Goal: Task Accomplishment & Management: Manage account settings

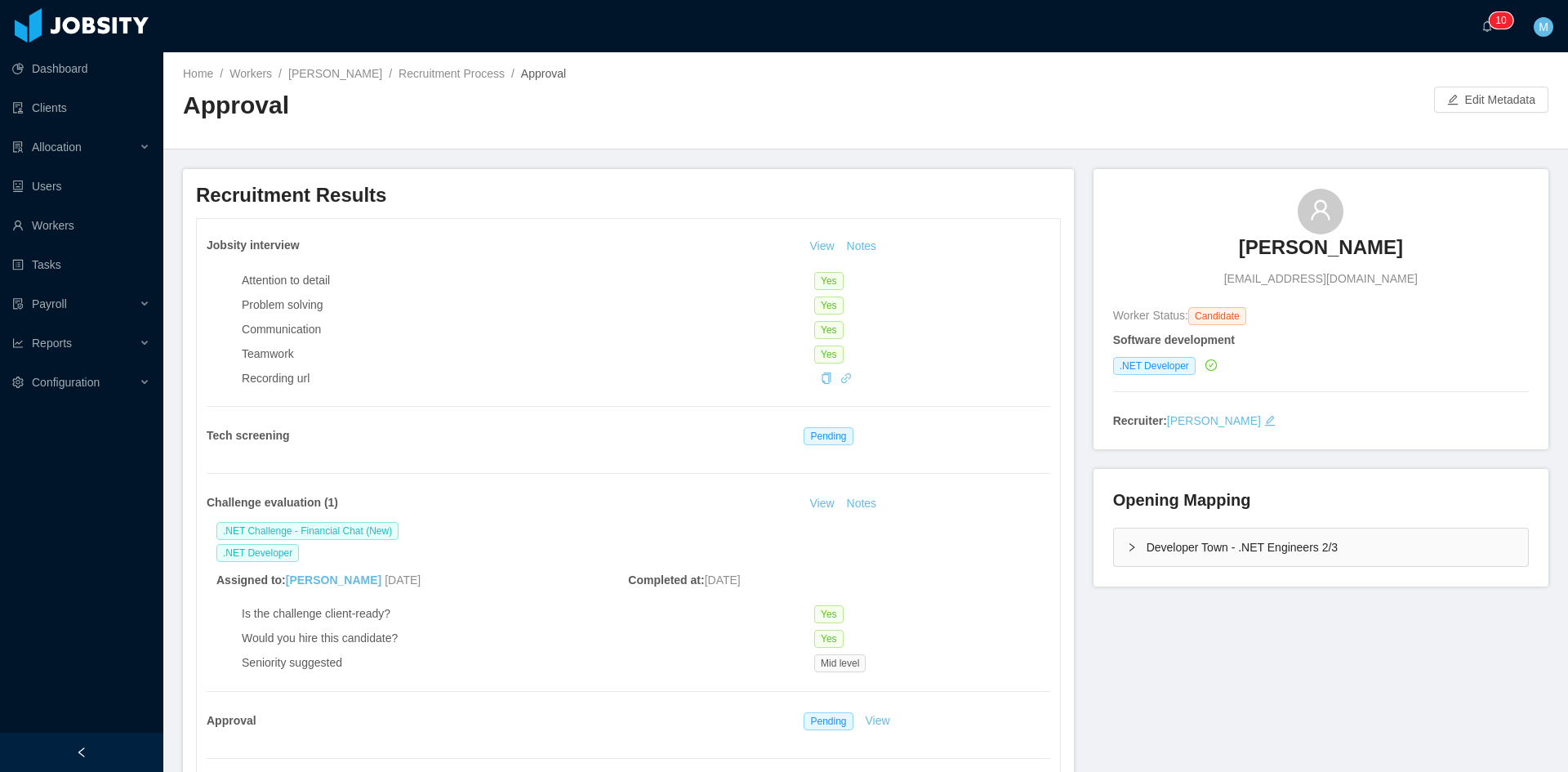
scroll to position [272, 0]
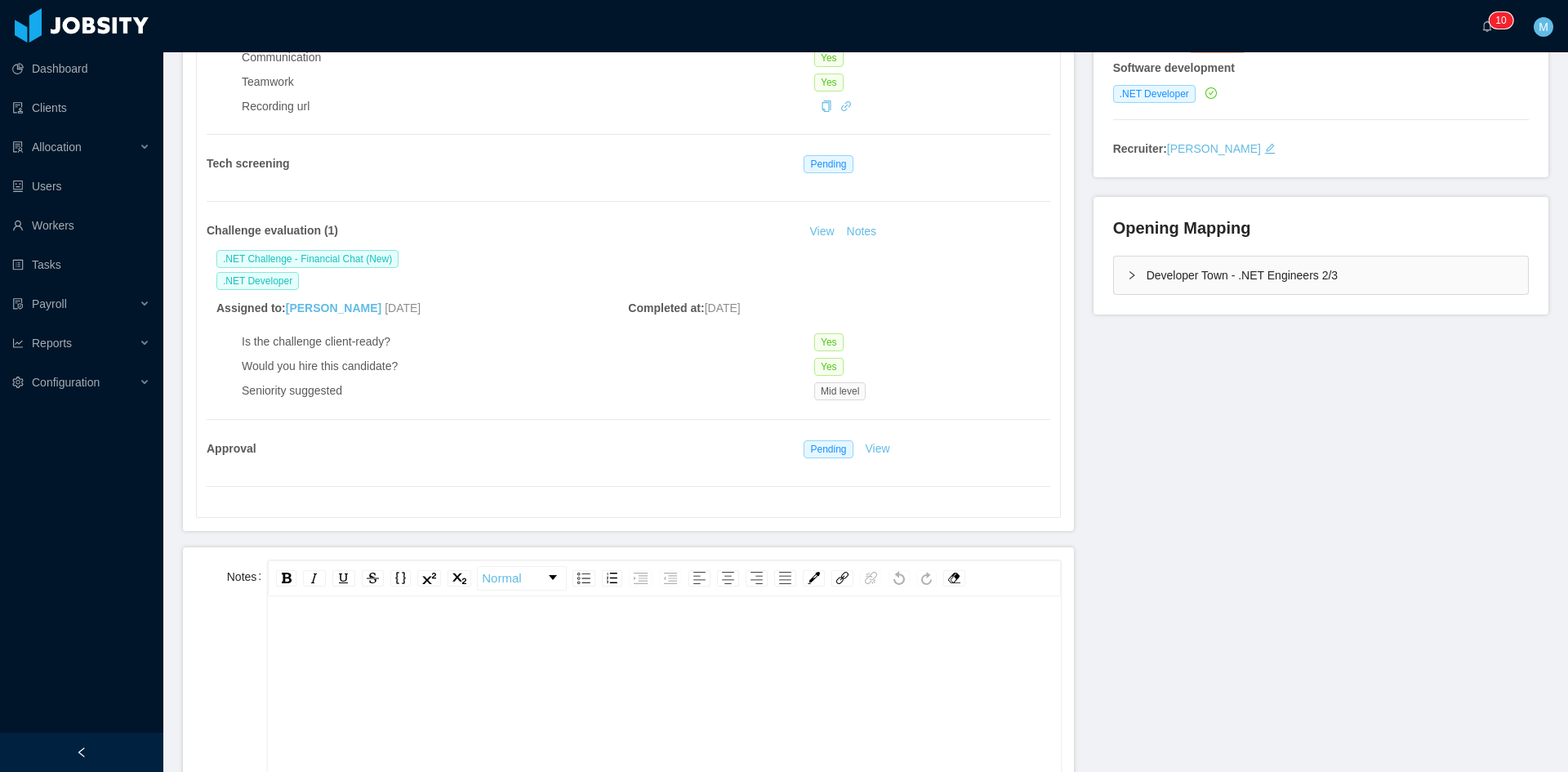
click at [586, 649] on div "rdw-editor" at bounding box center [664, 640] width 767 height 32
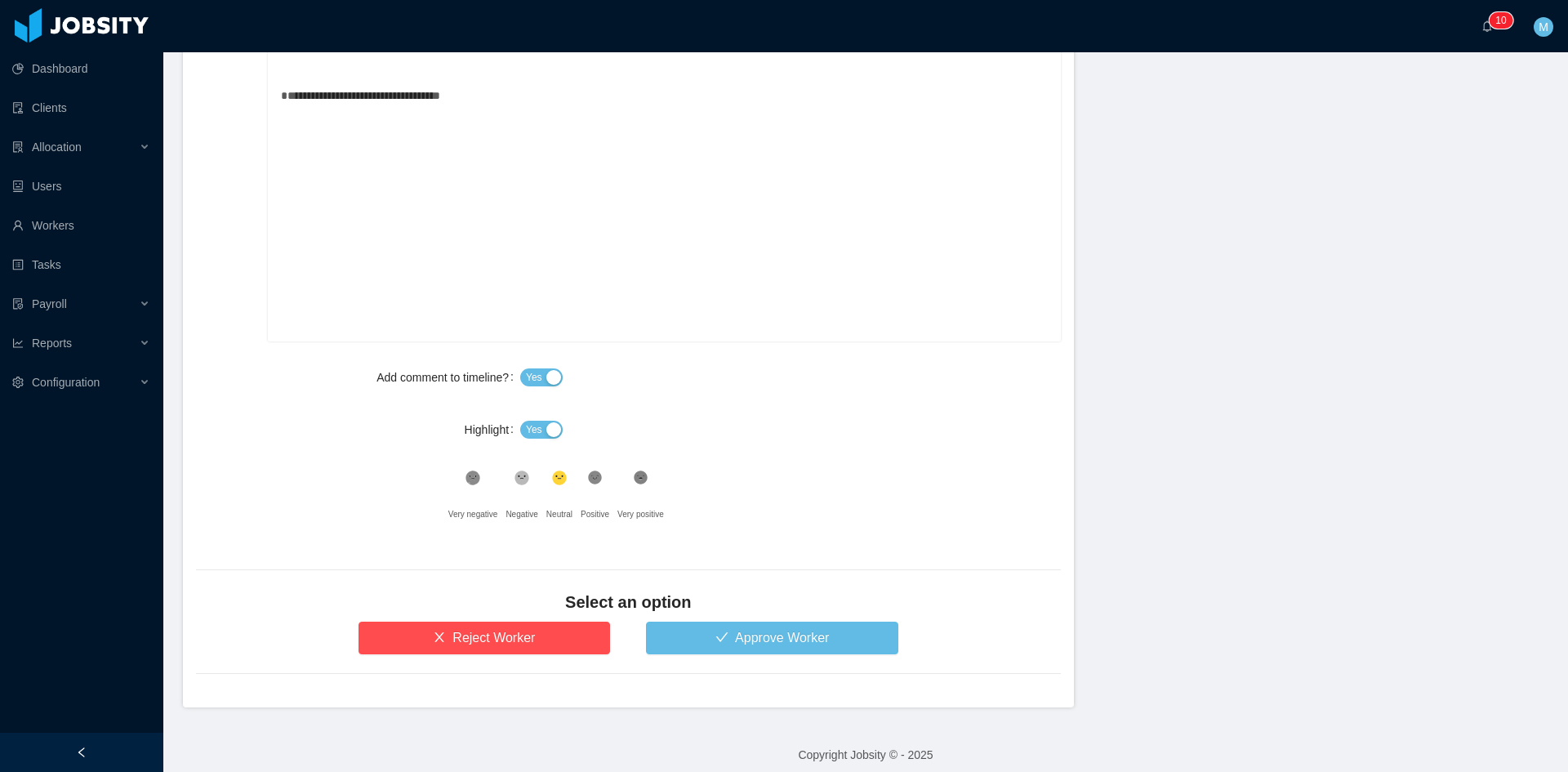
scroll to position [828, 0]
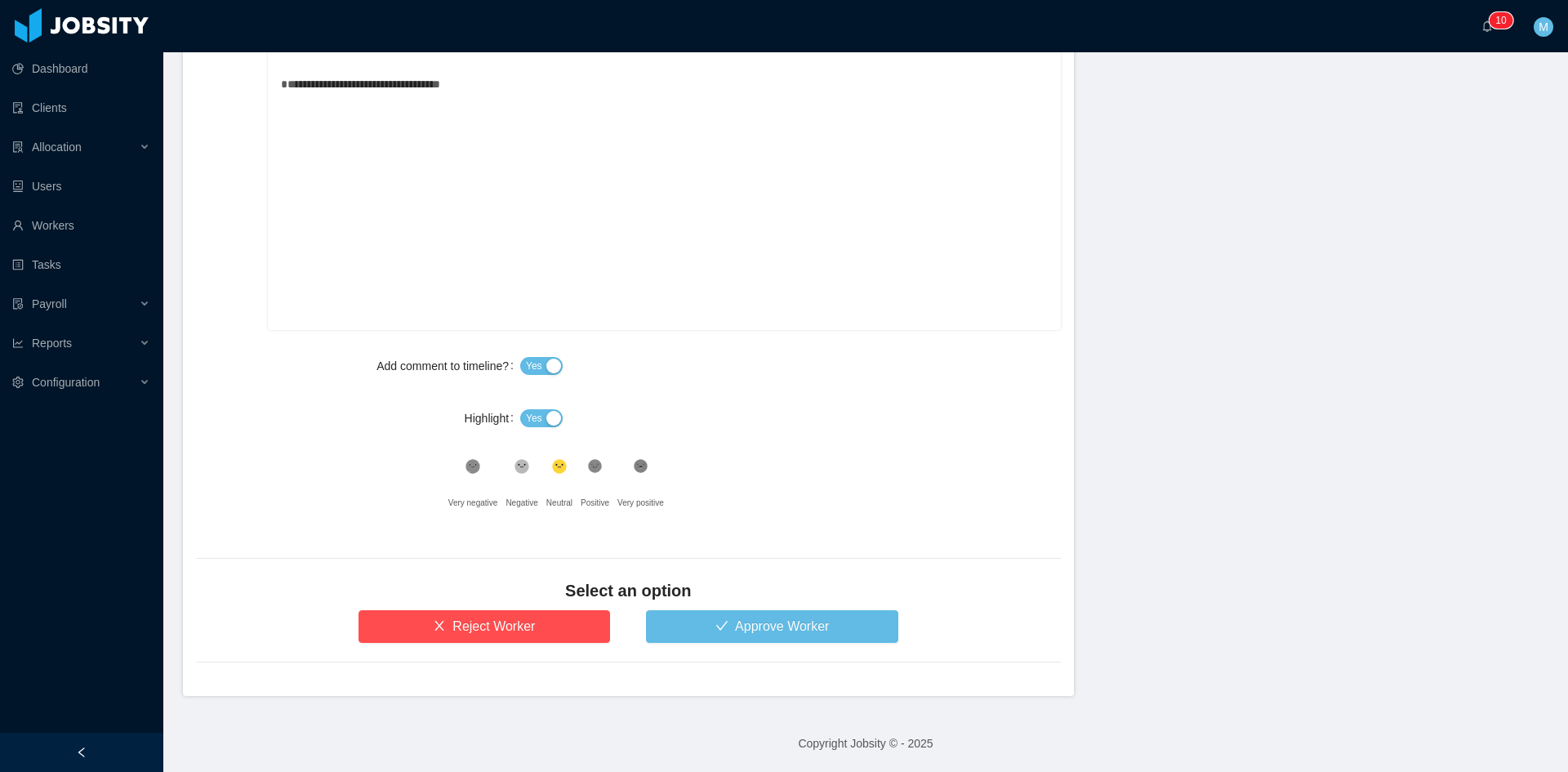
click at [531, 417] on span "Yes" at bounding box center [534, 418] width 17 height 17
drag, startPoint x: 594, startPoint y: 465, endPoint x: 711, endPoint y: 621, distance: 195.0
click at [594, 467] on icon at bounding box center [595, 467] width 14 height 14
click at [719, 638] on button "Approve Worker" at bounding box center [772, 626] width 252 height 32
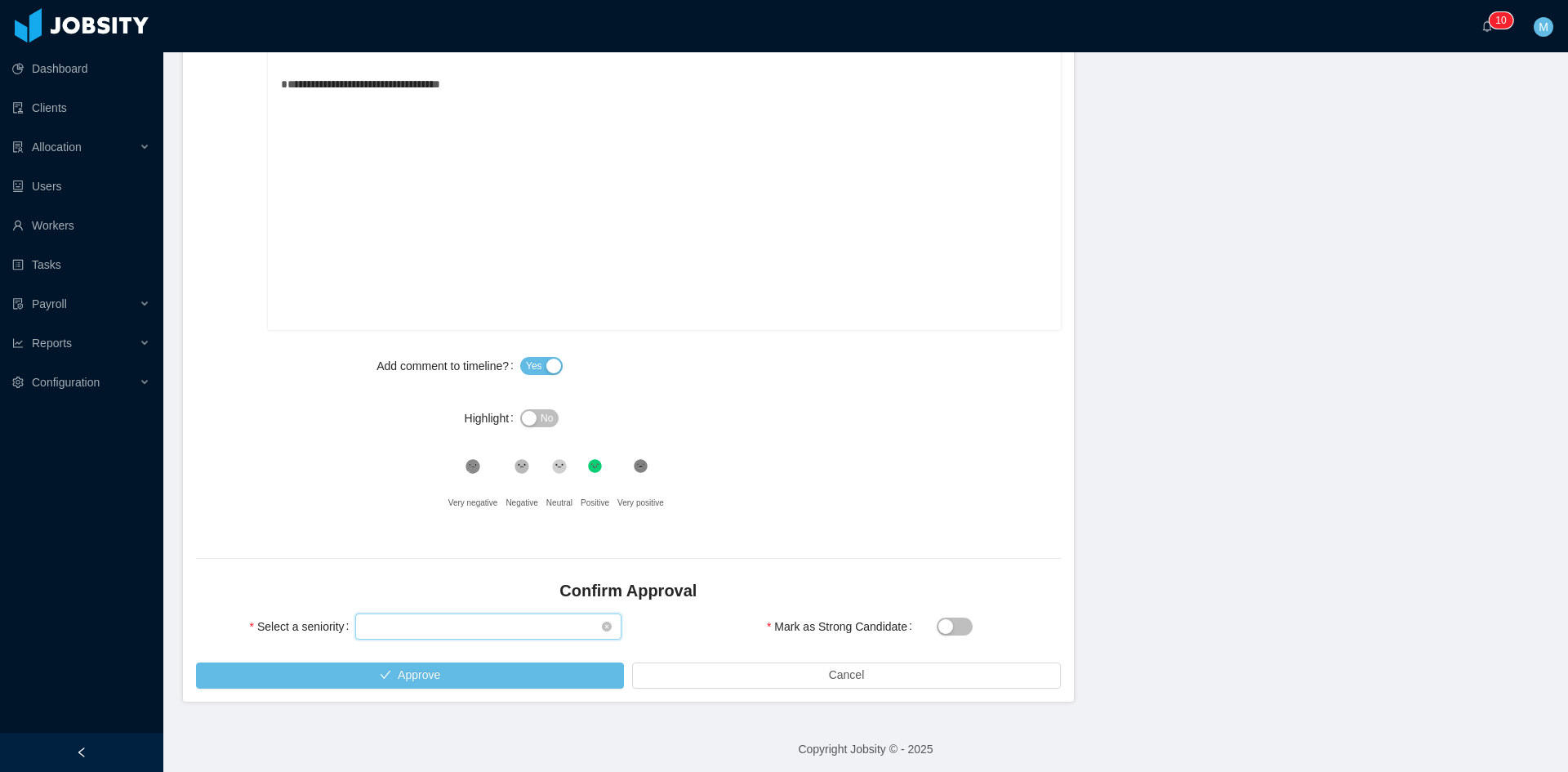
click at [446, 628] on div "Select seniority" at bounding box center [483, 627] width 236 height 25
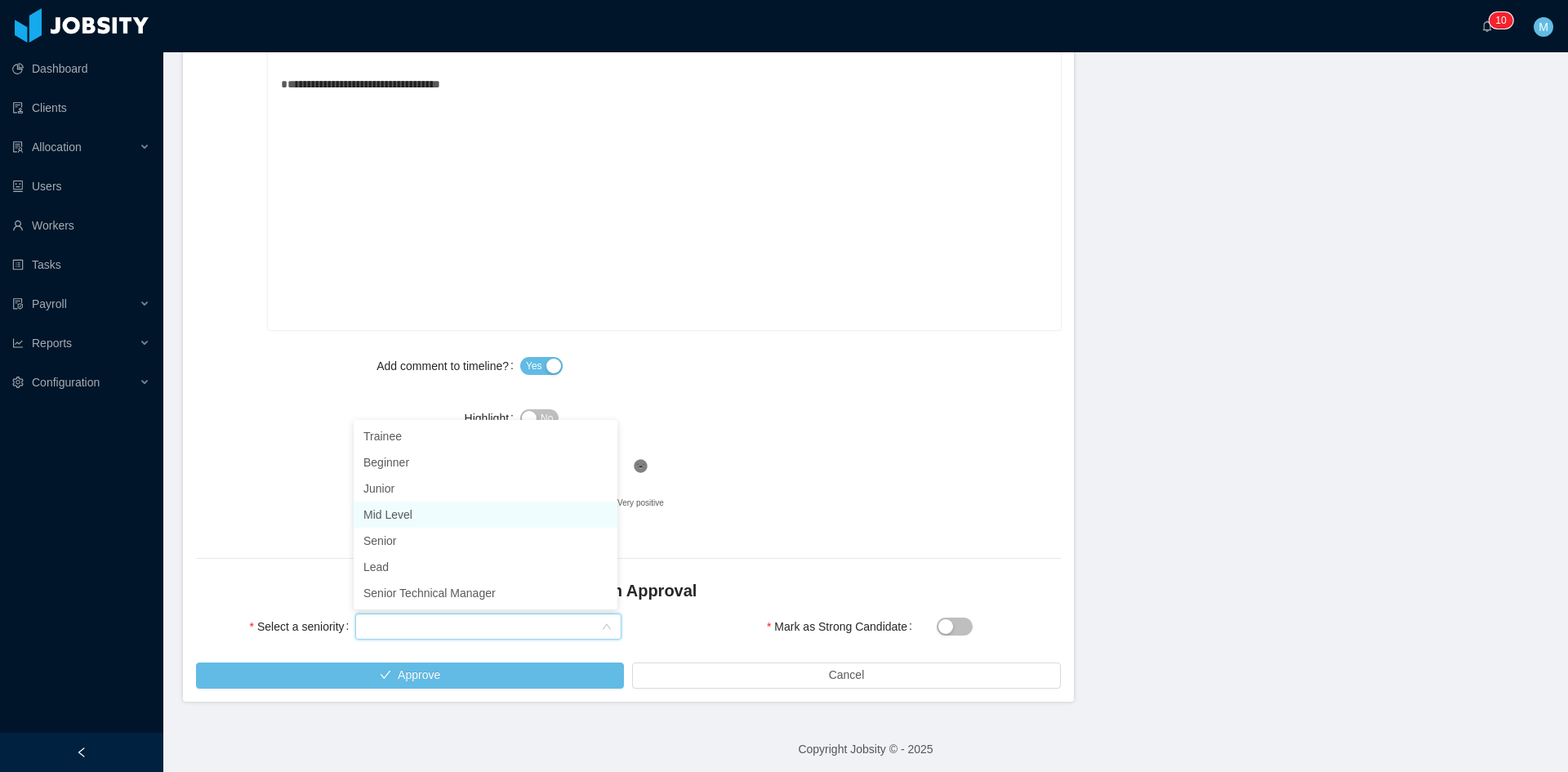
click at [407, 513] on li "Mid Level" at bounding box center [485, 515] width 264 height 26
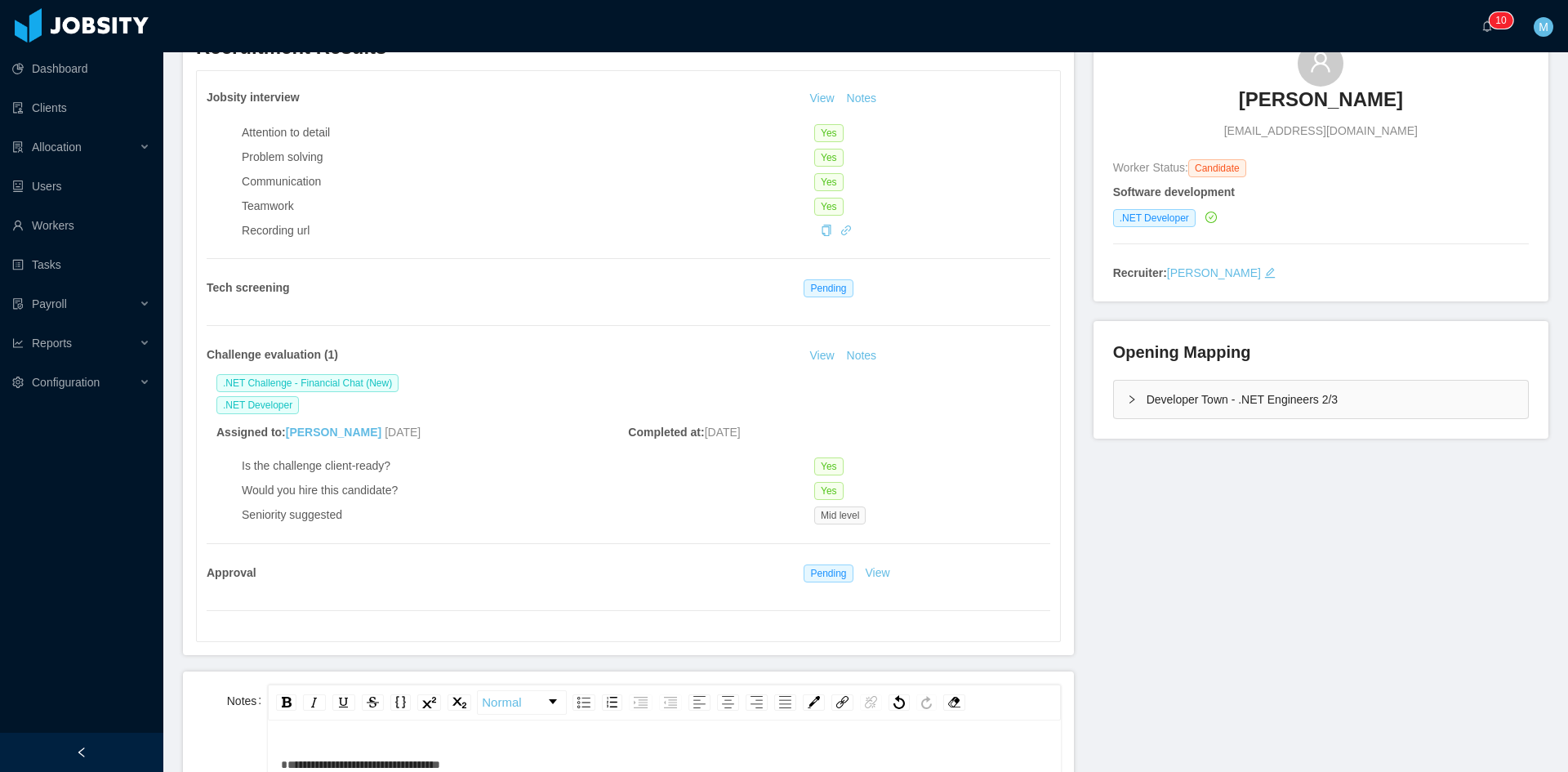
scroll to position [11, 0]
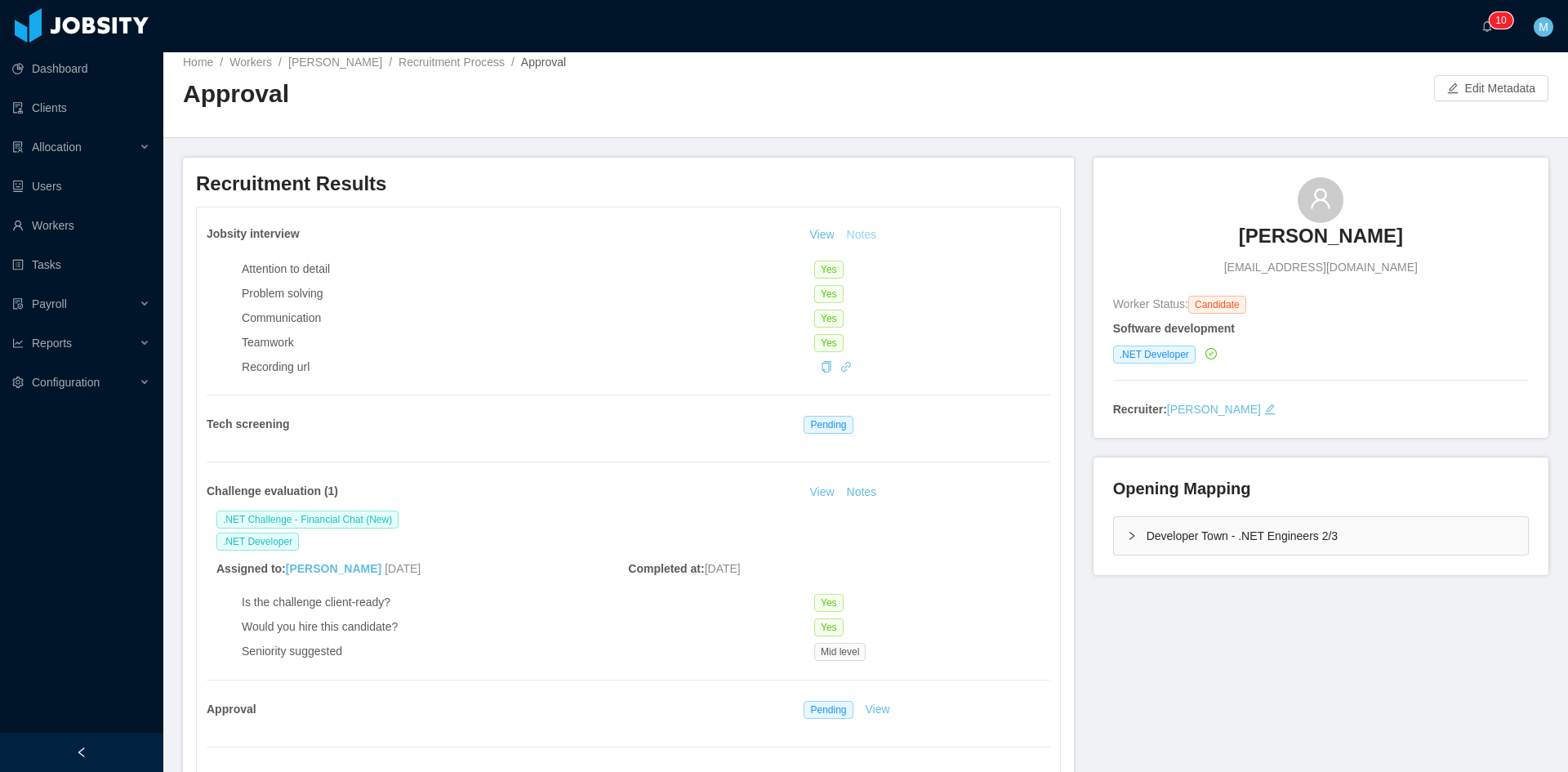
click at [858, 235] on button "Notes" at bounding box center [861, 235] width 43 height 19
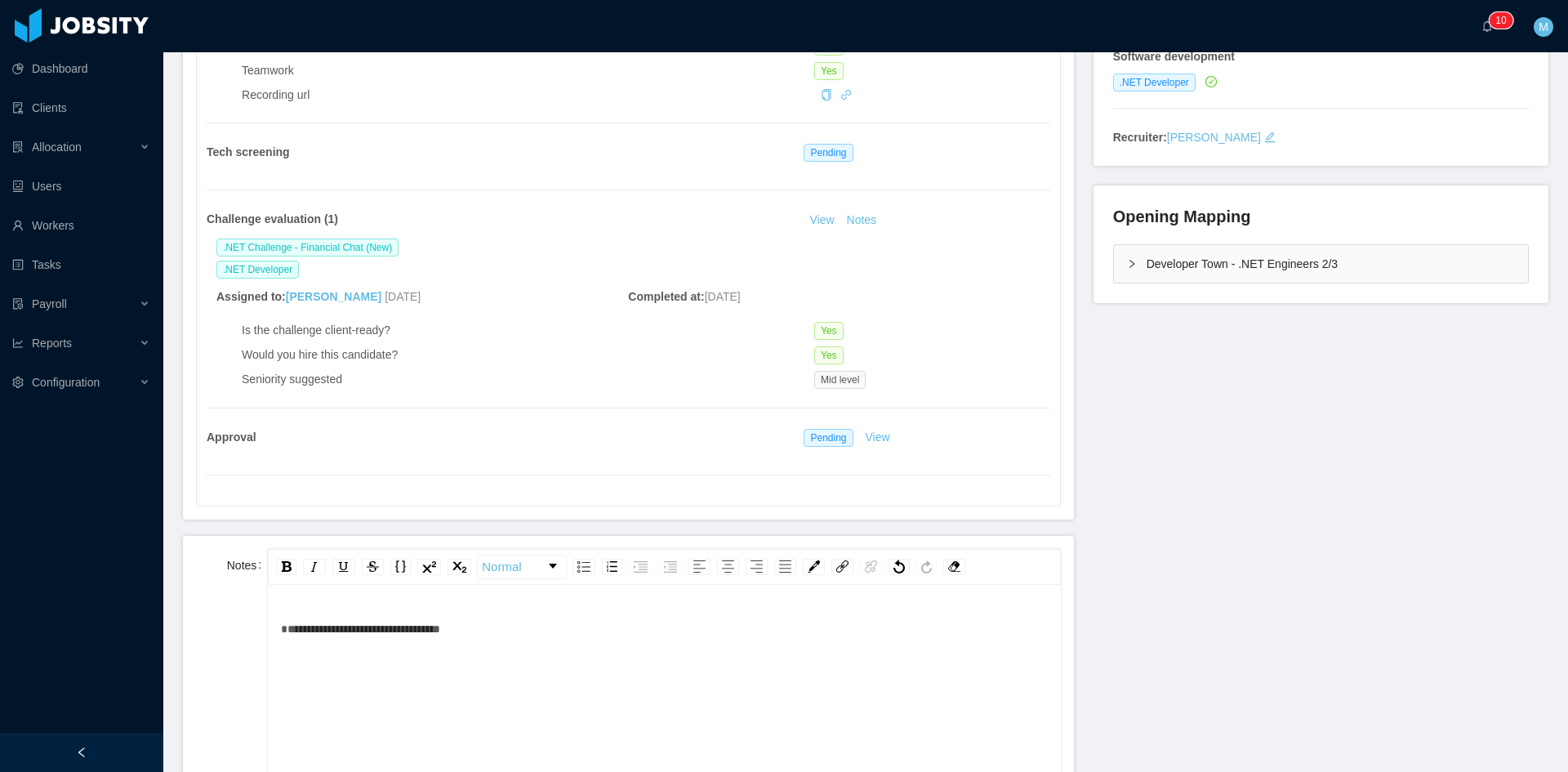
click at [1128, 262] on icon "icon: right" at bounding box center [1132, 263] width 10 height 10
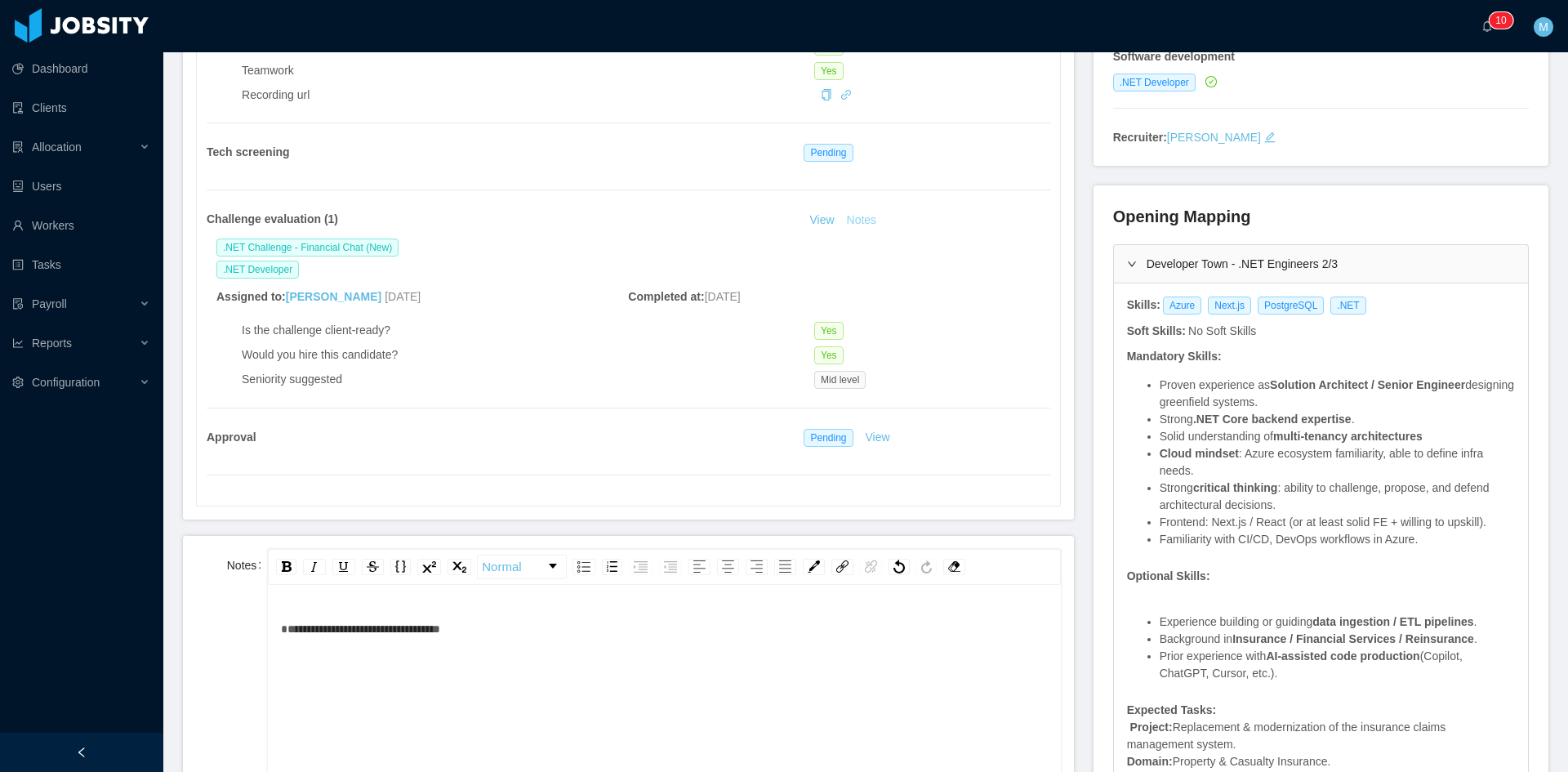
click at [861, 218] on button "Notes" at bounding box center [861, 221] width 43 height 19
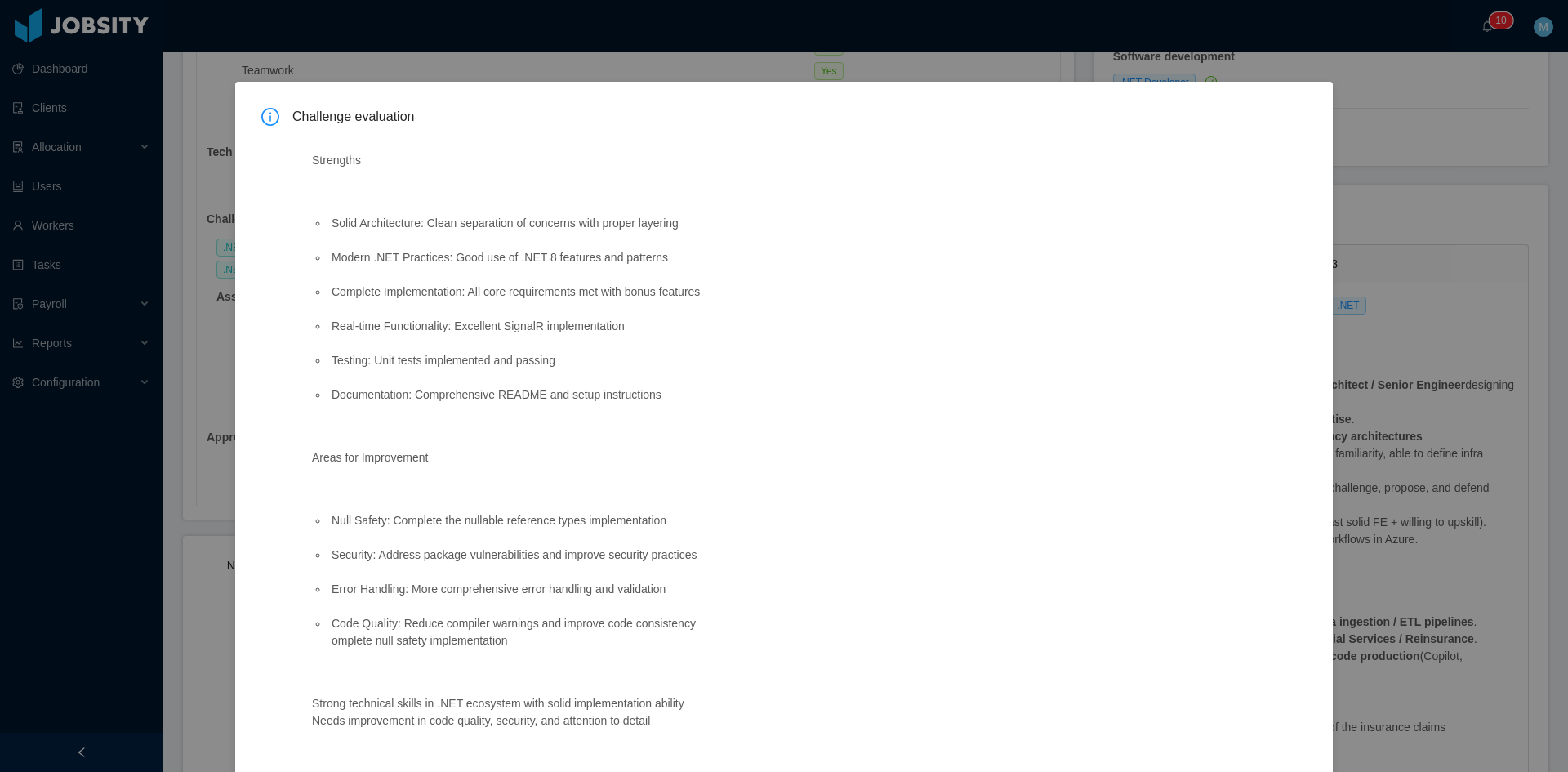
scroll to position [74, 0]
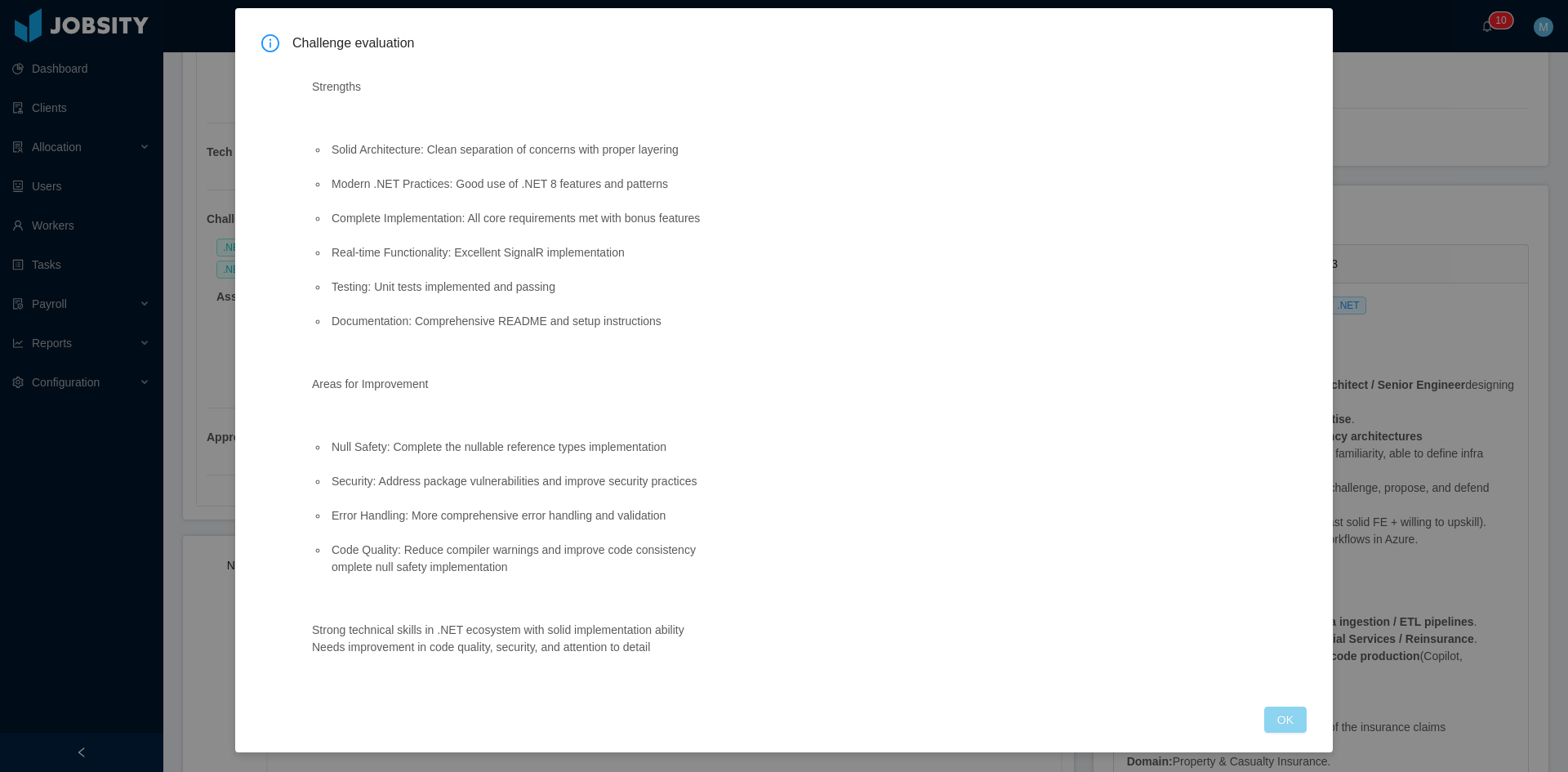
click at [1253, 719] on div "Challenge evaluation Strengths Solid Architecture: Clean separation of concerns…" at bounding box center [784, 383] width 1045 height 698
click at [1275, 719] on button "OK" at bounding box center [1285, 719] width 43 height 26
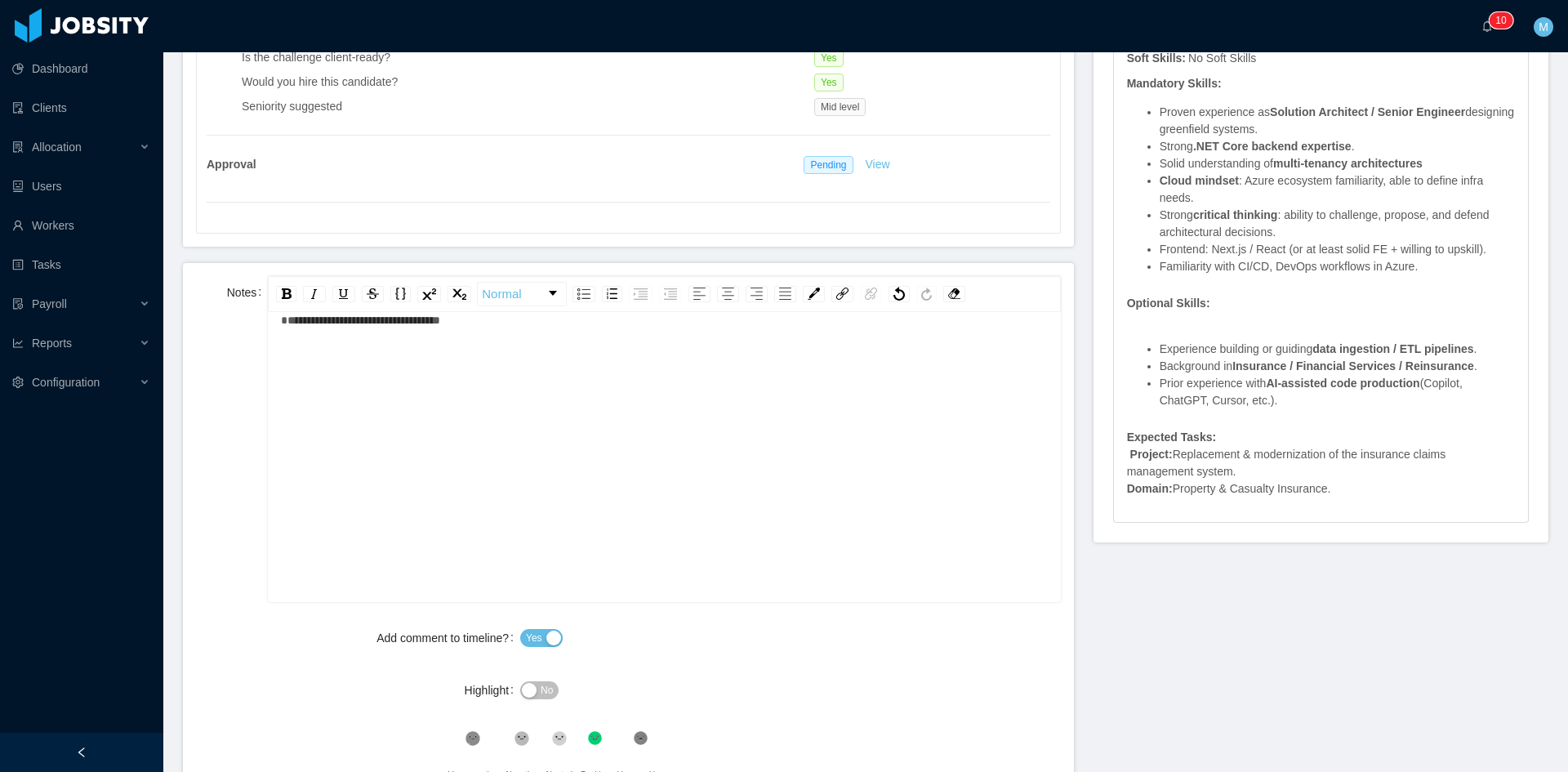
scroll to position [828, 0]
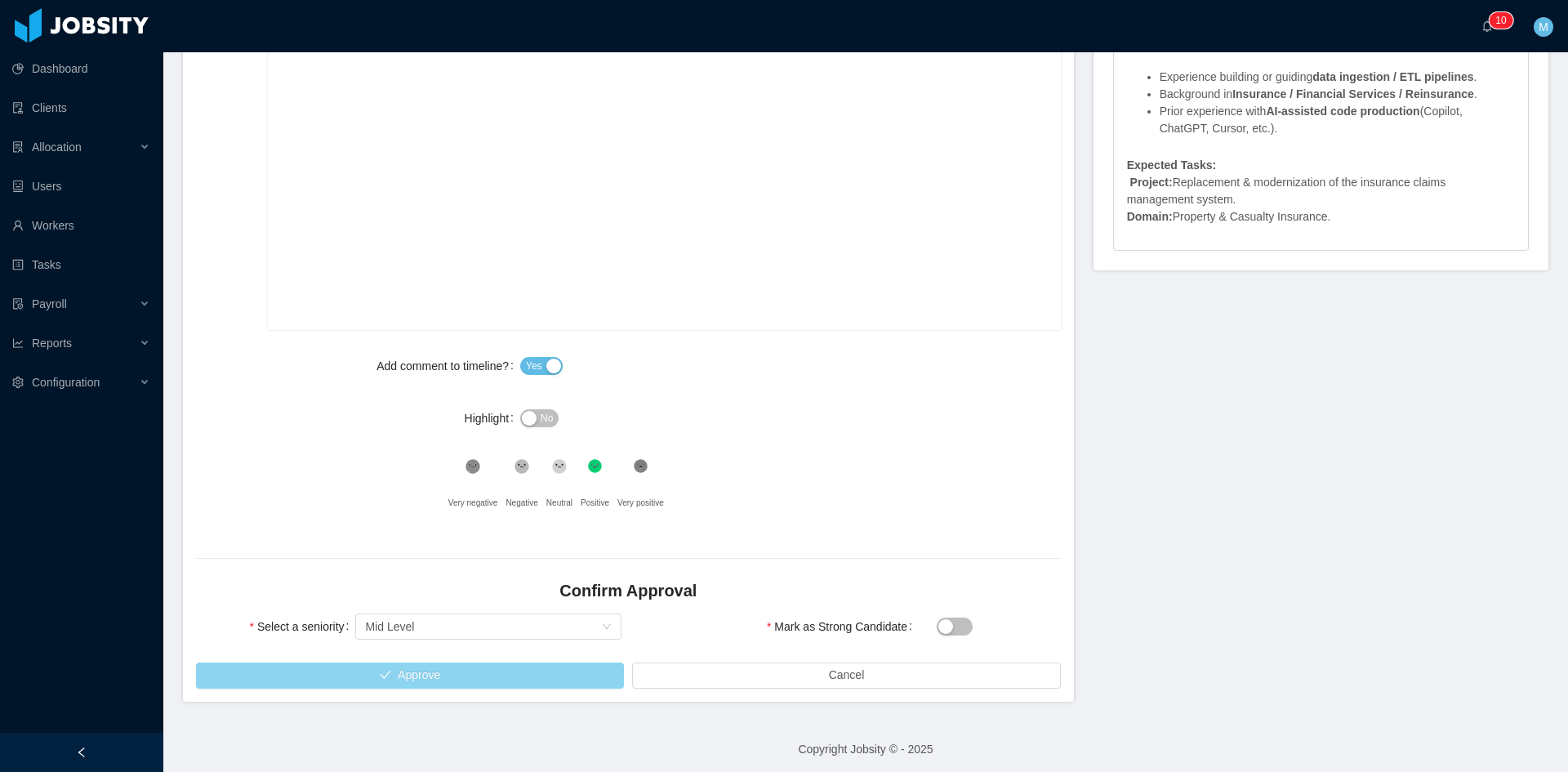
click at [526, 677] on button "Approve" at bounding box center [410, 676] width 428 height 26
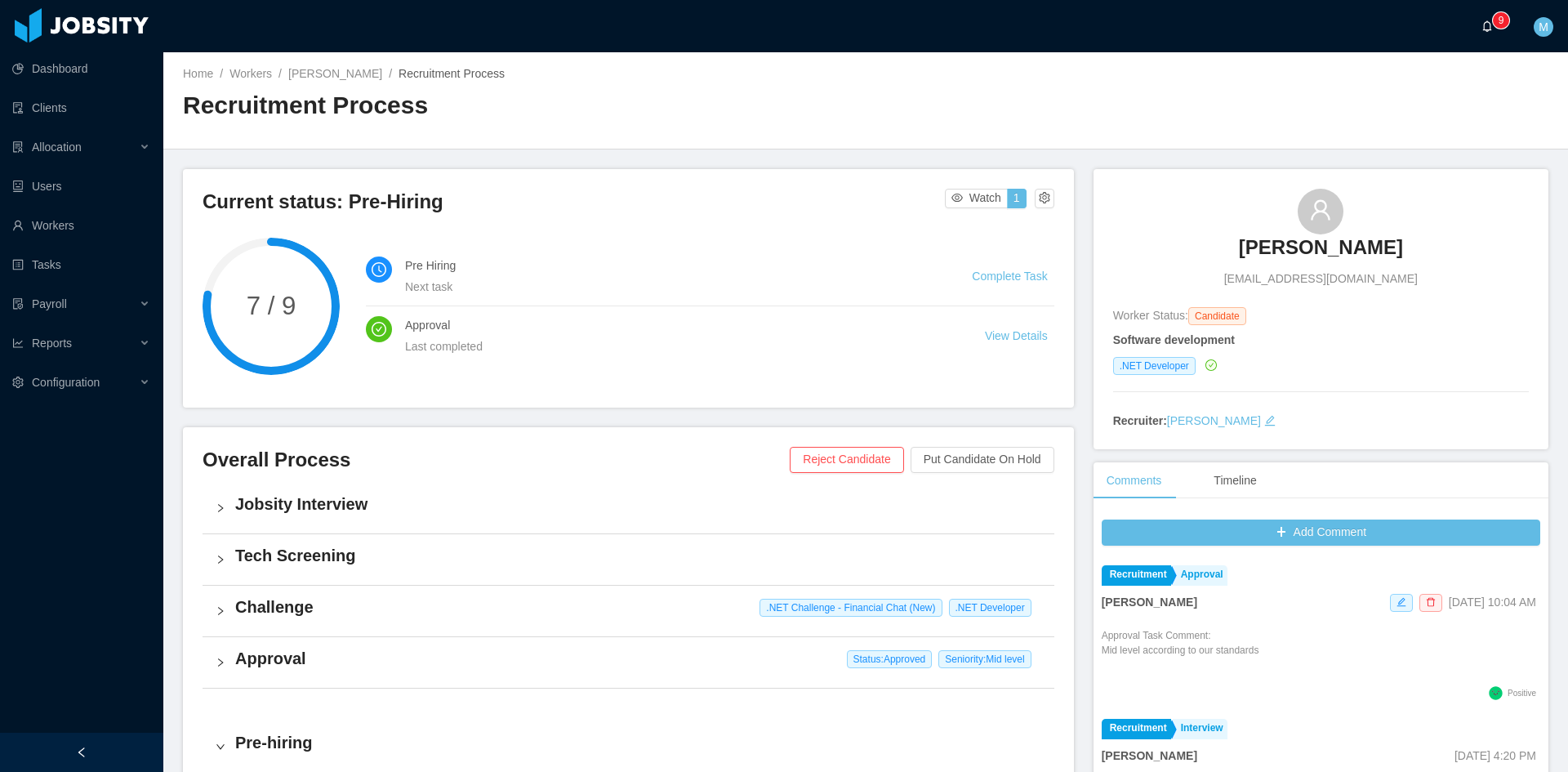
click at [1490, 27] on icon "icon: bell" at bounding box center [1487, 25] width 11 height 11
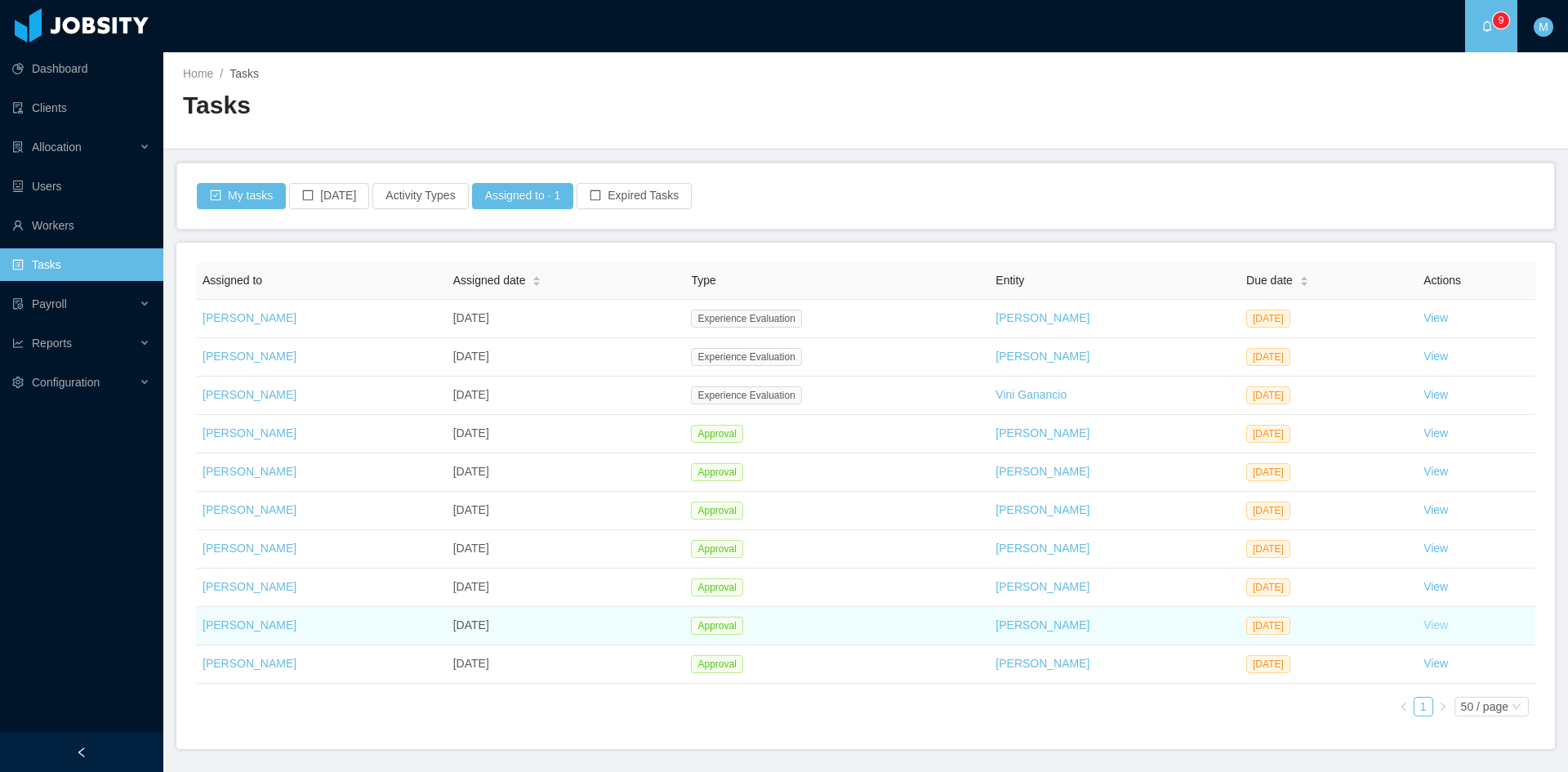
click at [1438, 626] on link "View" at bounding box center [1436, 624] width 25 height 13
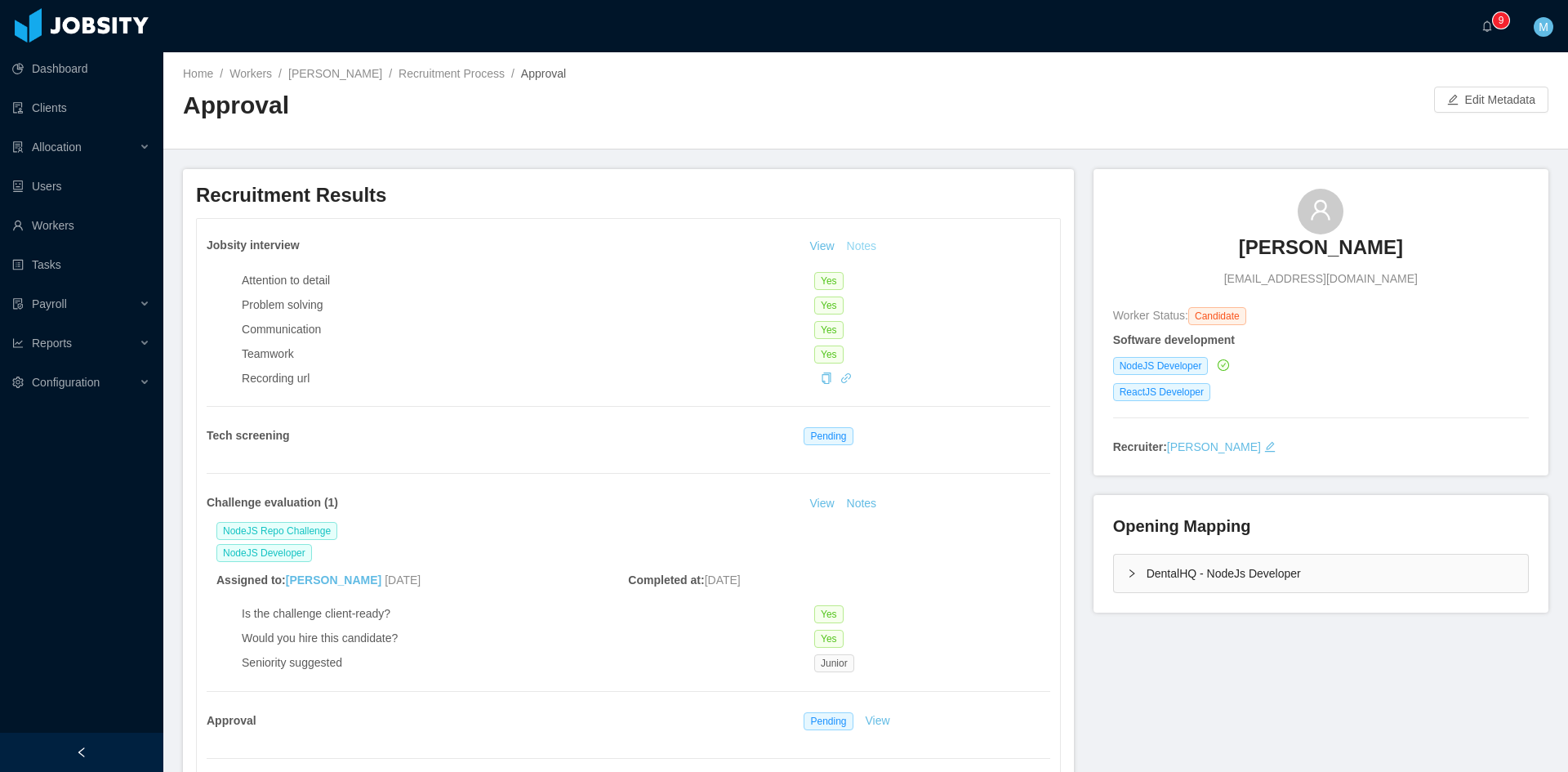
click at [860, 247] on button "Notes" at bounding box center [861, 247] width 43 height 19
click at [858, 493] on div "Jobsity interview View Notes Attention to detail Yes Problem solving Yes Commun…" at bounding box center [629, 503] width 863 height 570
click at [857, 500] on button "Notes" at bounding box center [861, 503] width 43 height 19
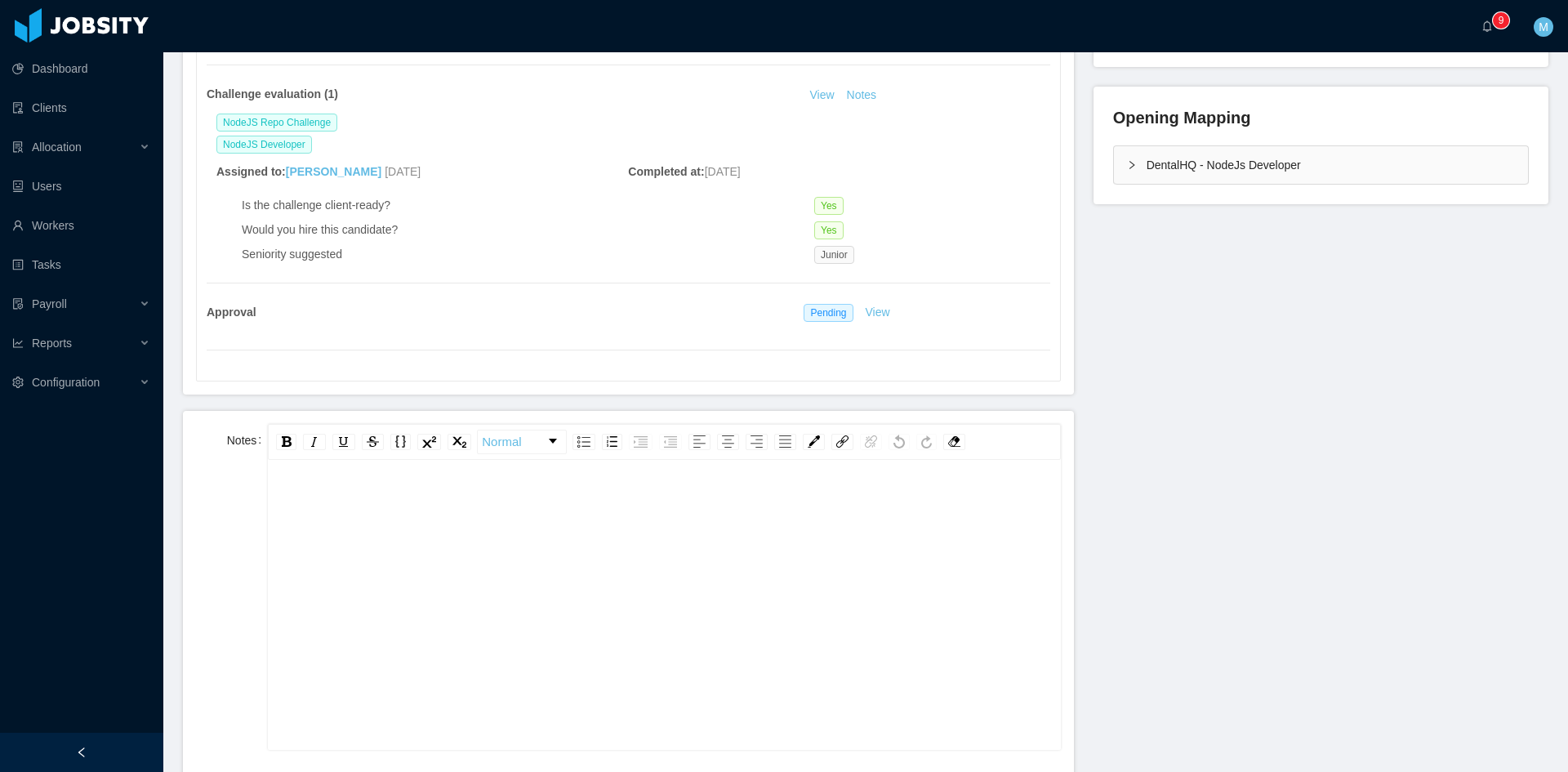
scroll to position [544, 0]
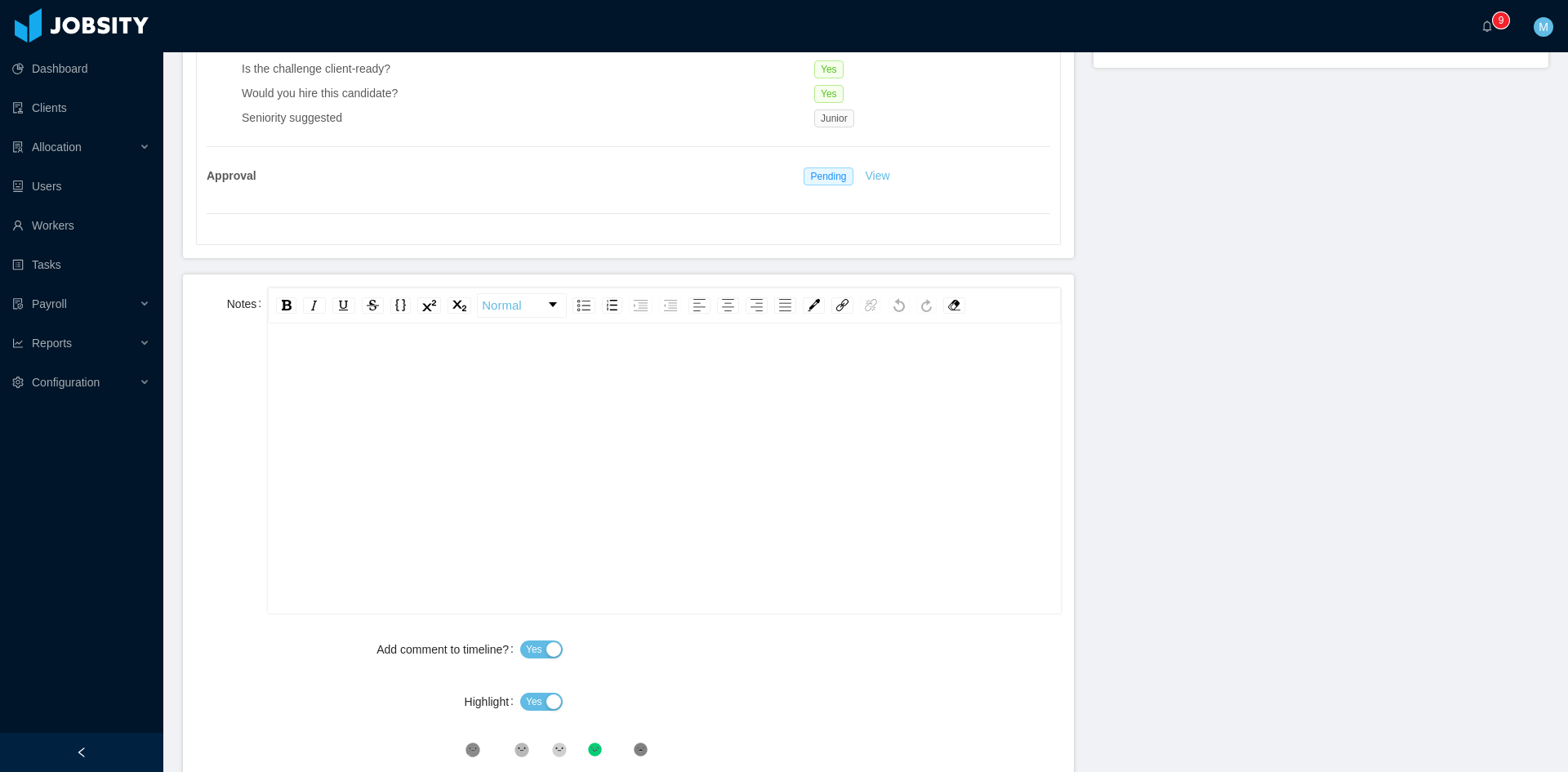
click at [615, 432] on div "rdw-editor" at bounding box center [664, 494] width 767 height 286
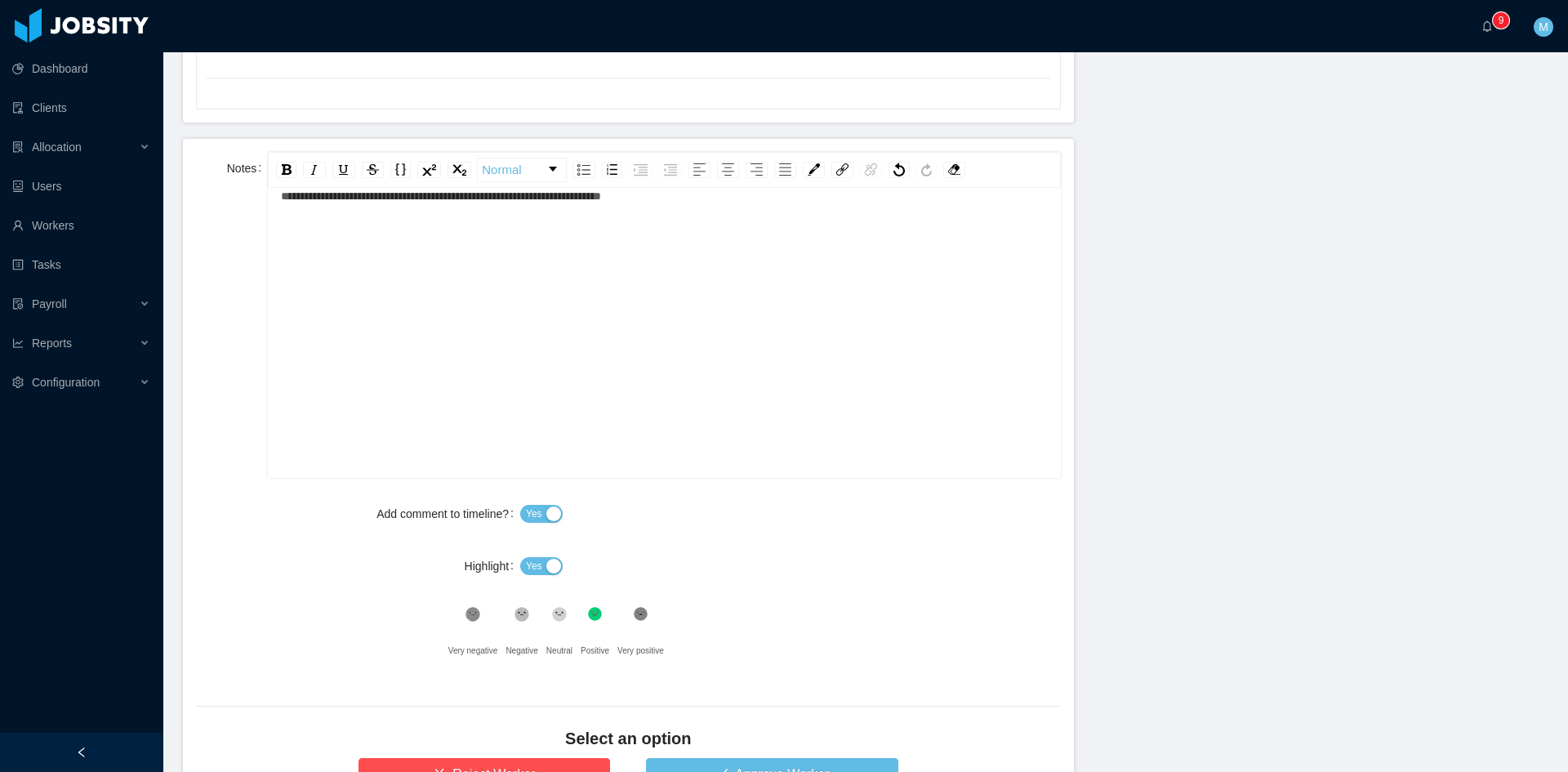
click at [531, 567] on span "Yes" at bounding box center [534, 565] width 17 height 17
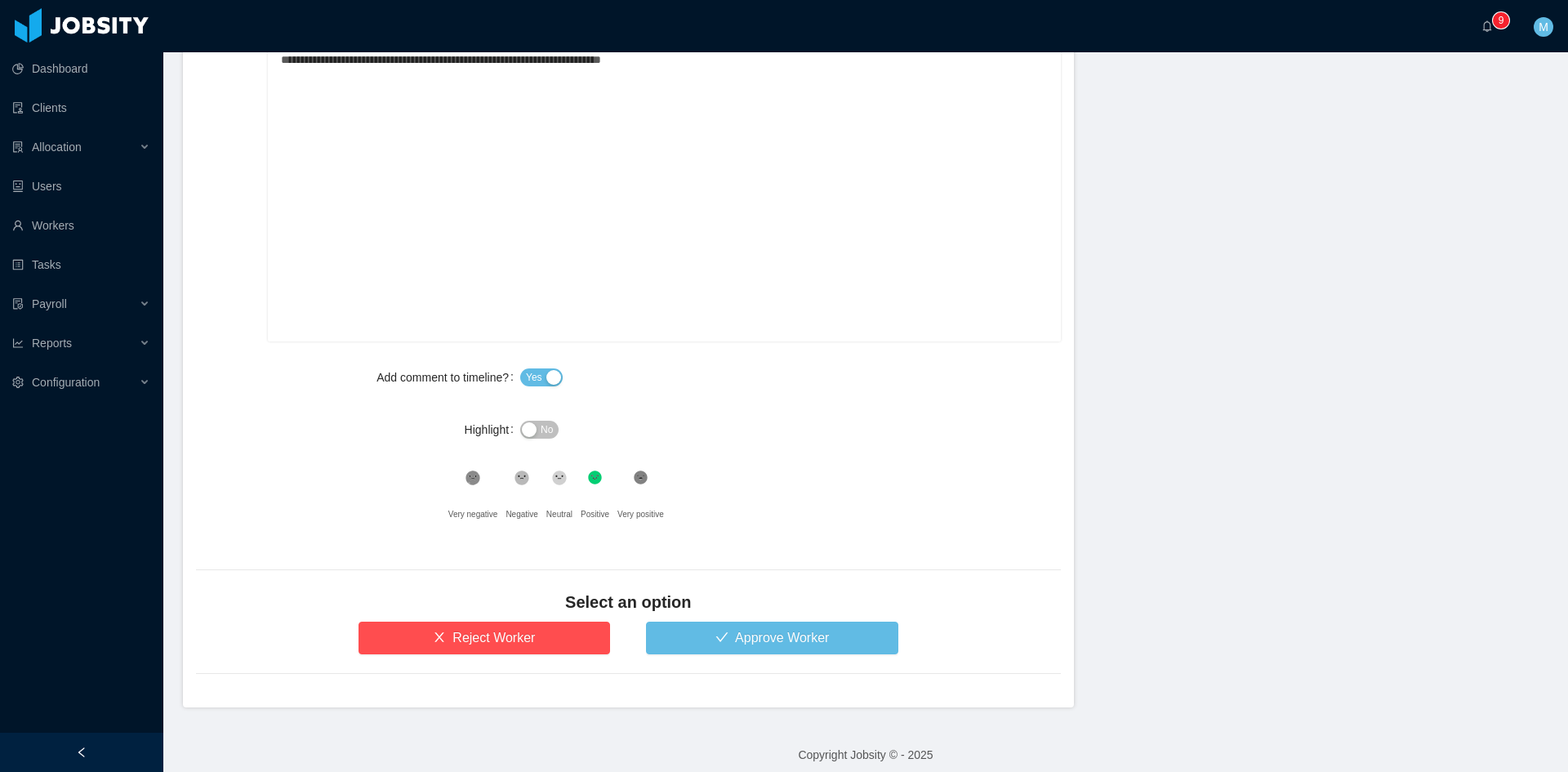
click at [560, 483] on icon at bounding box center [560, 478] width 14 height 14
click at [711, 638] on button "Approve Worker" at bounding box center [772, 637] width 252 height 32
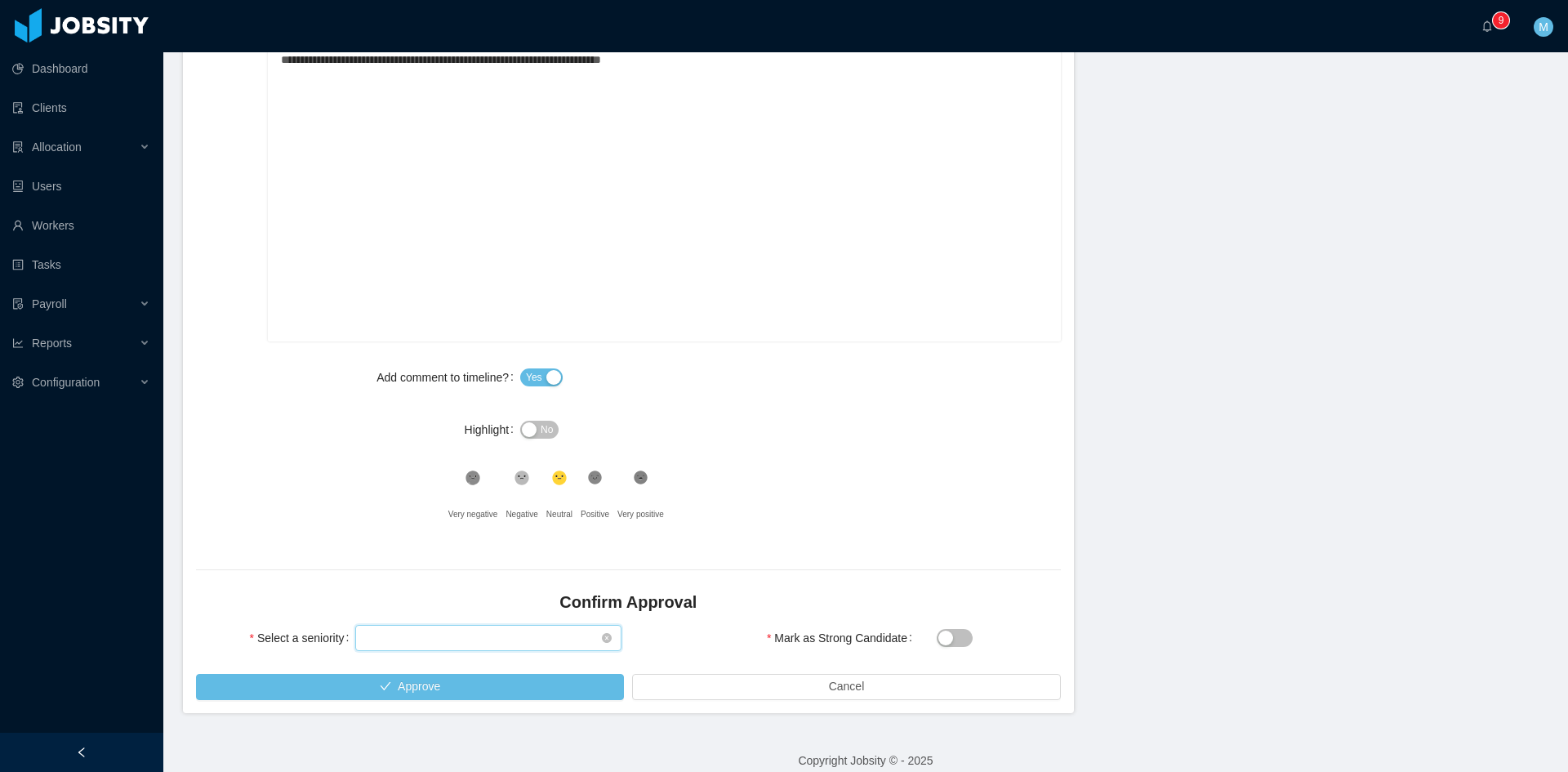
click at [504, 648] on div "Select seniority" at bounding box center [483, 638] width 236 height 25
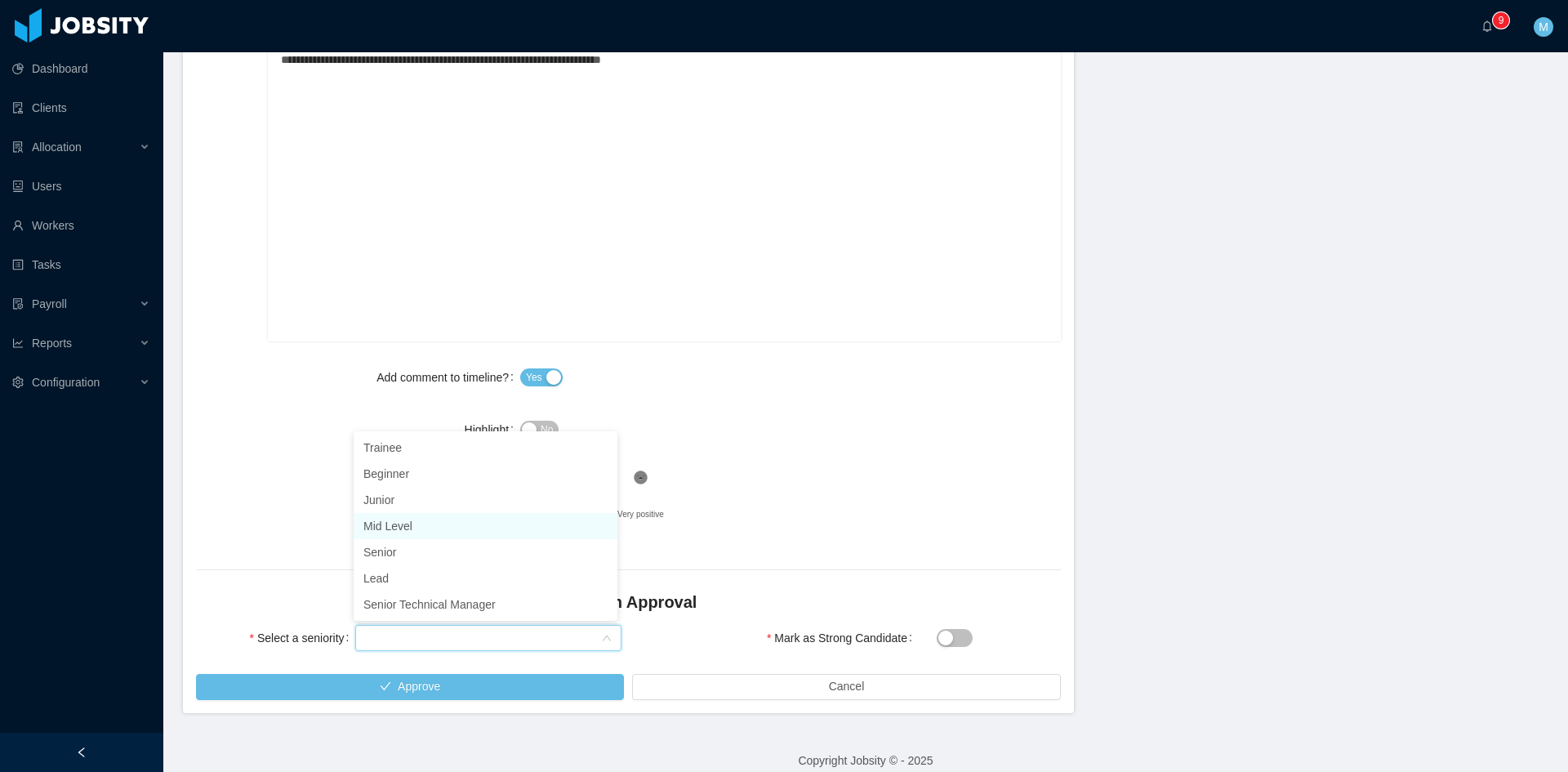
click at [402, 524] on li "Mid Level" at bounding box center [485, 526] width 264 height 26
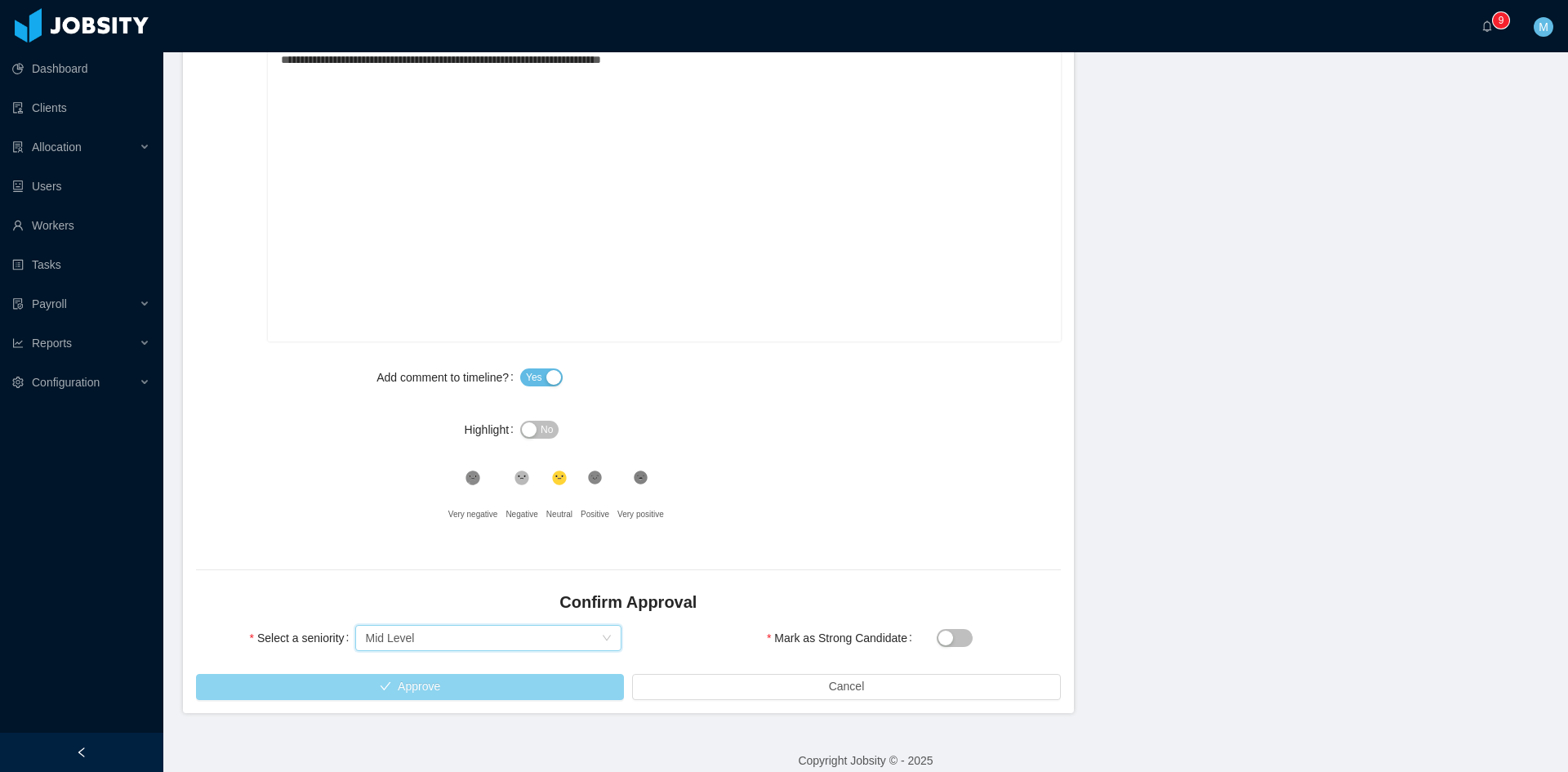
click at [414, 674] on button "Approve" at bounding box center [410, 687] width 428 height 26
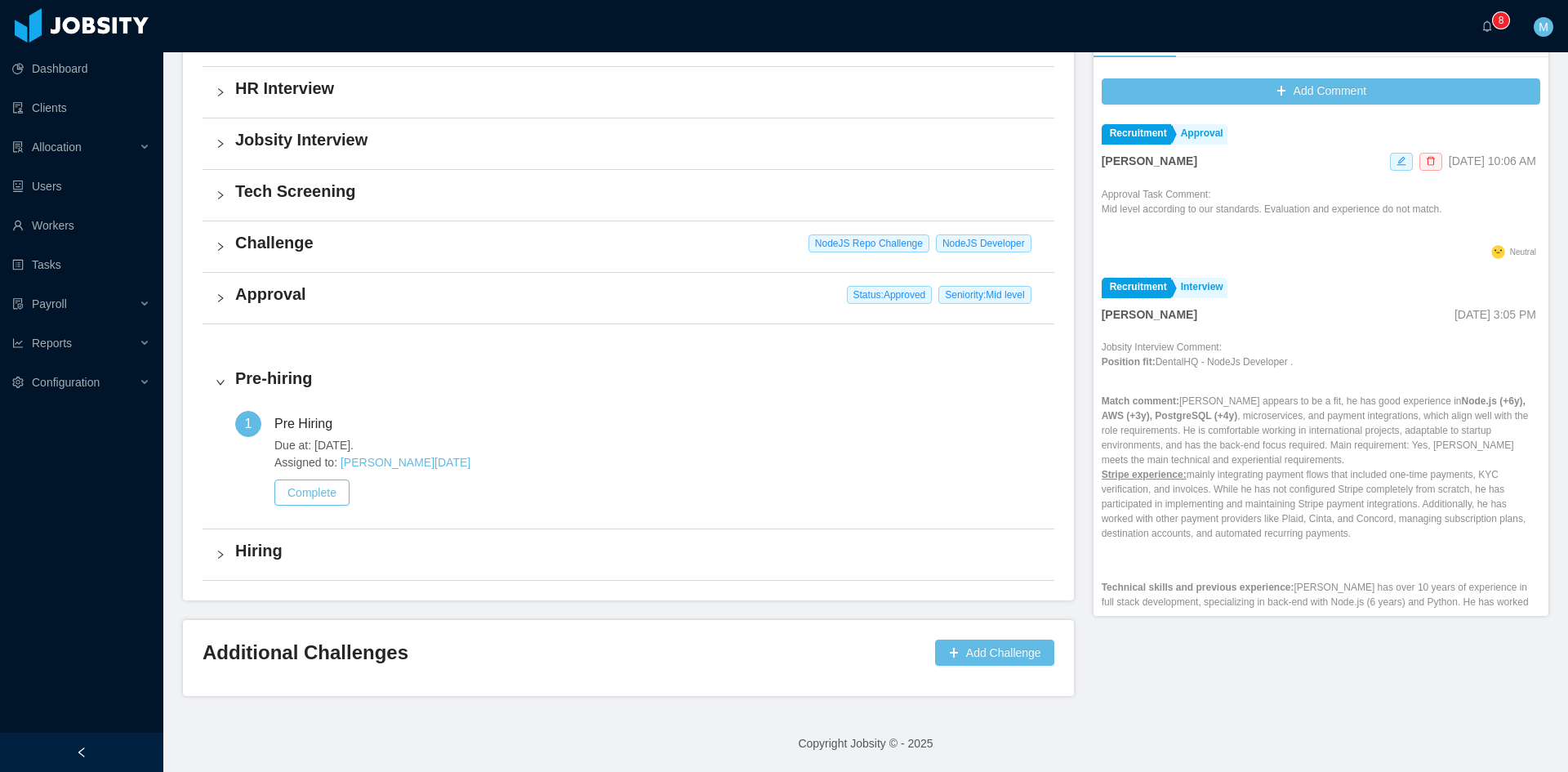
scroll to position [450, 0]
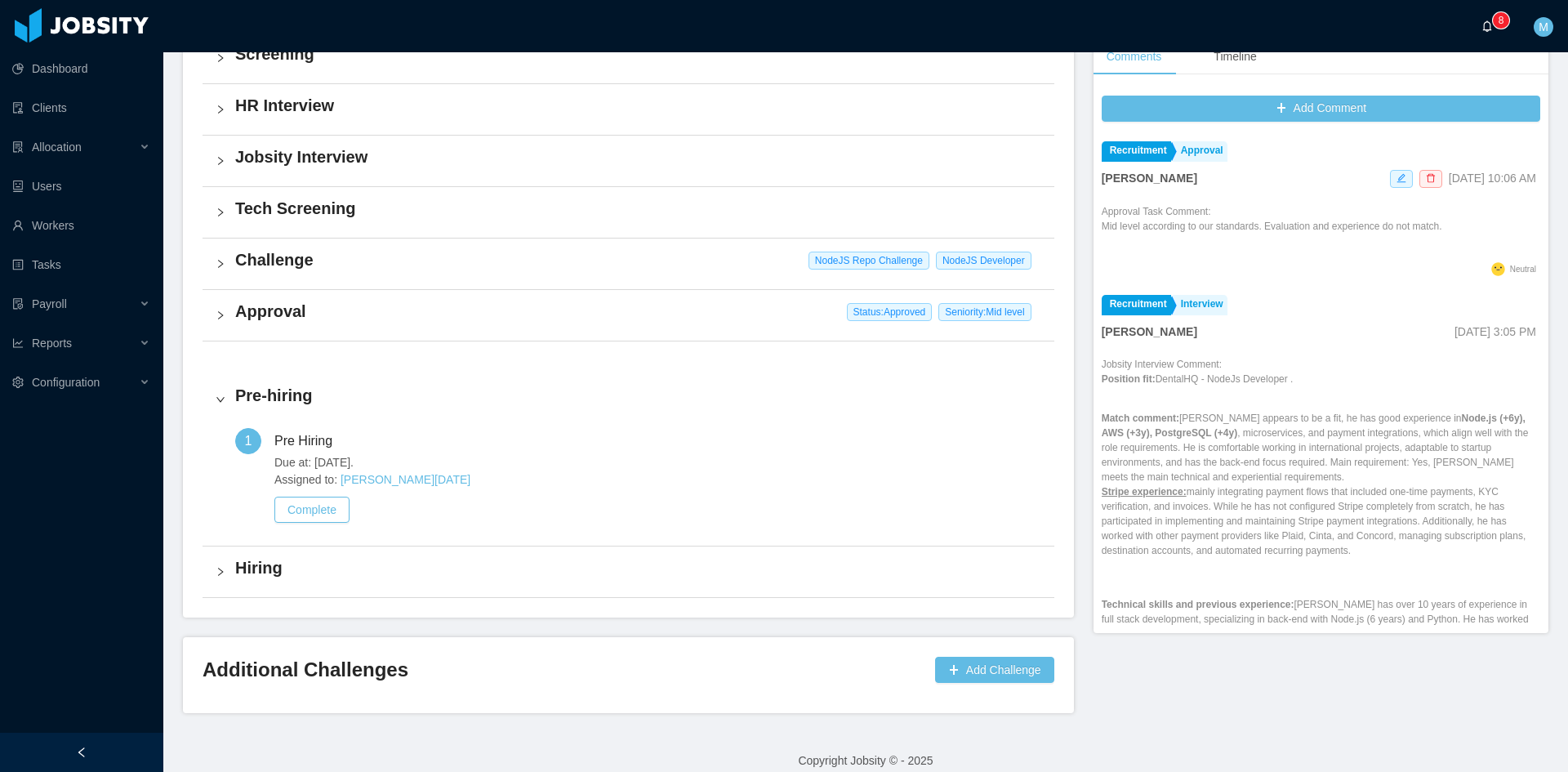
click at [1481, 28] on a=83ded146-cd66-4514-80a8-9a7b1e1b5eb6/Matias%20Marin"] "0 1 2 3 4 5 6 7 8 9 0 1 2 3 4 5 6 7 8 9 0 1 2 3 4 5 6 7 8 9" at bounding box center [1491, 26] width 19 height 53
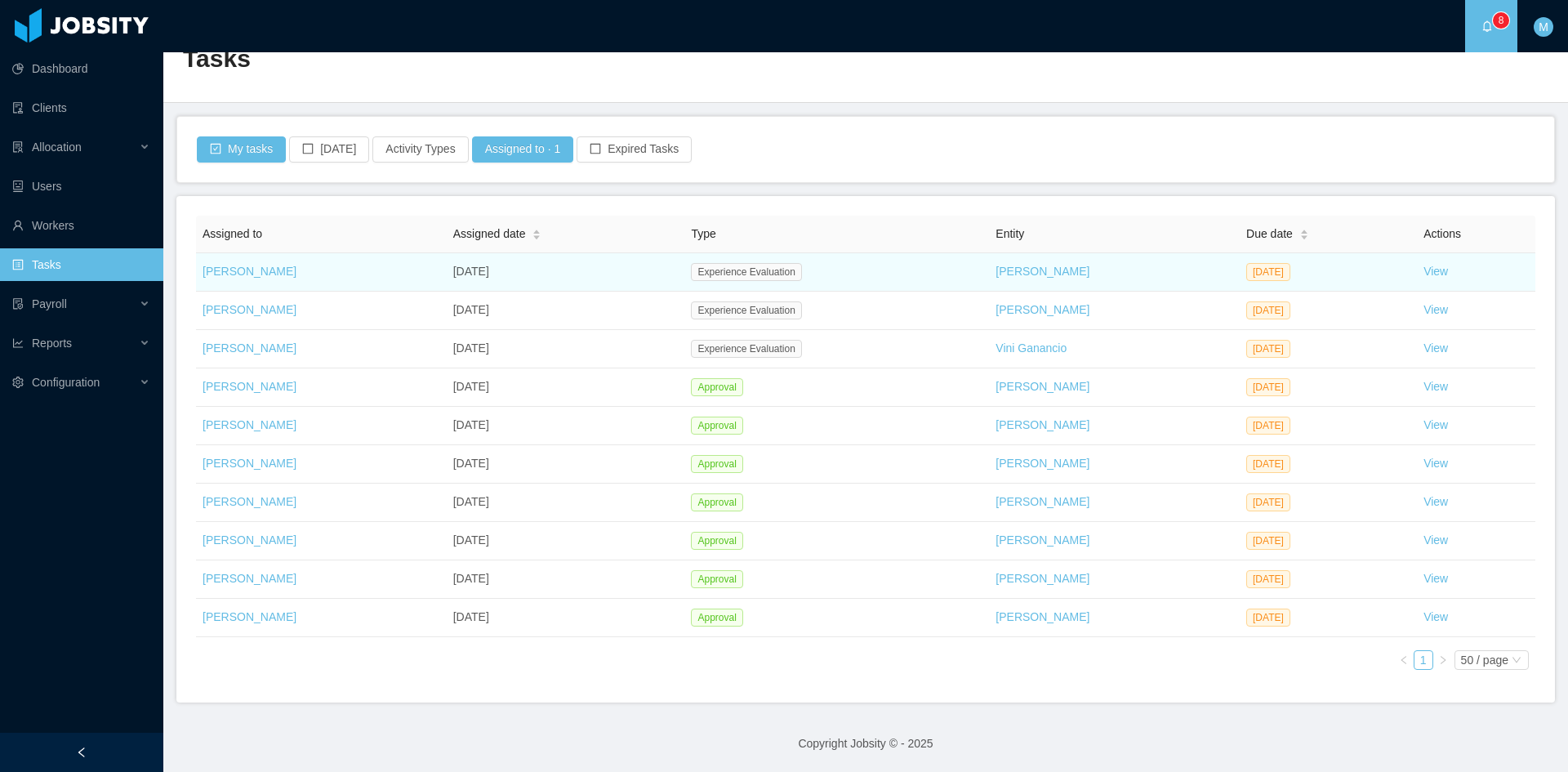
scroll to position [30, 0]
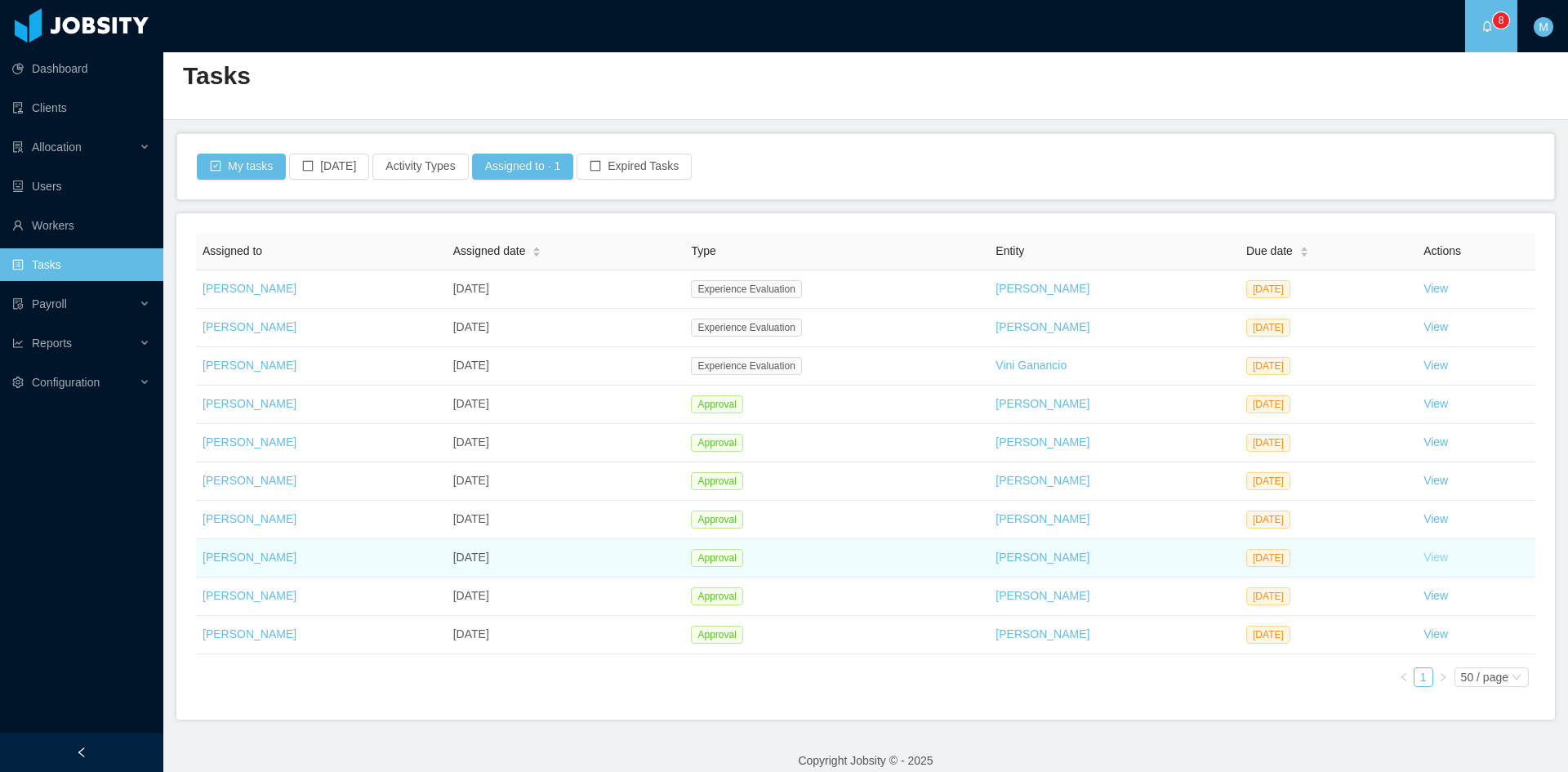
click at [1438, 559] on link "View" at bounding box center [1436, 557] width 25 height 13
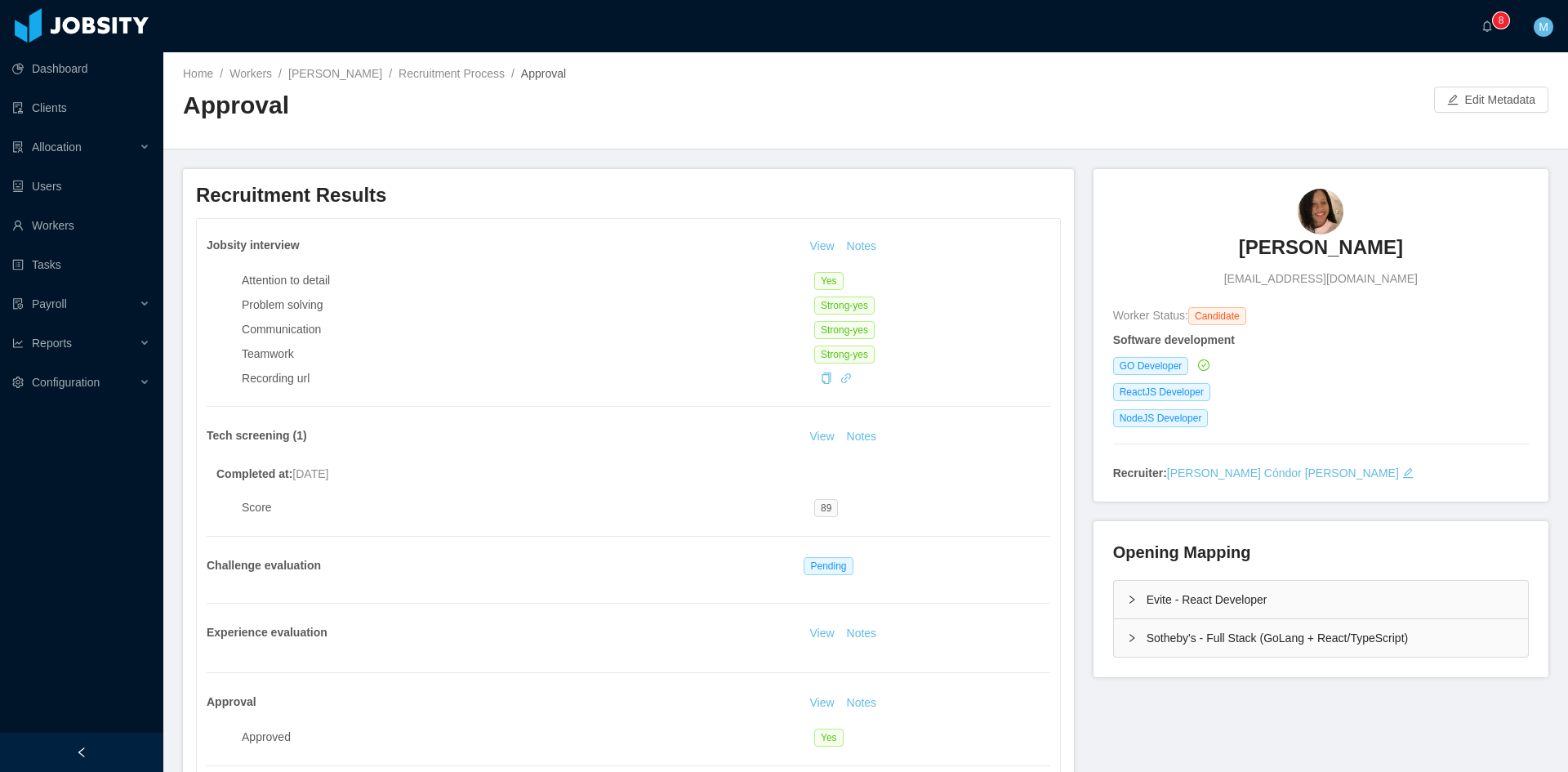
scroll to position [137, 0]
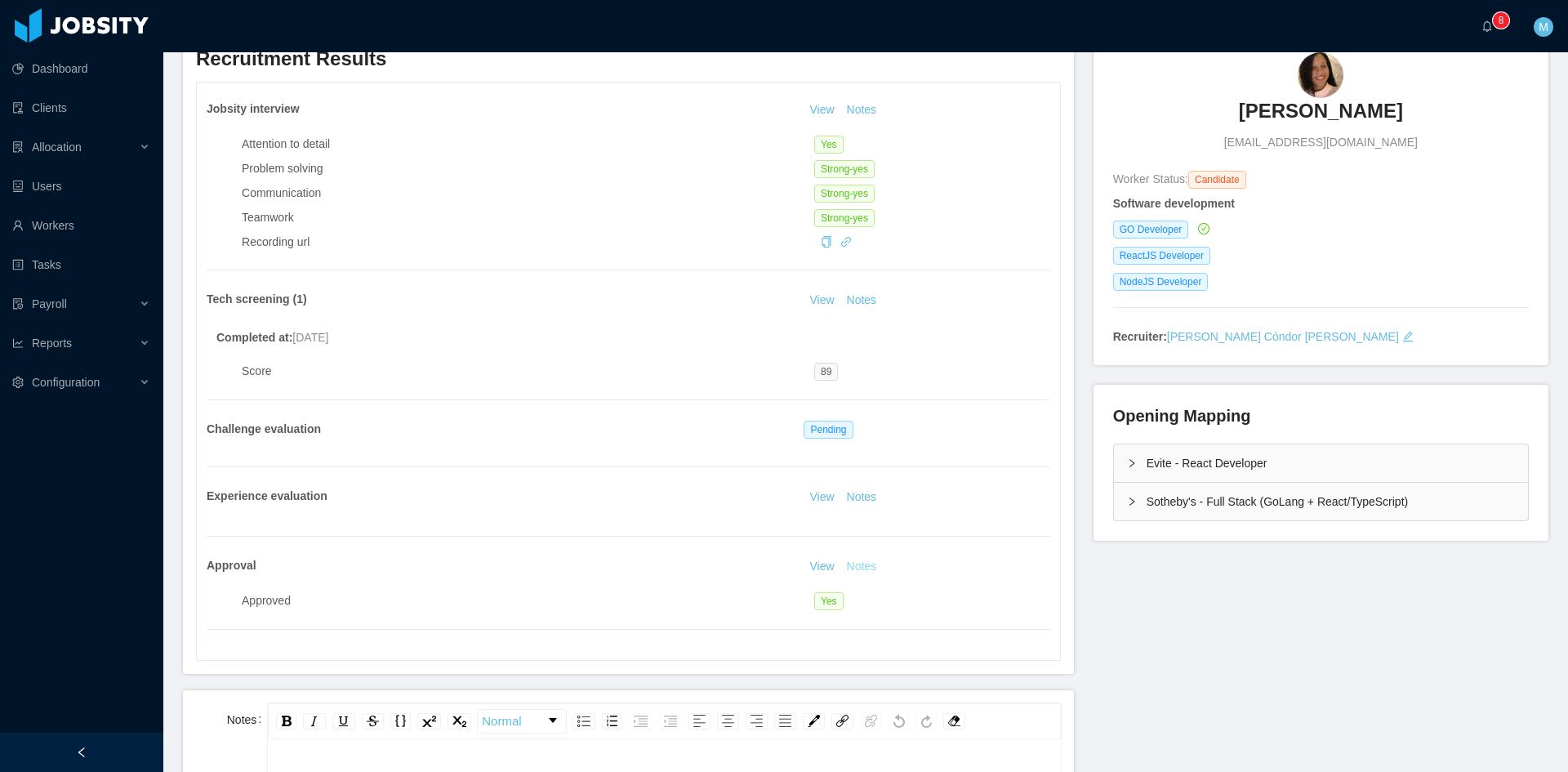
click at [868, 569] on button "Notes" at bounding box center [861, 566] width 43 height 19
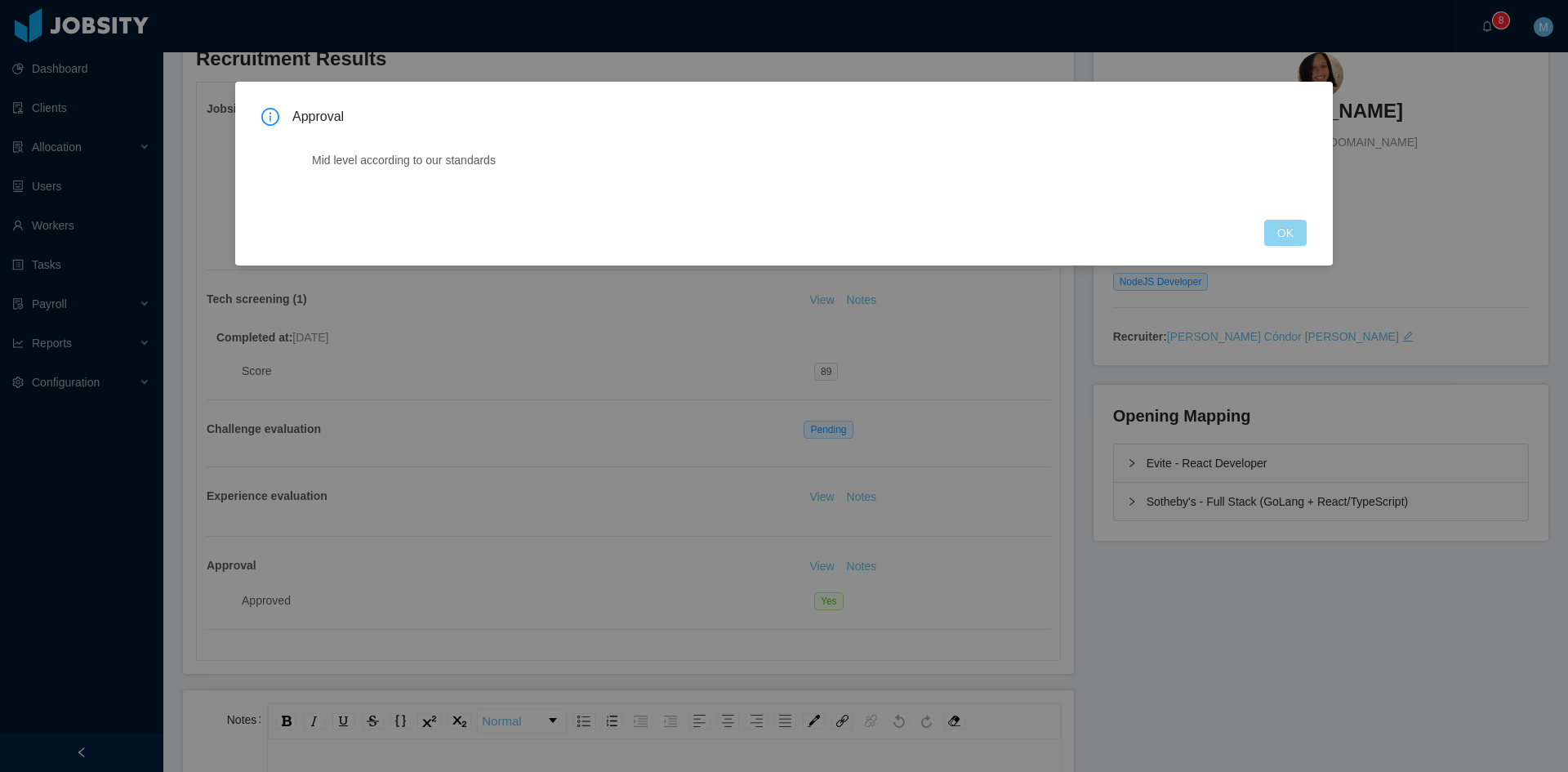
click at [1285, 228] on button "OK" at bounding box center [1285, 233] width 43 height 26
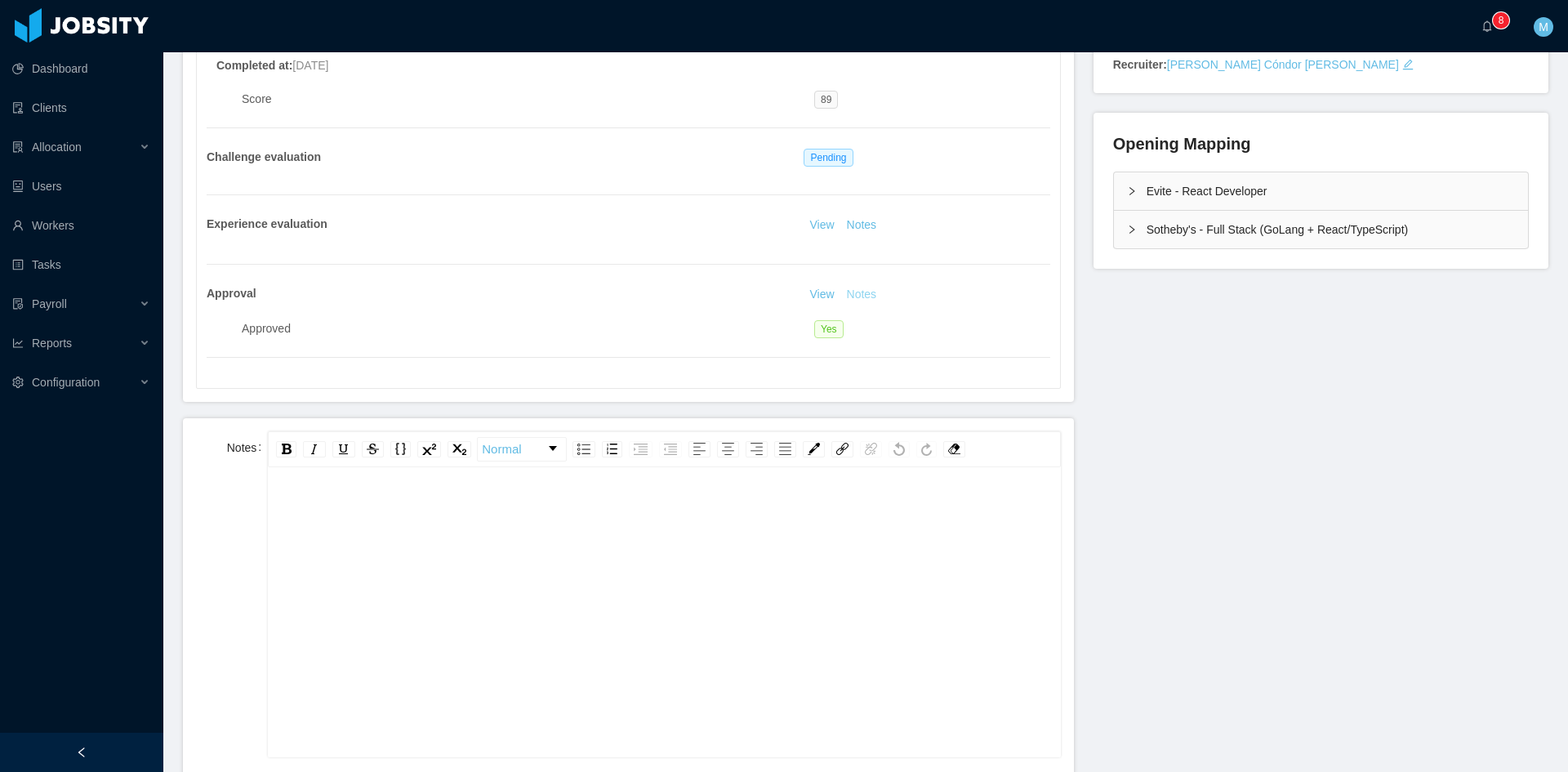
scroll to position [0, 0]
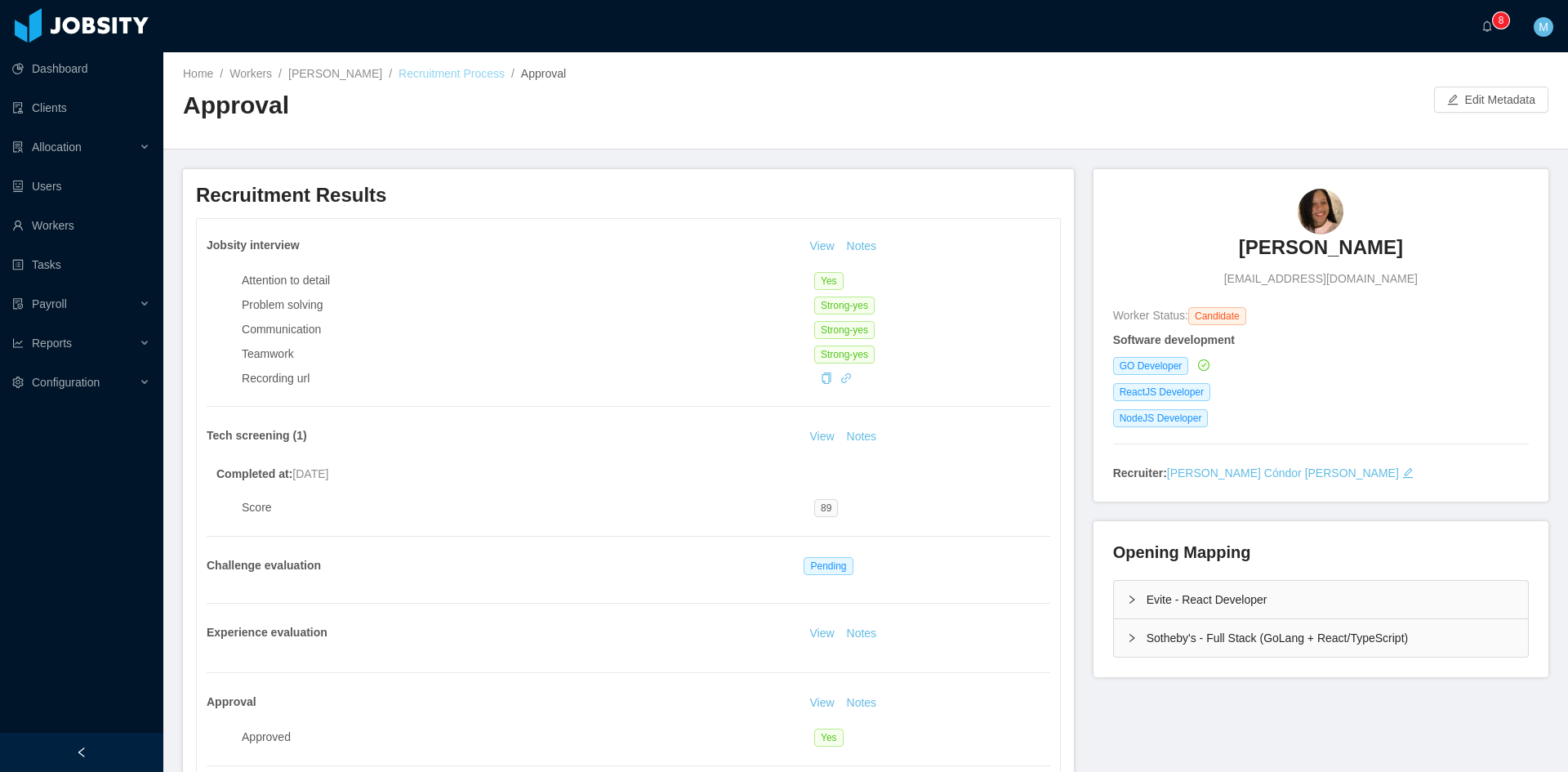
click at [426, 80] on link "Recruitment Process" at bounding box center [451, 74] width 106 height 13
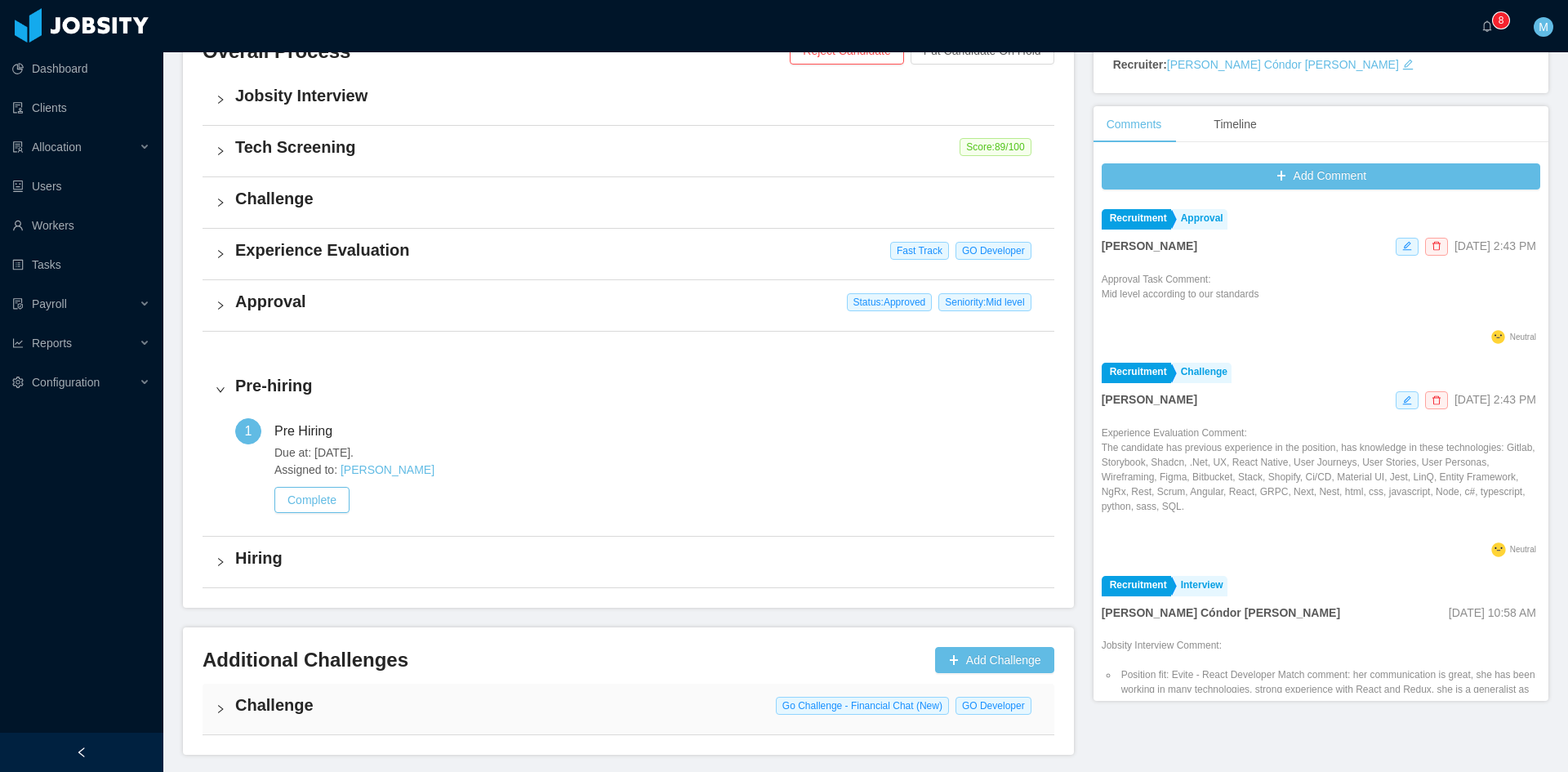
scroll to position [467, 0]
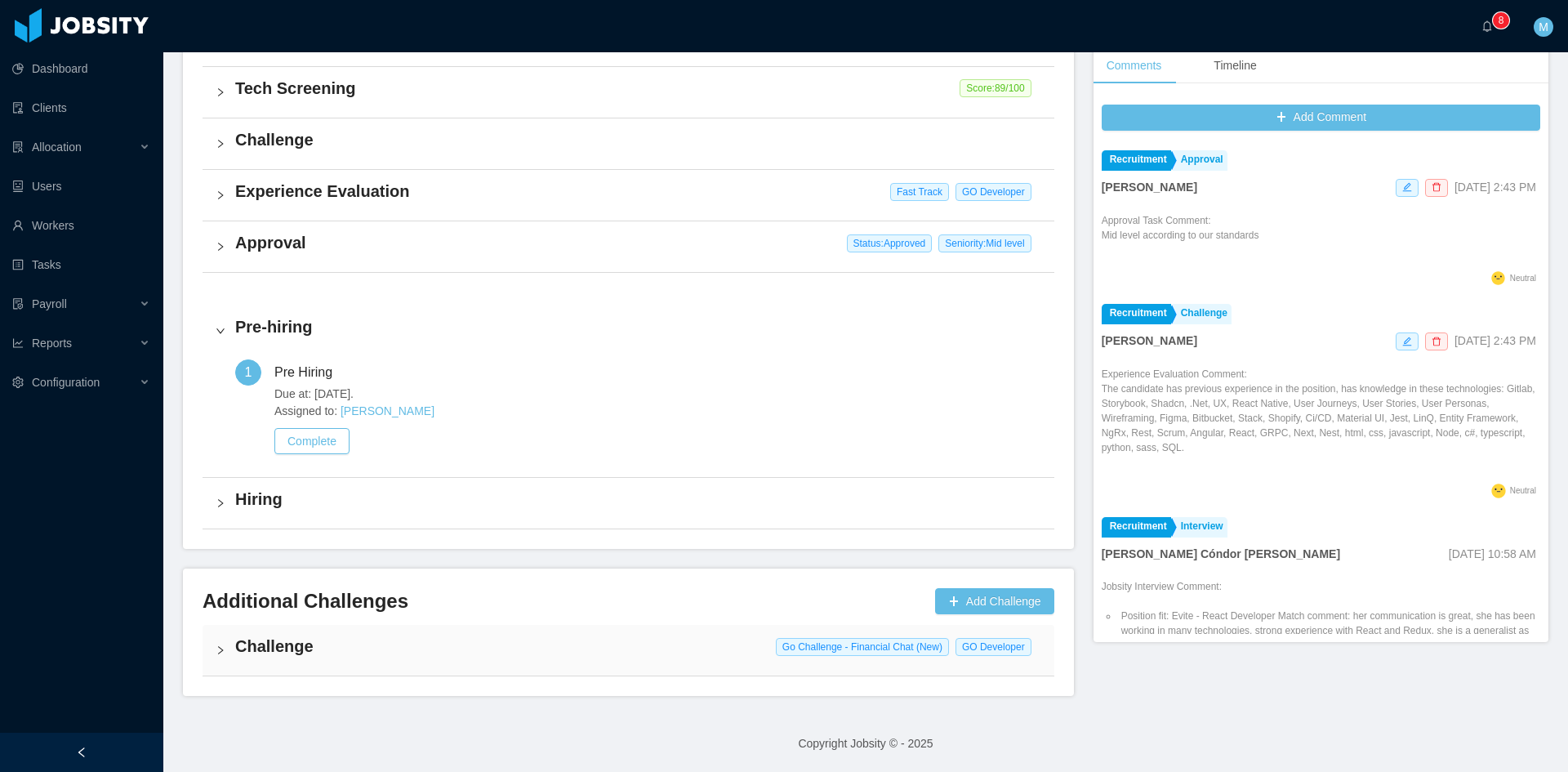
click at [228, 649] on div "Challenge Go Challenge - Financial Chat (New) GO Developer" at bounding box center [628, 650] width 852 height 51
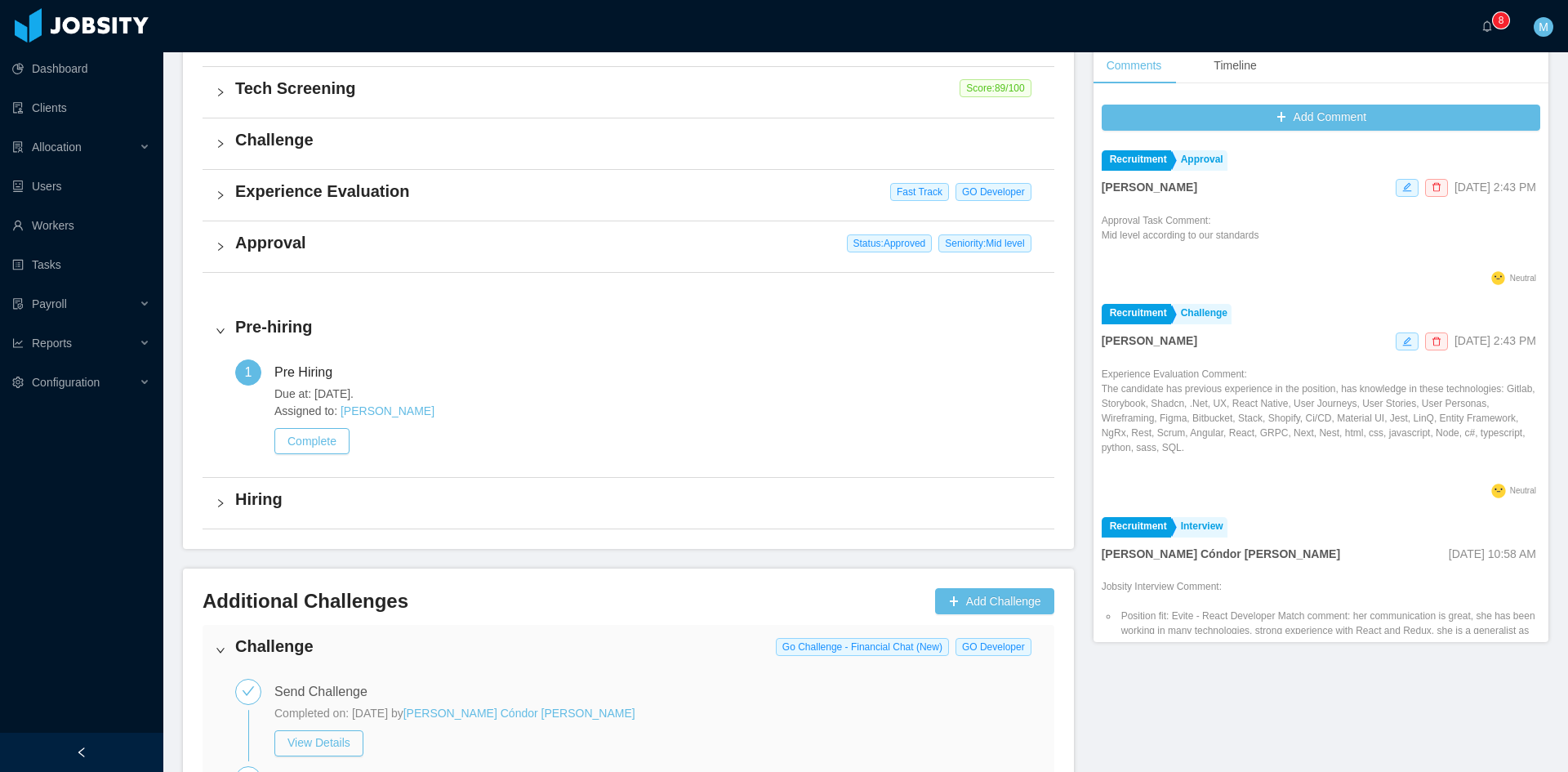
scroll to position [850, 0]
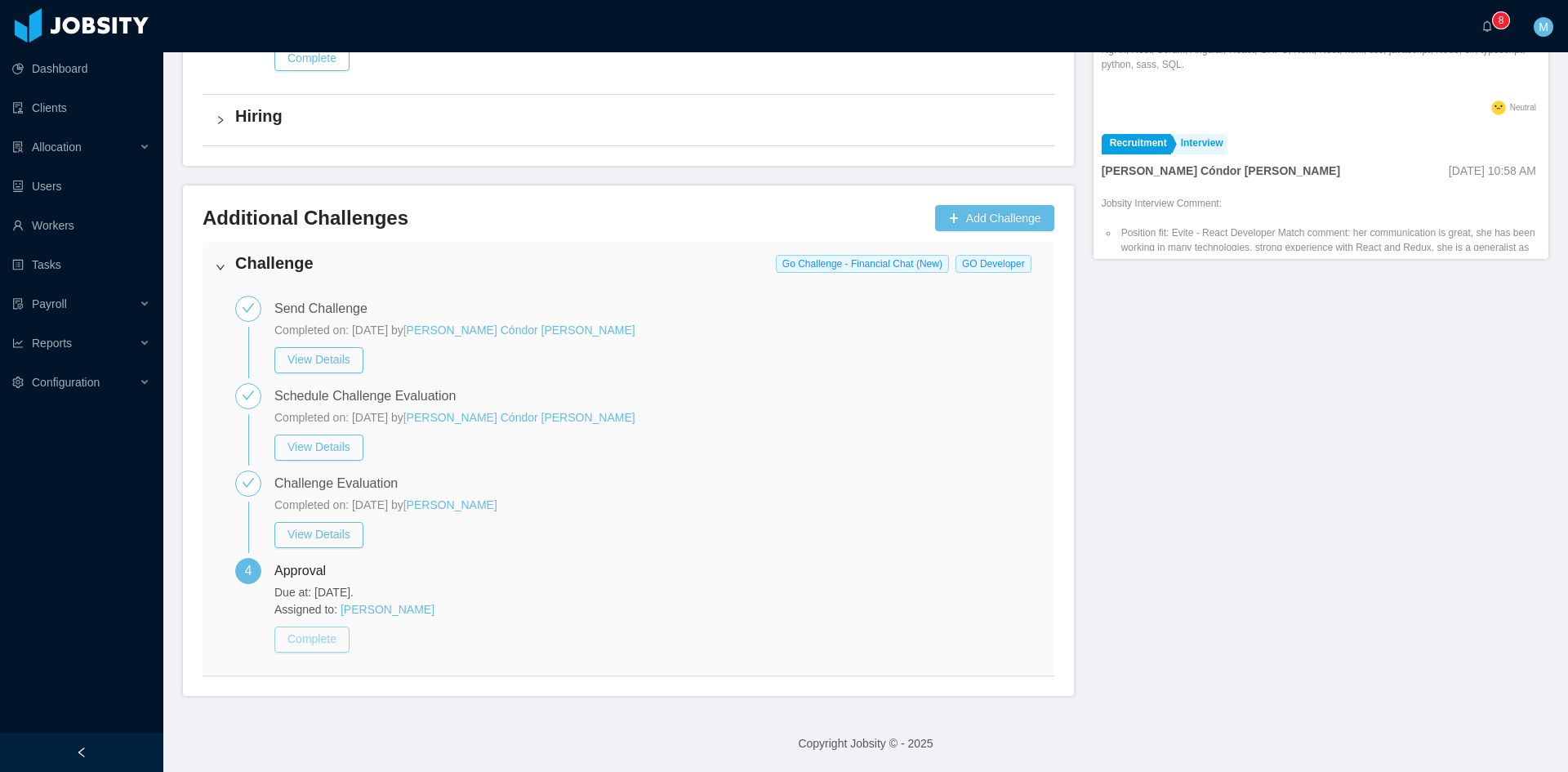
click at [320, 640] on button "Complete" at bounding box center [312, 640] width 75 height 26
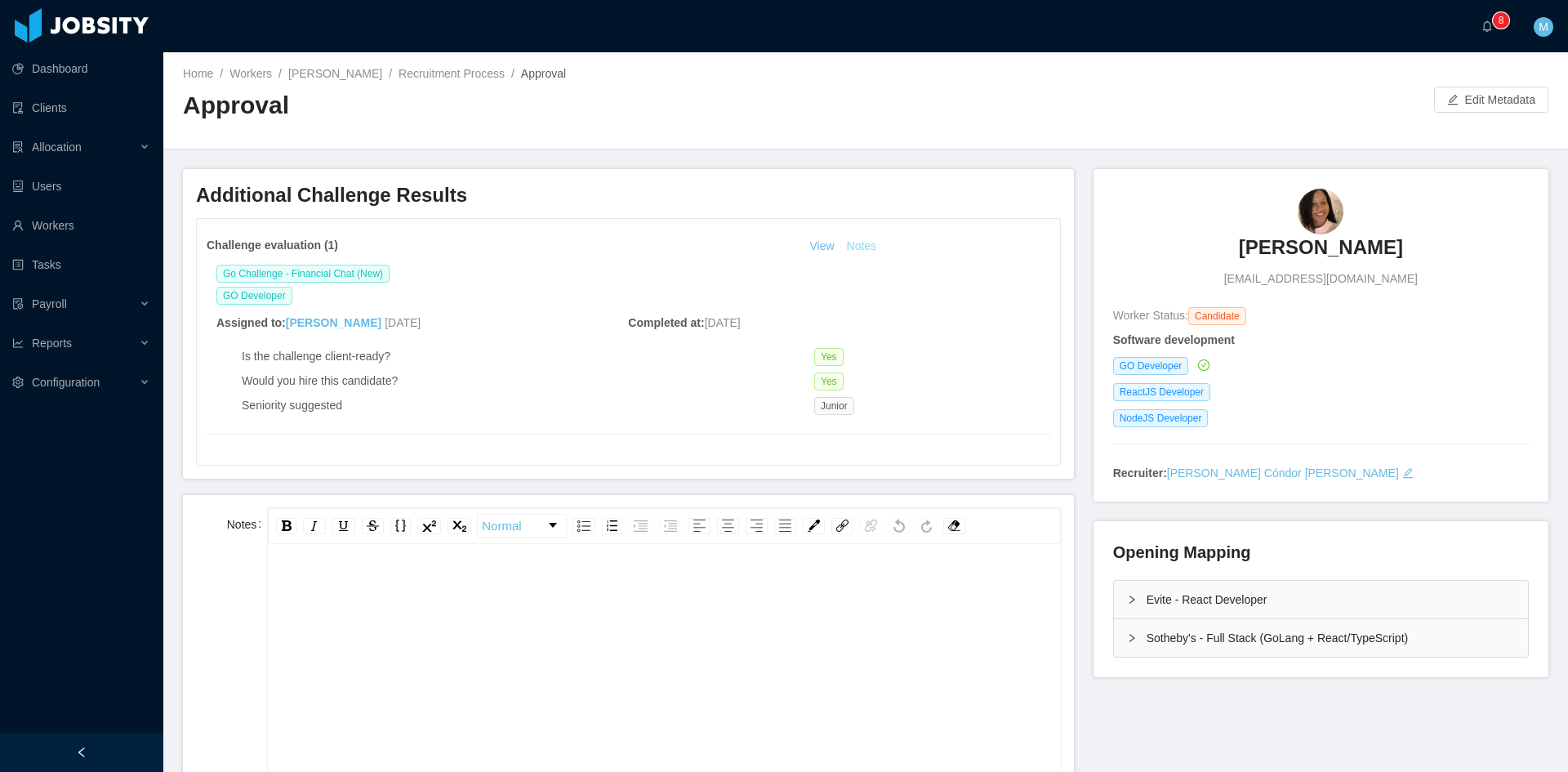
click at [848, 245] on button "Notes" at bounding box center [861, 247] width 43 height 19
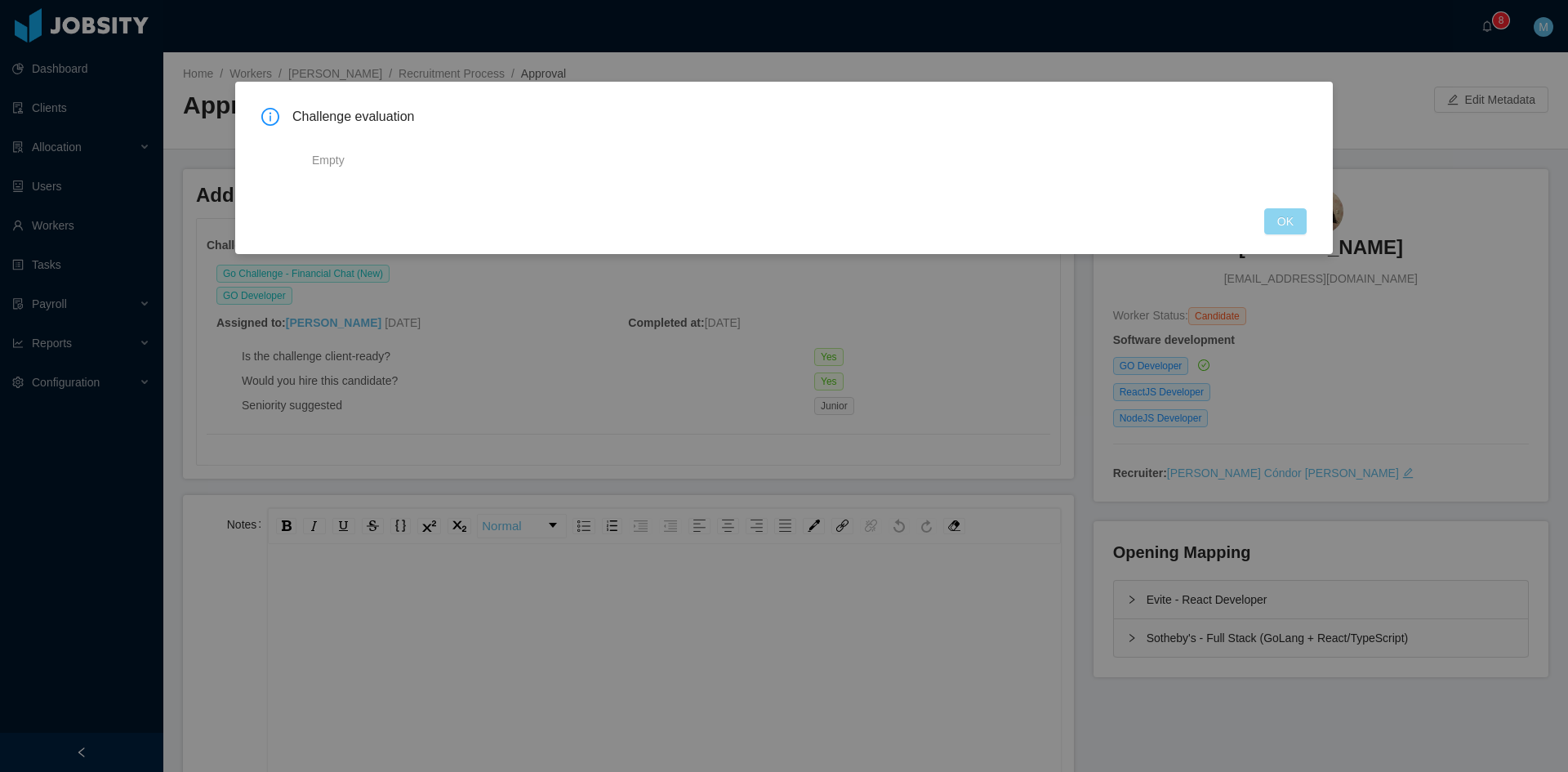
click at [1280, 221] on button "OK" at bounding box center [1285, 221] width 43 height 26
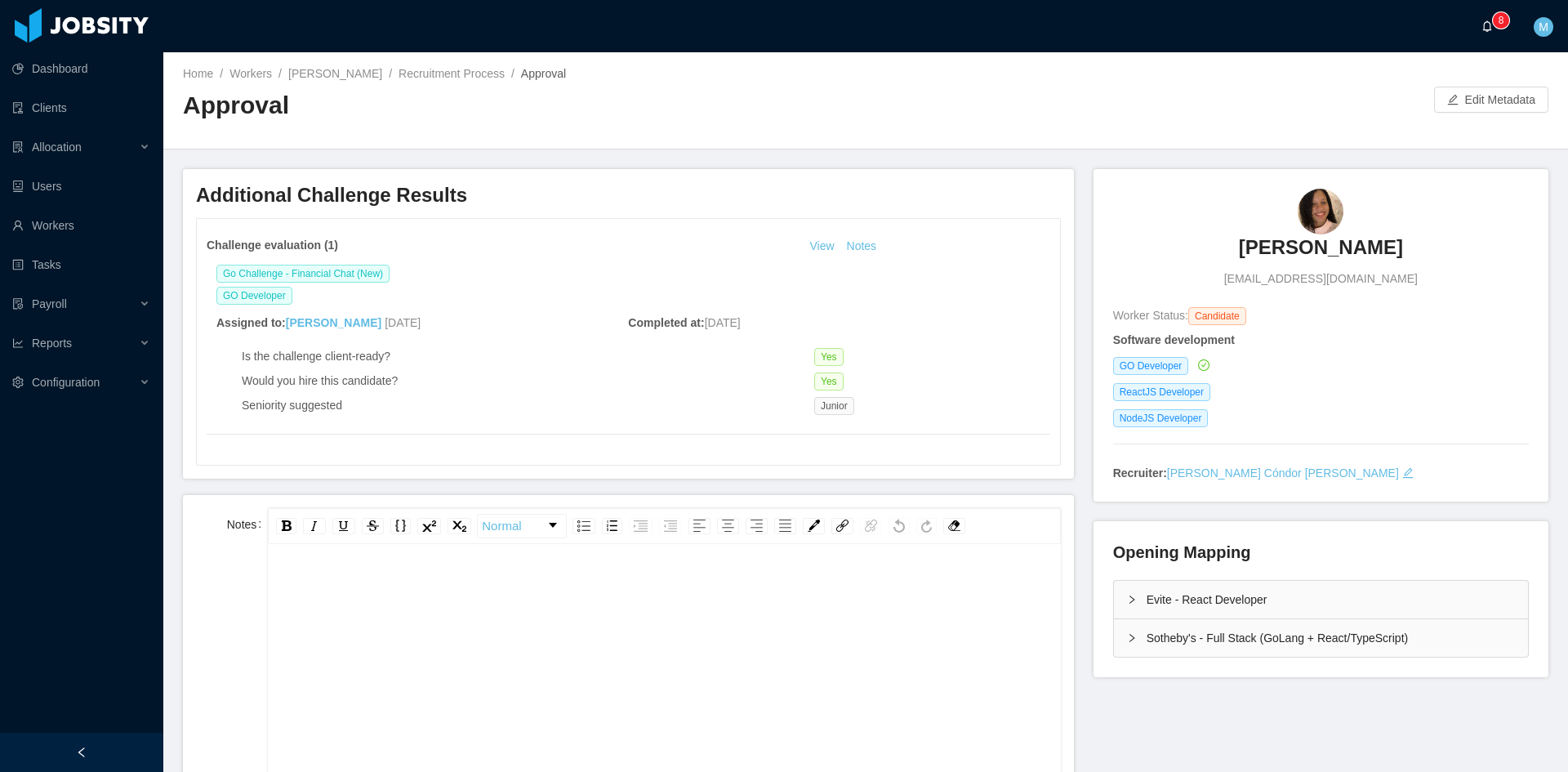
click at [1489, 27] on icon "icon: bell" at bounding box center [1487, 25] width 11 height 11
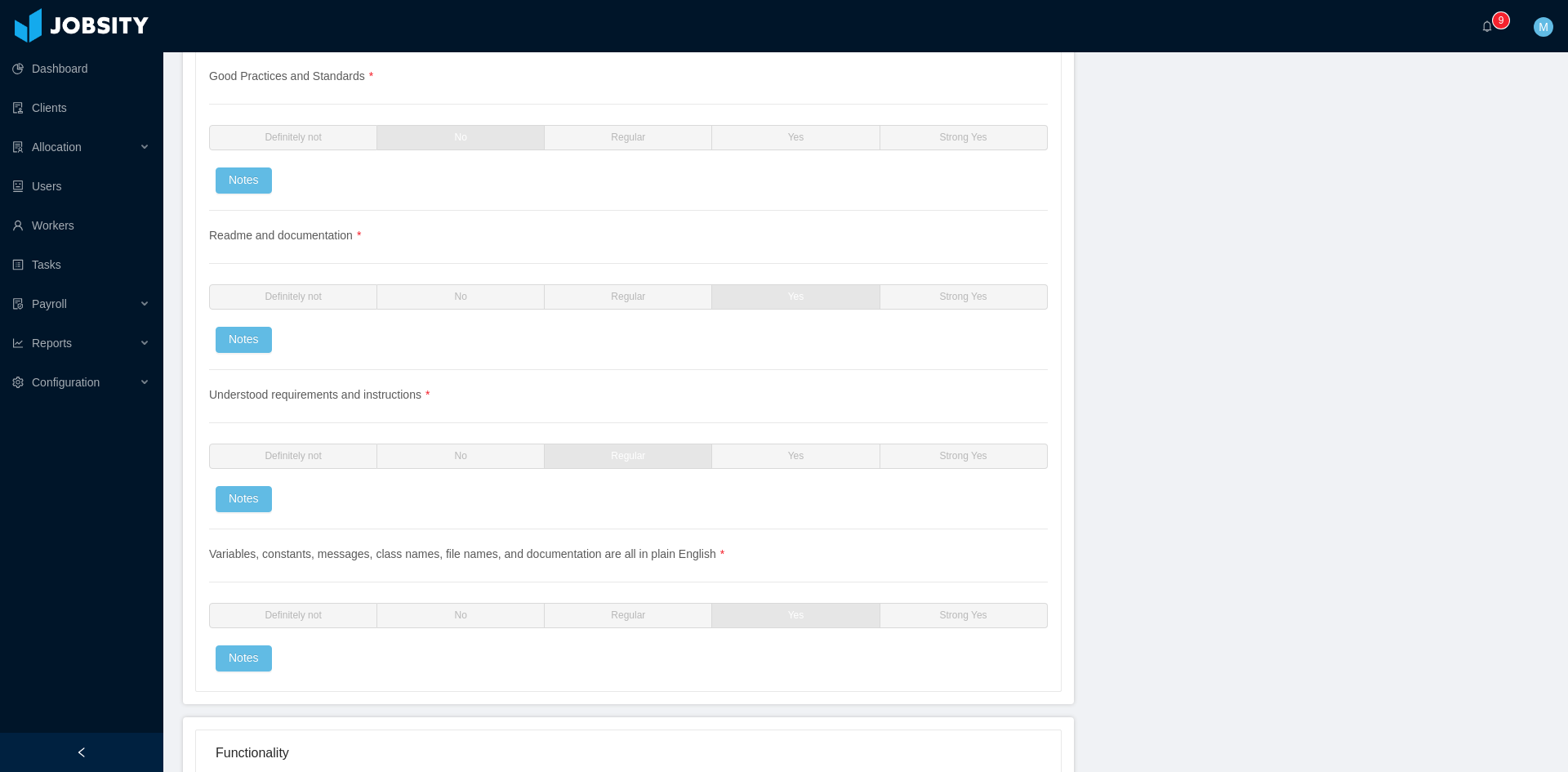
scroll to position [1770, 0]
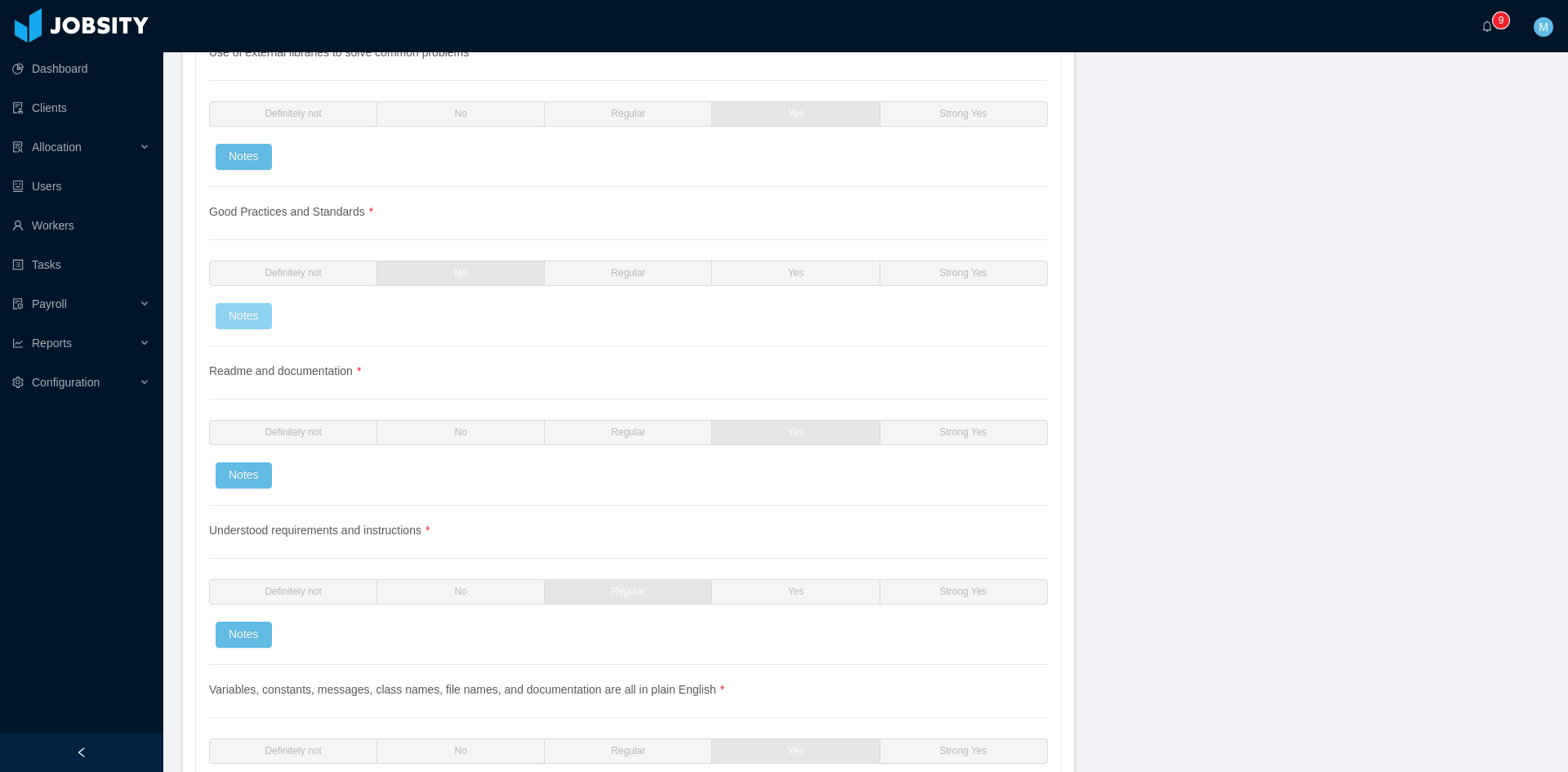
click at [254, 313] on button "Notes" at bounding box center [243, 316] width 56 height 26
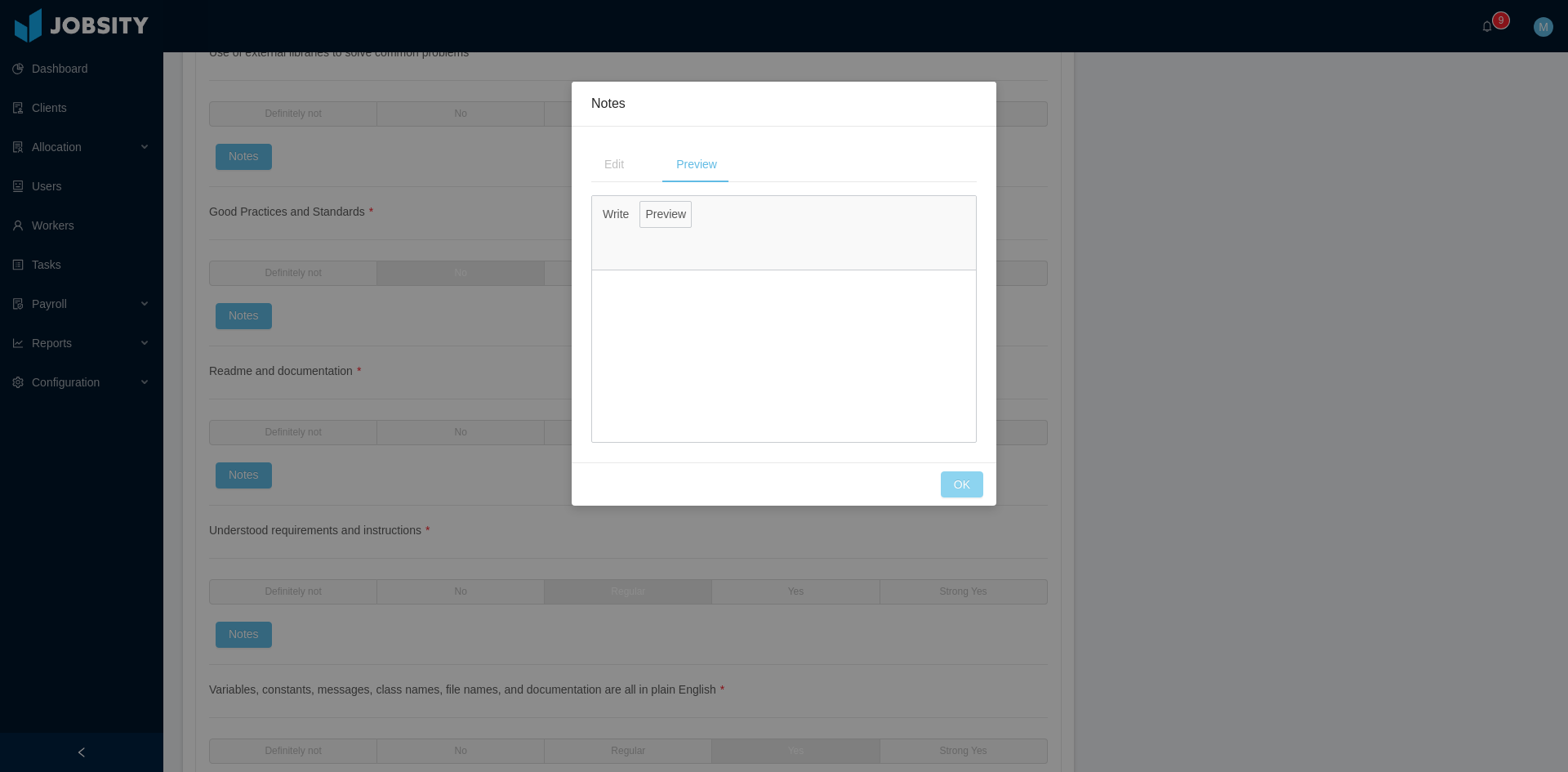
click at [960, 491] on button "OK" at bounding box center [962, 484] width 43 height 26
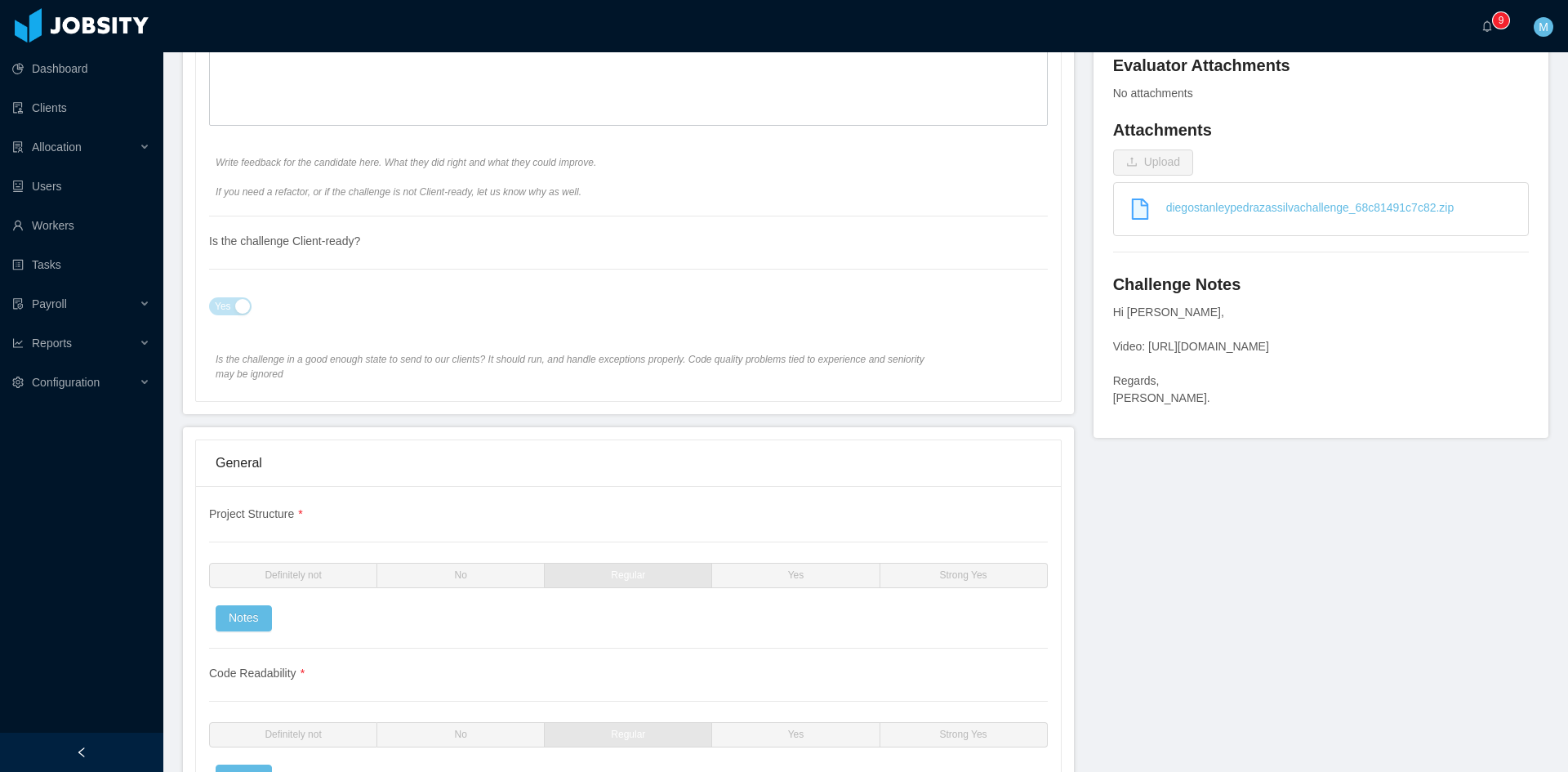
scroll to position [558, 0]
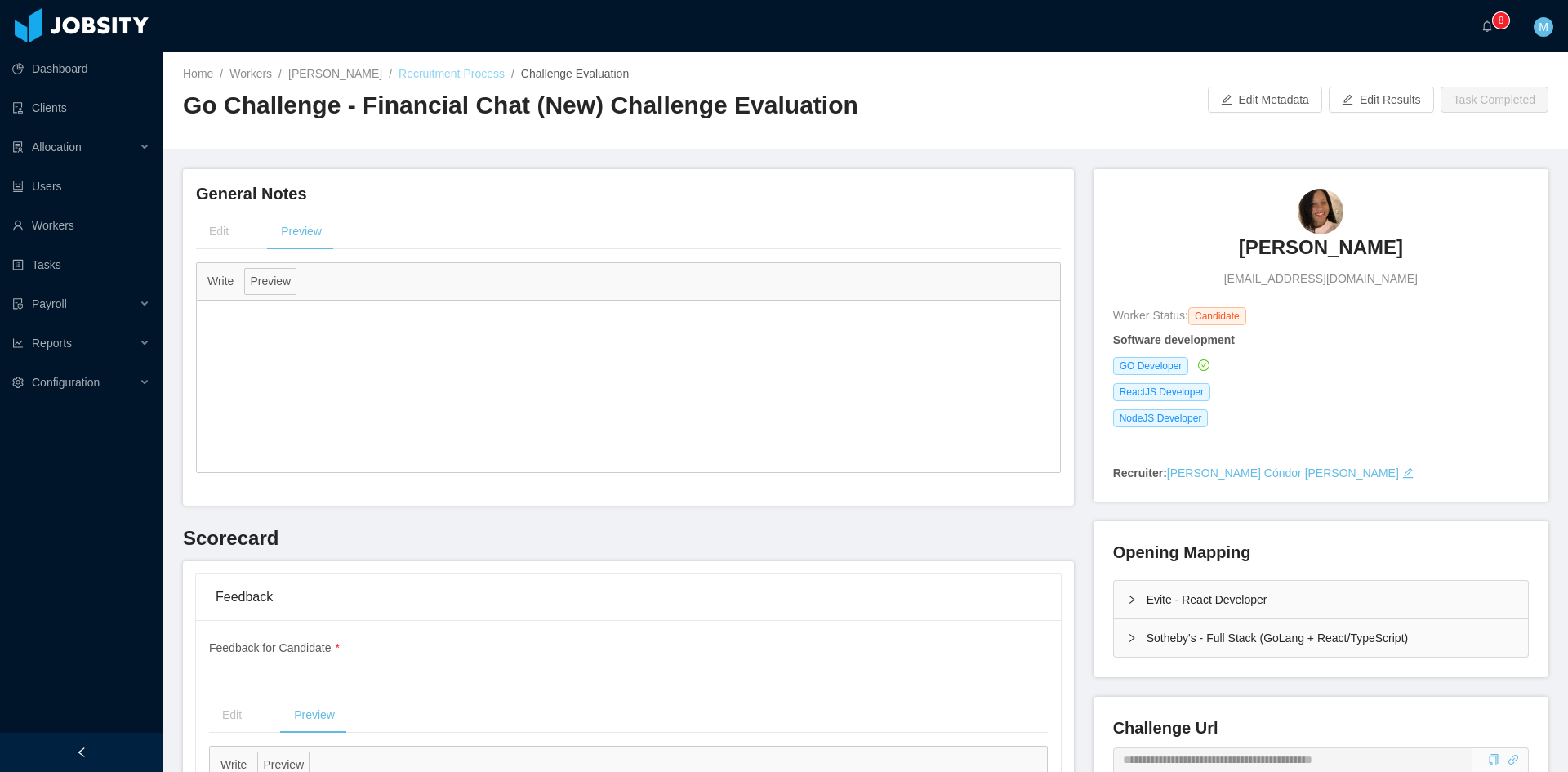
click at [437, 77] on link "Recruitment Process" at bounding box center [451, 74] width 106 height 13
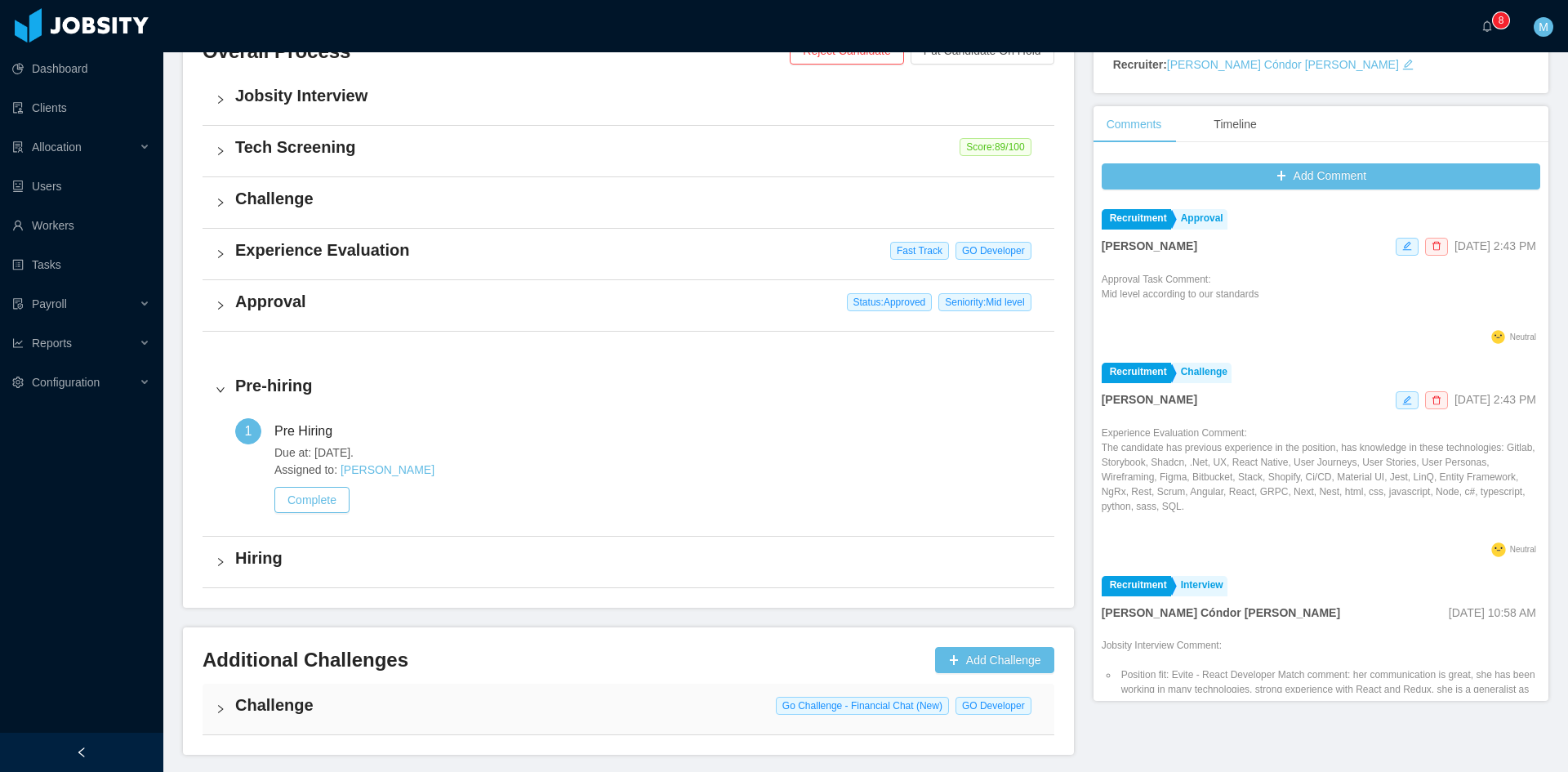
scroll to position [467, 0]
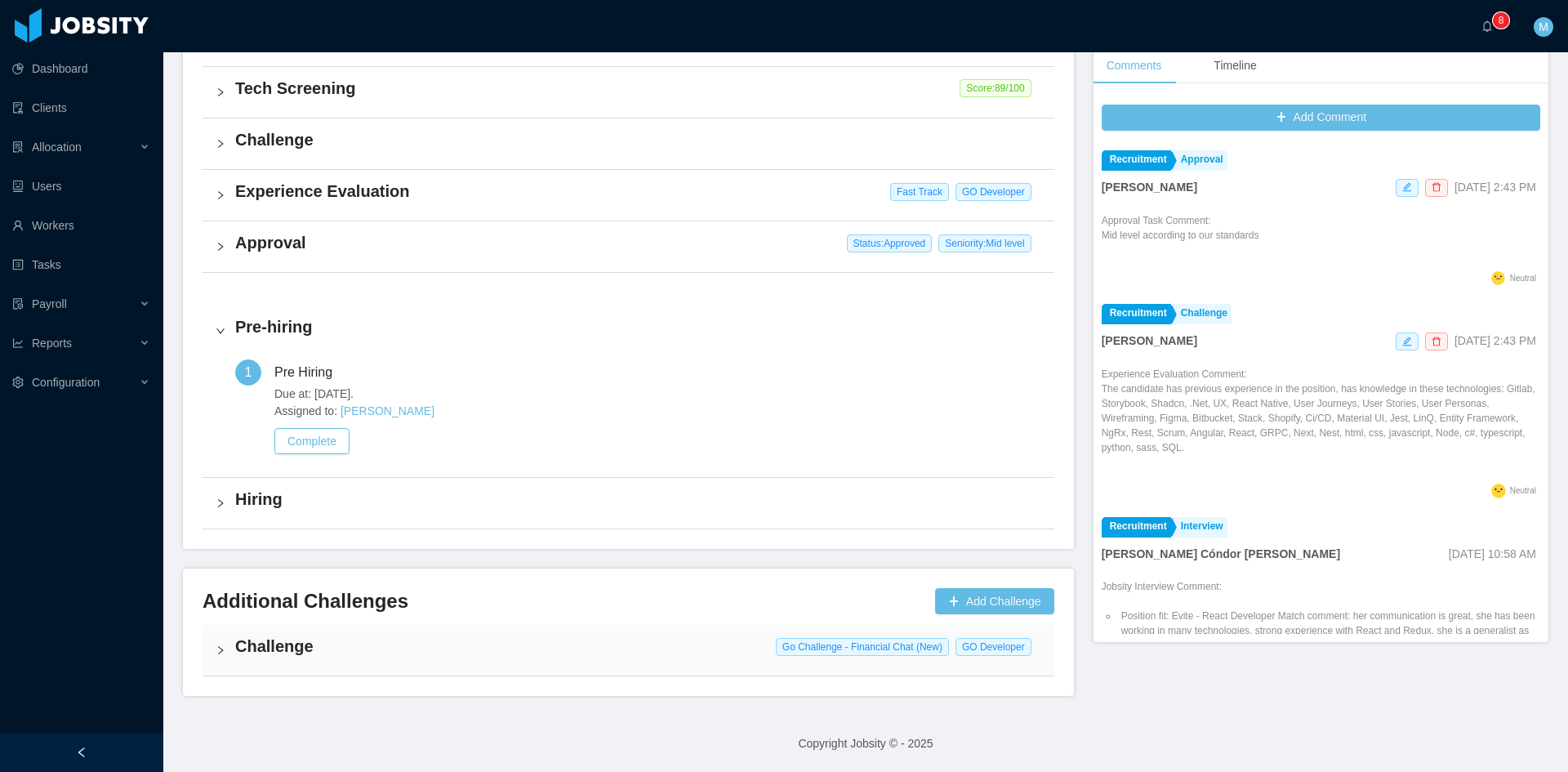
click at [222, 188] on div "Experience Evaluation Fast Track GO Developer" at bounding box center [628, 195] width 852 height 51
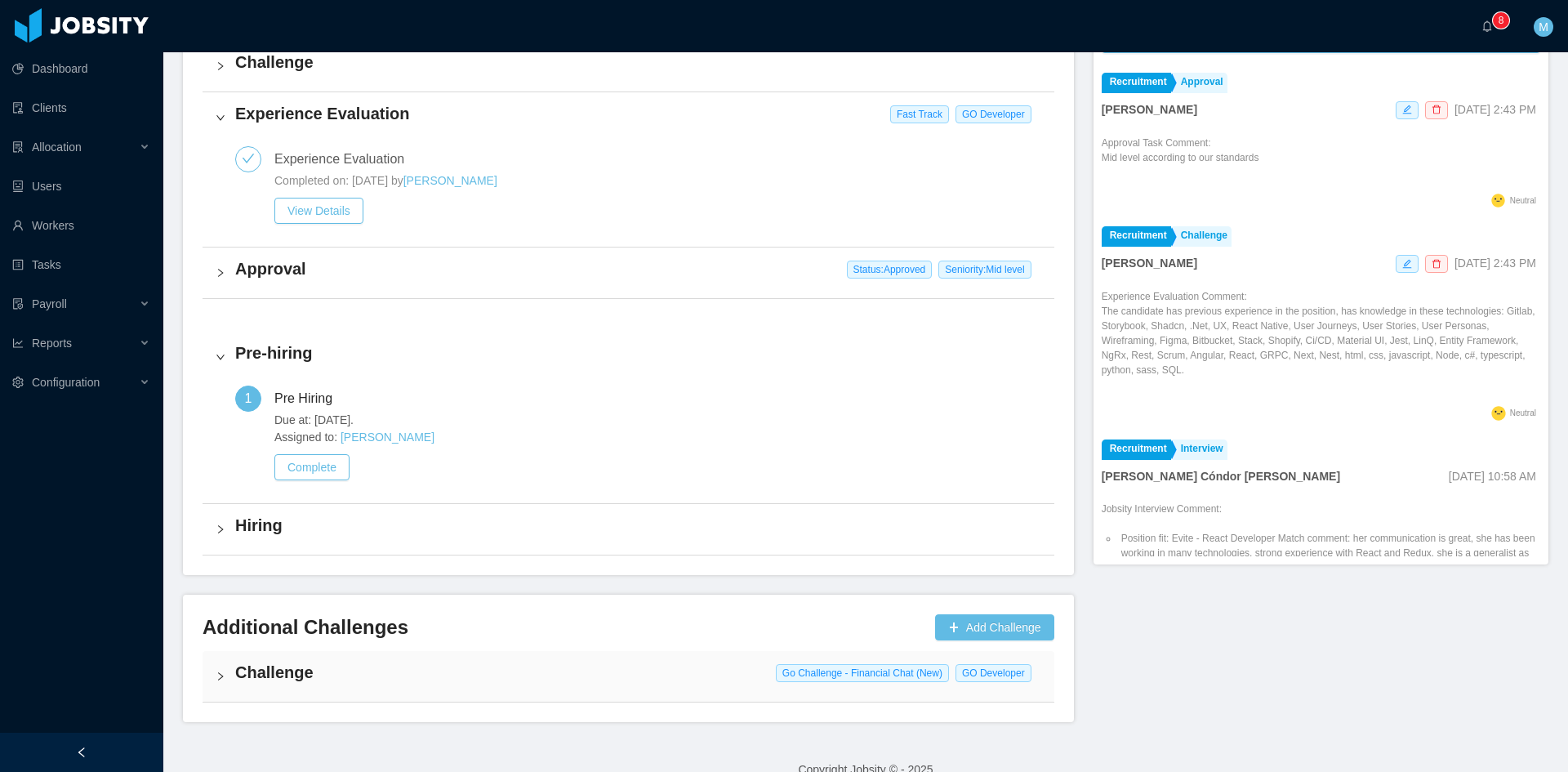
scroll to position [571, 0]
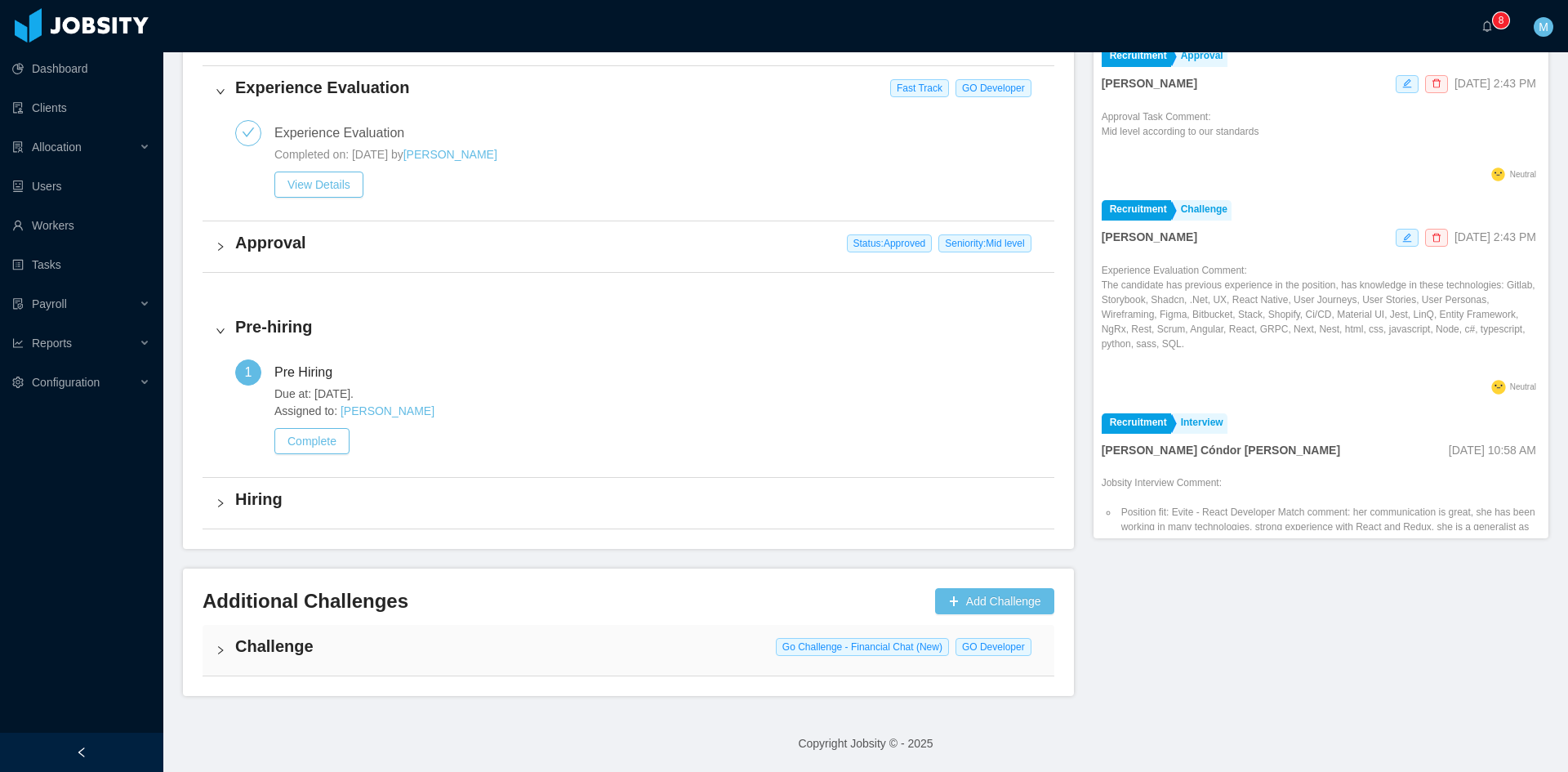
click at [206, 649] on div "Challenge Go Challenge - Financial Chat (New) GO Developer" at bounding box center [628, 650] width 852 height 51
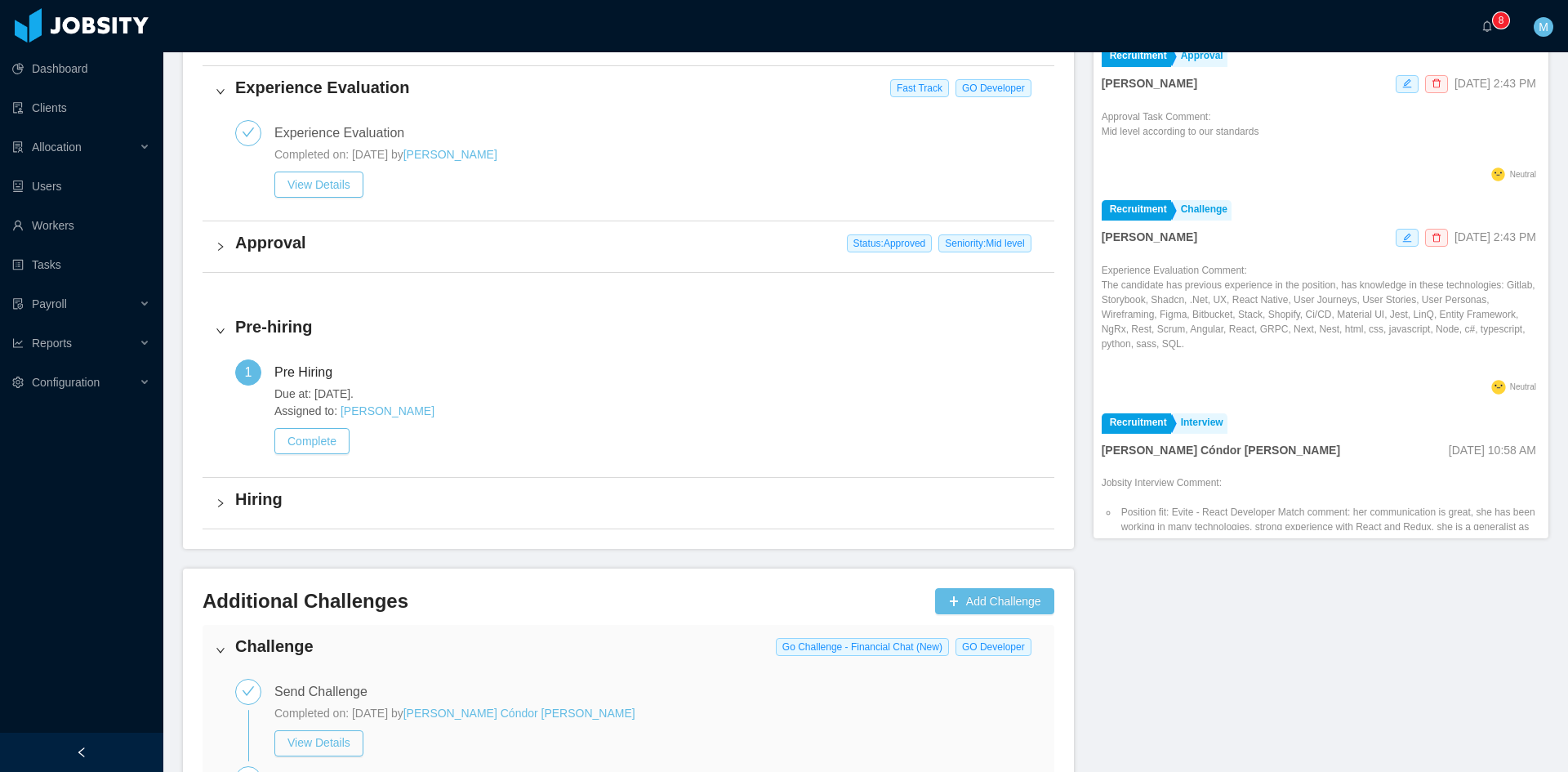
scroll to position [954, 0]
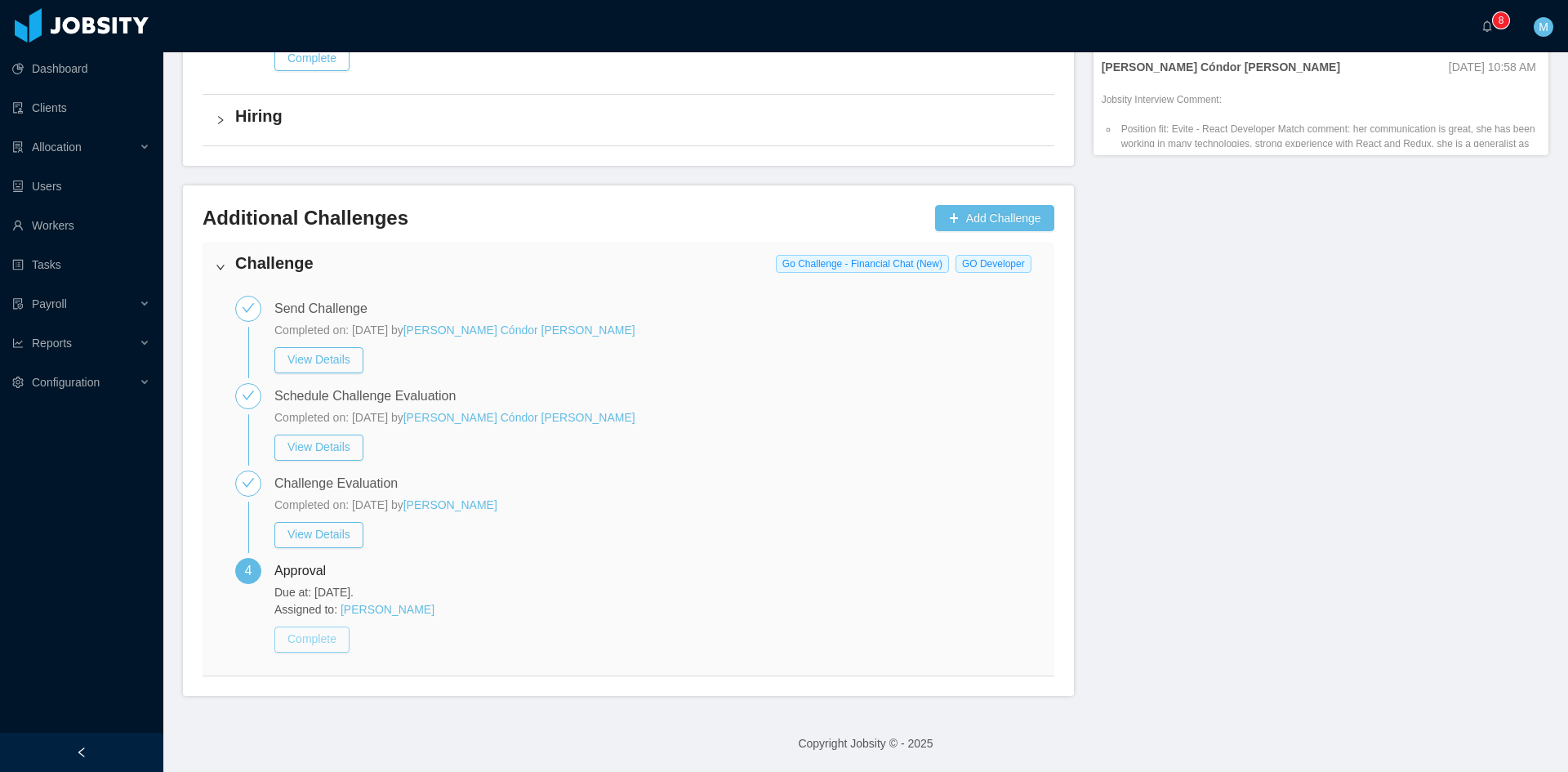
click at [325, 641] on button "Complete" at bounding box center [312, 640] width 75 height 26
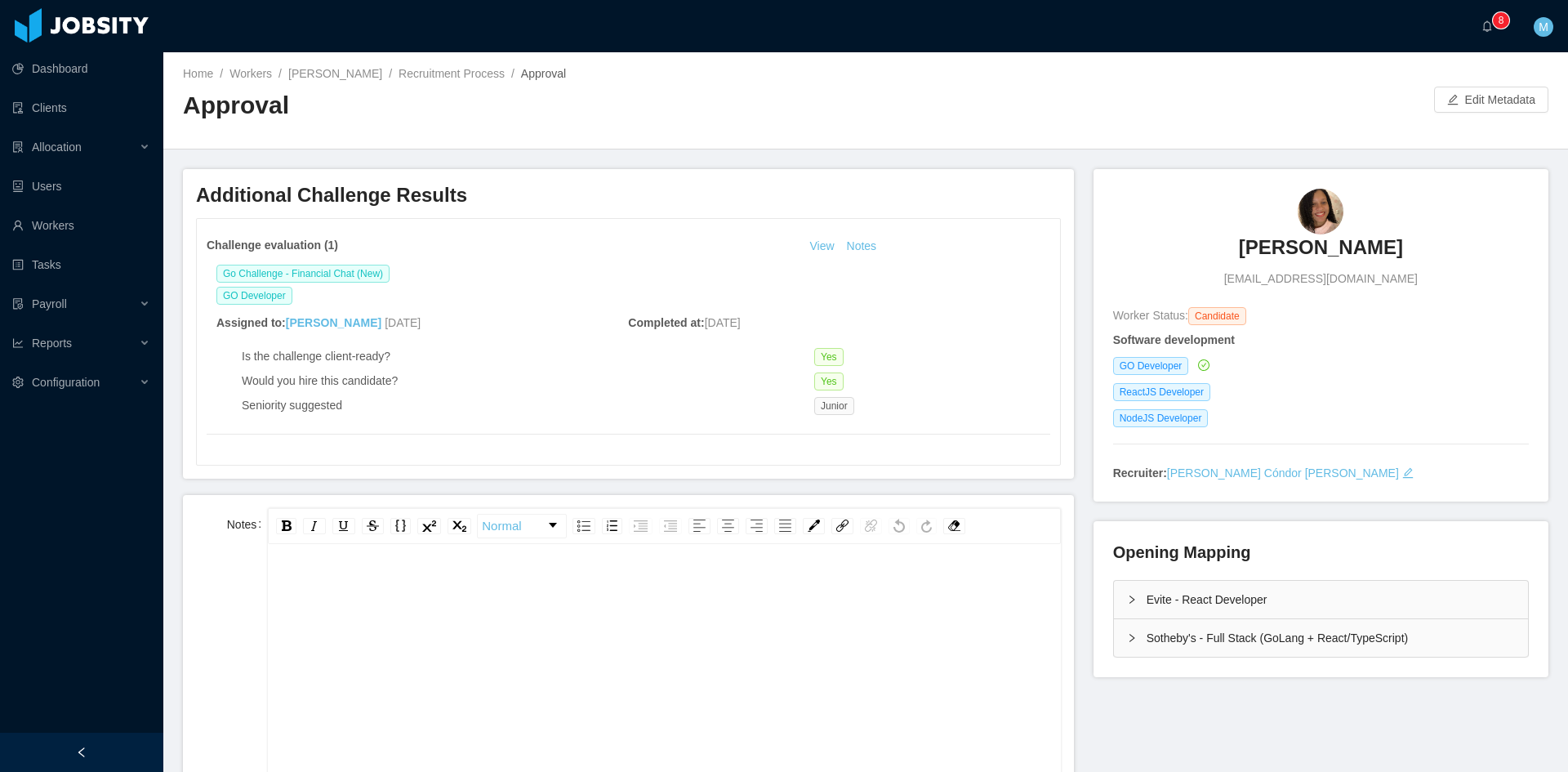
scroll to position [36, 0]
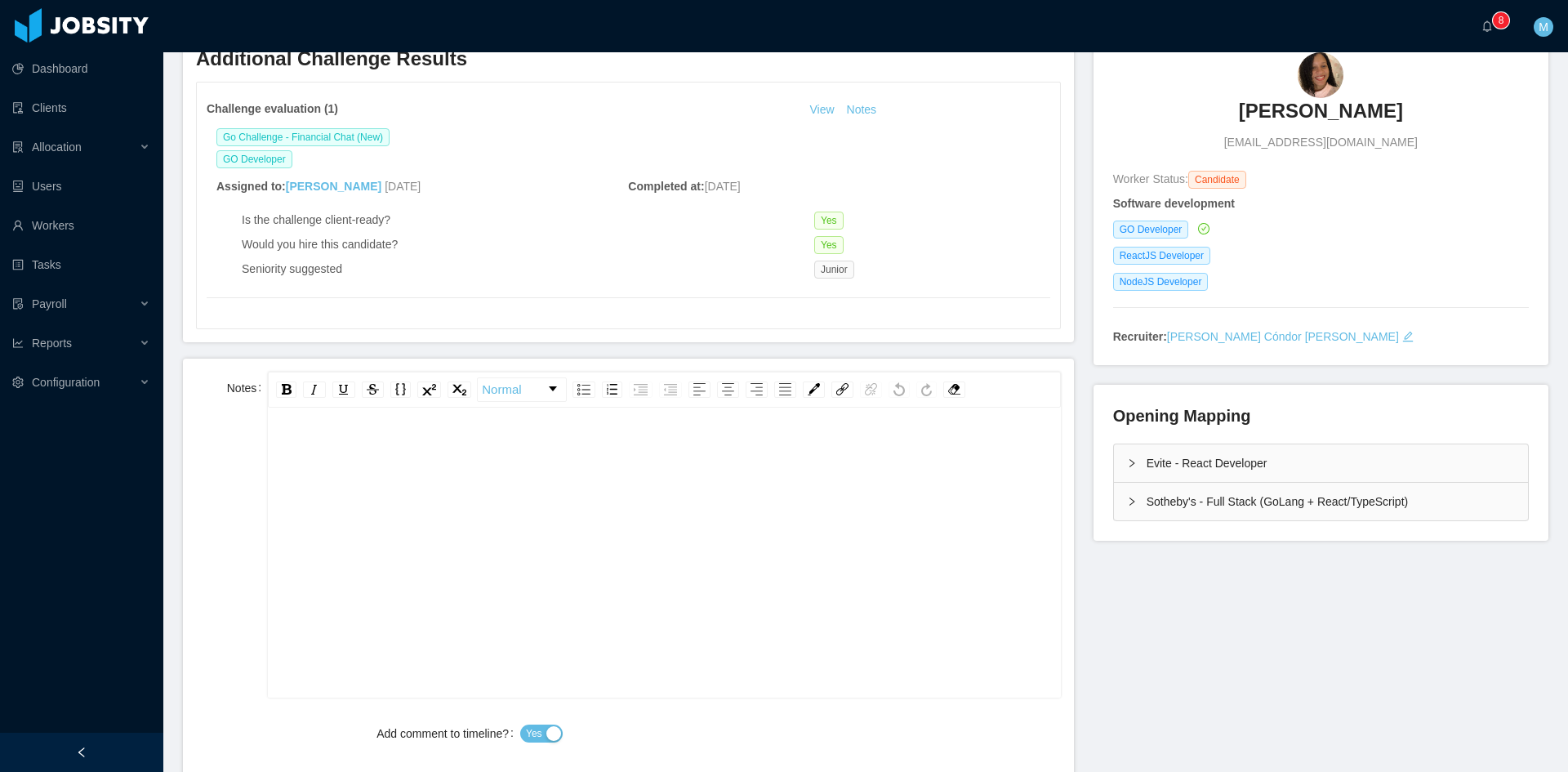
click at [480, 461] on div "rdw-editor" at bounding box center [664, 542] width 767 height 286
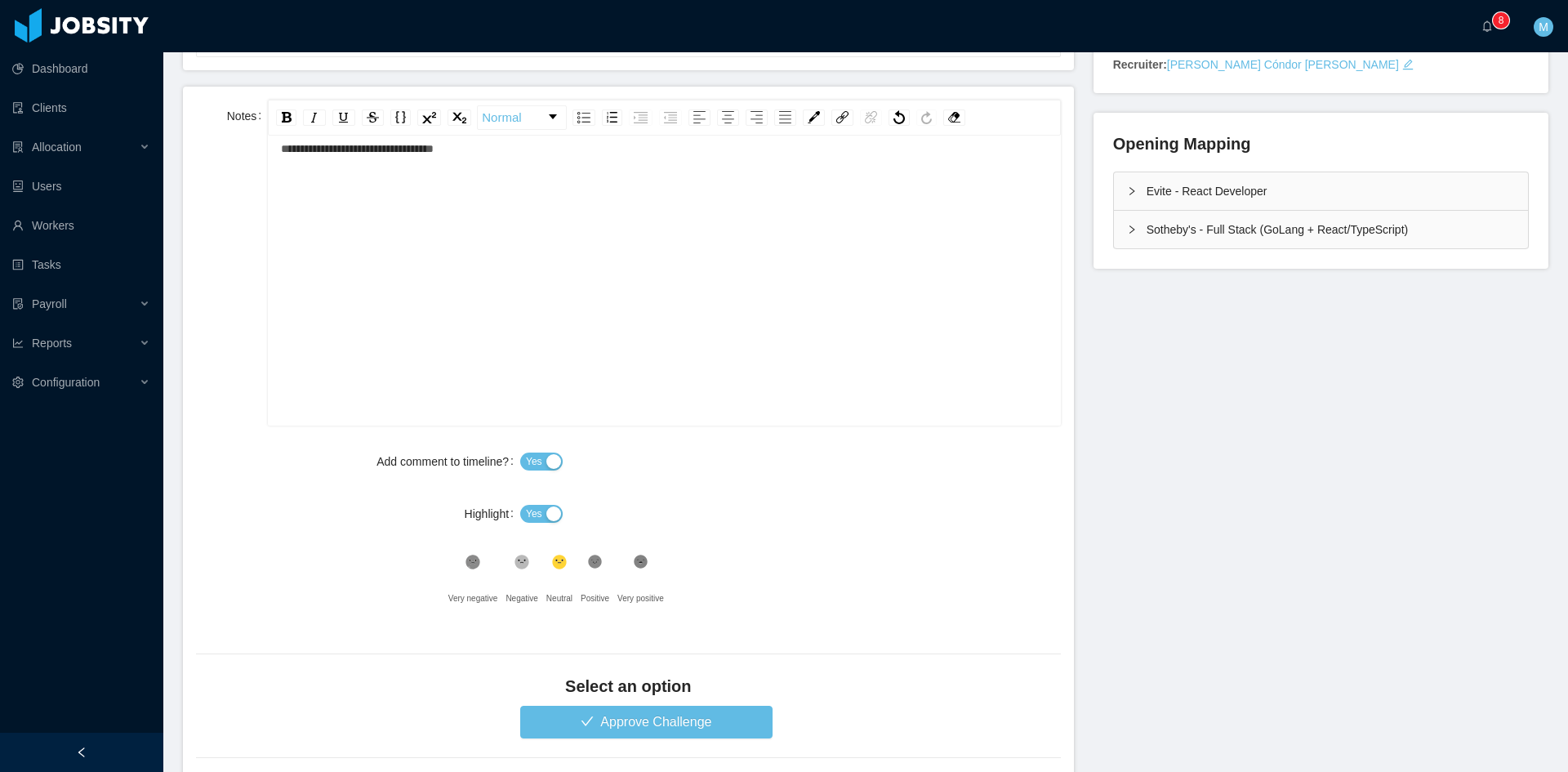
scroll to position [504, 0]
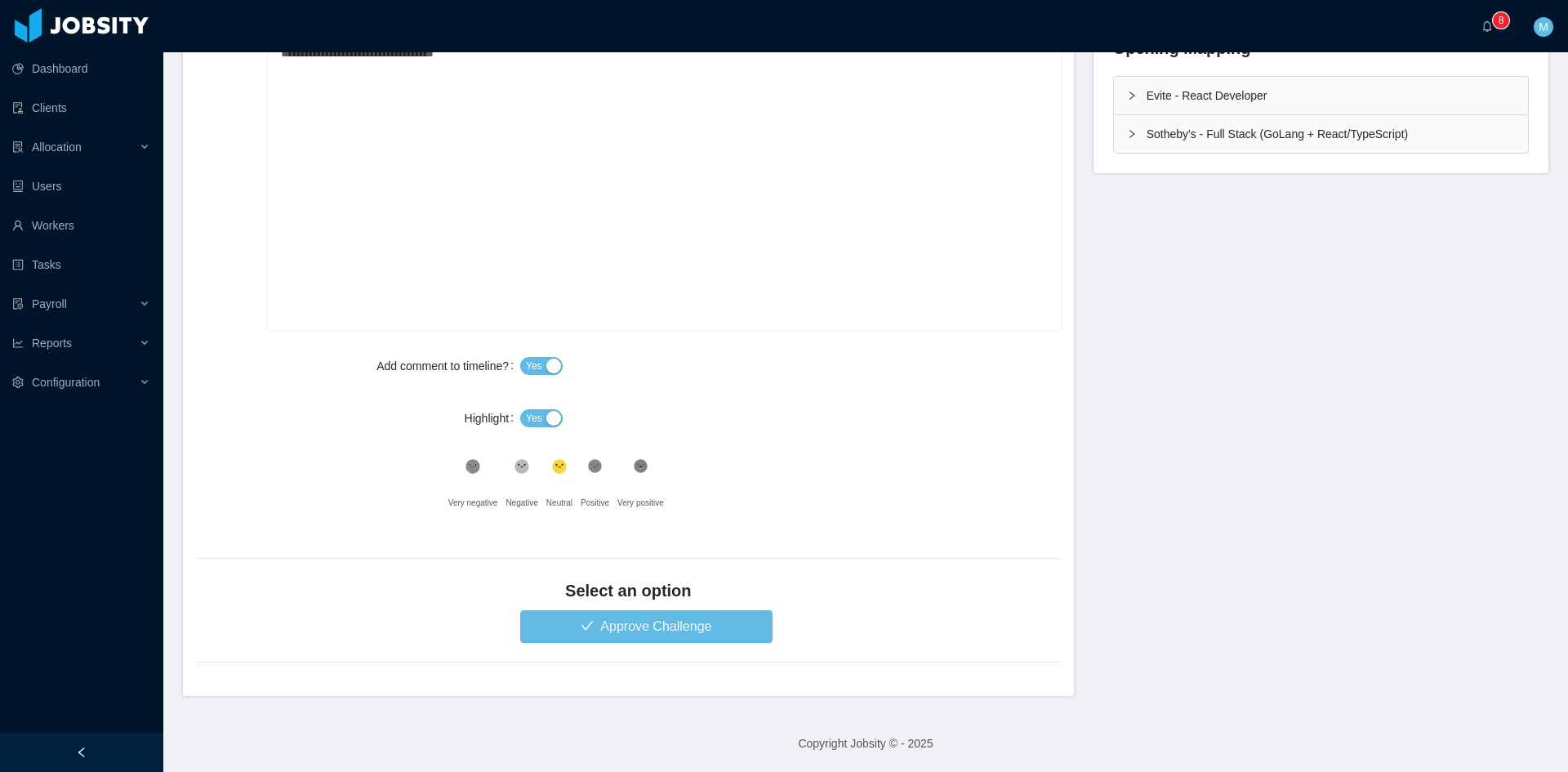
click at [526, 421] on span "Yes" at bounding box center [534, 418] width 17 height 17
click at [636, 622] on button "Approve Challenge" at bounding box center [646, 626] width 252 height 32
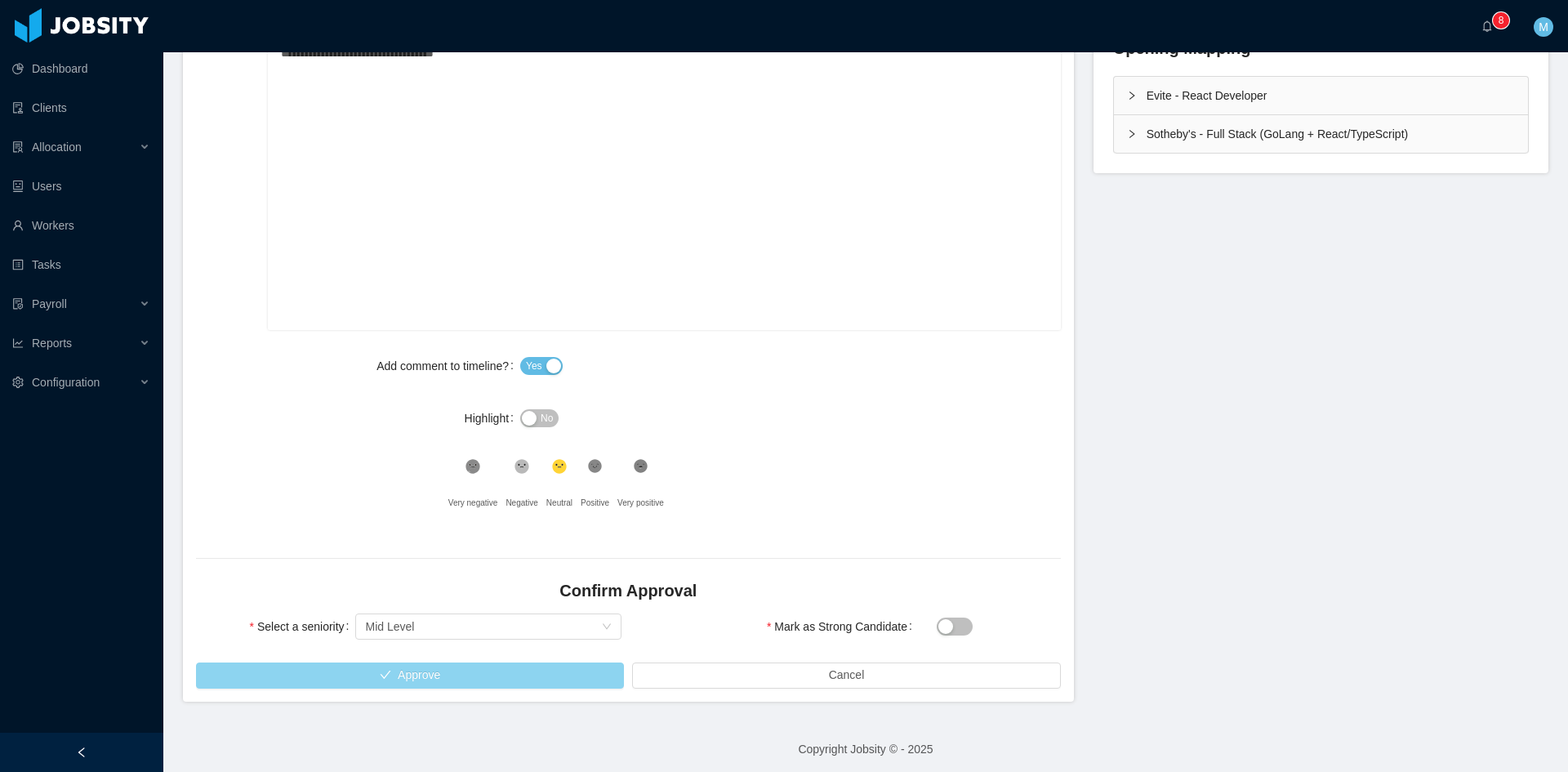
click at [432, 669] on button "Approve" at bounding box center [410, 676] width 428 height 26
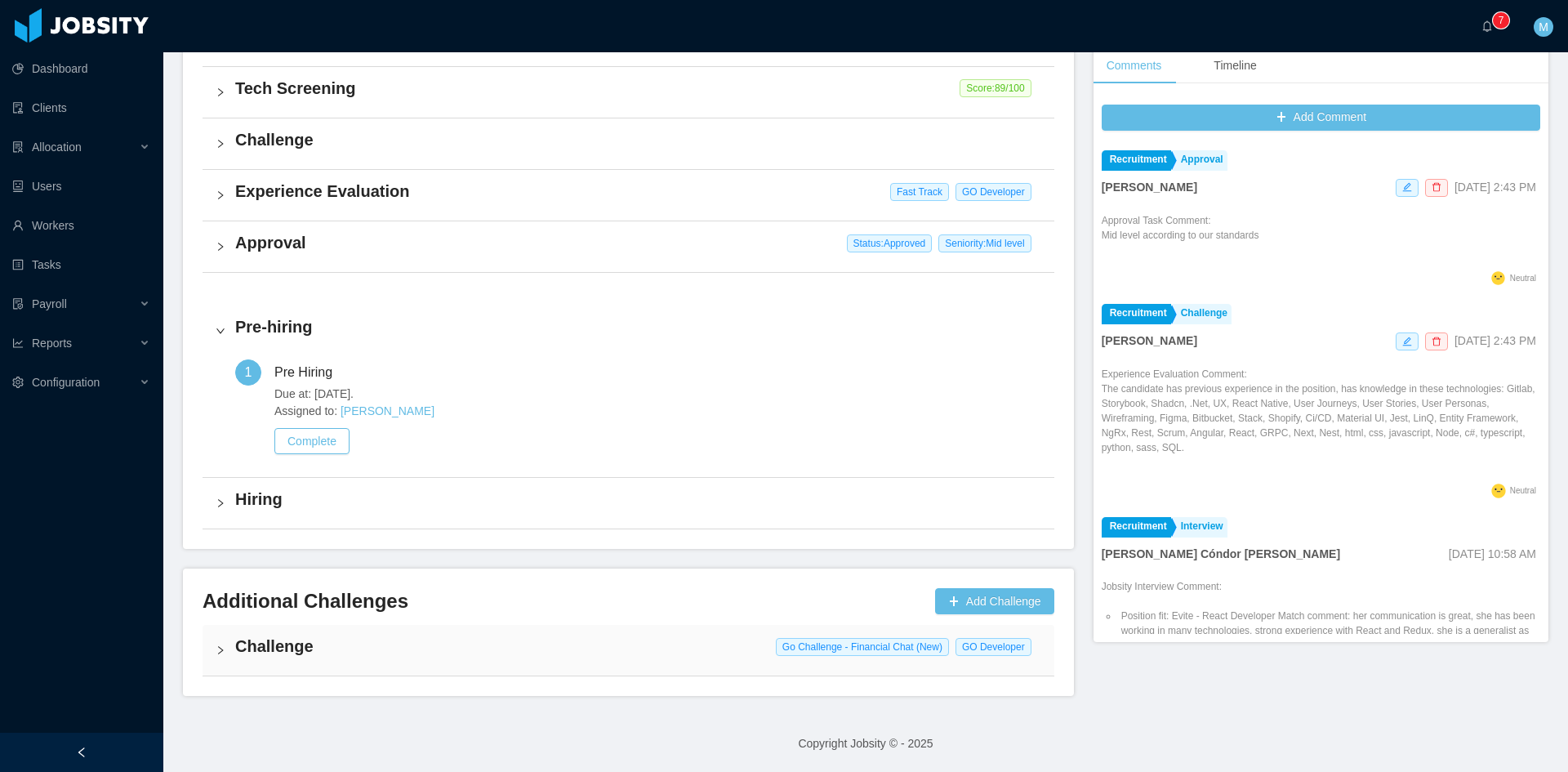
scroll to position [461, 0]
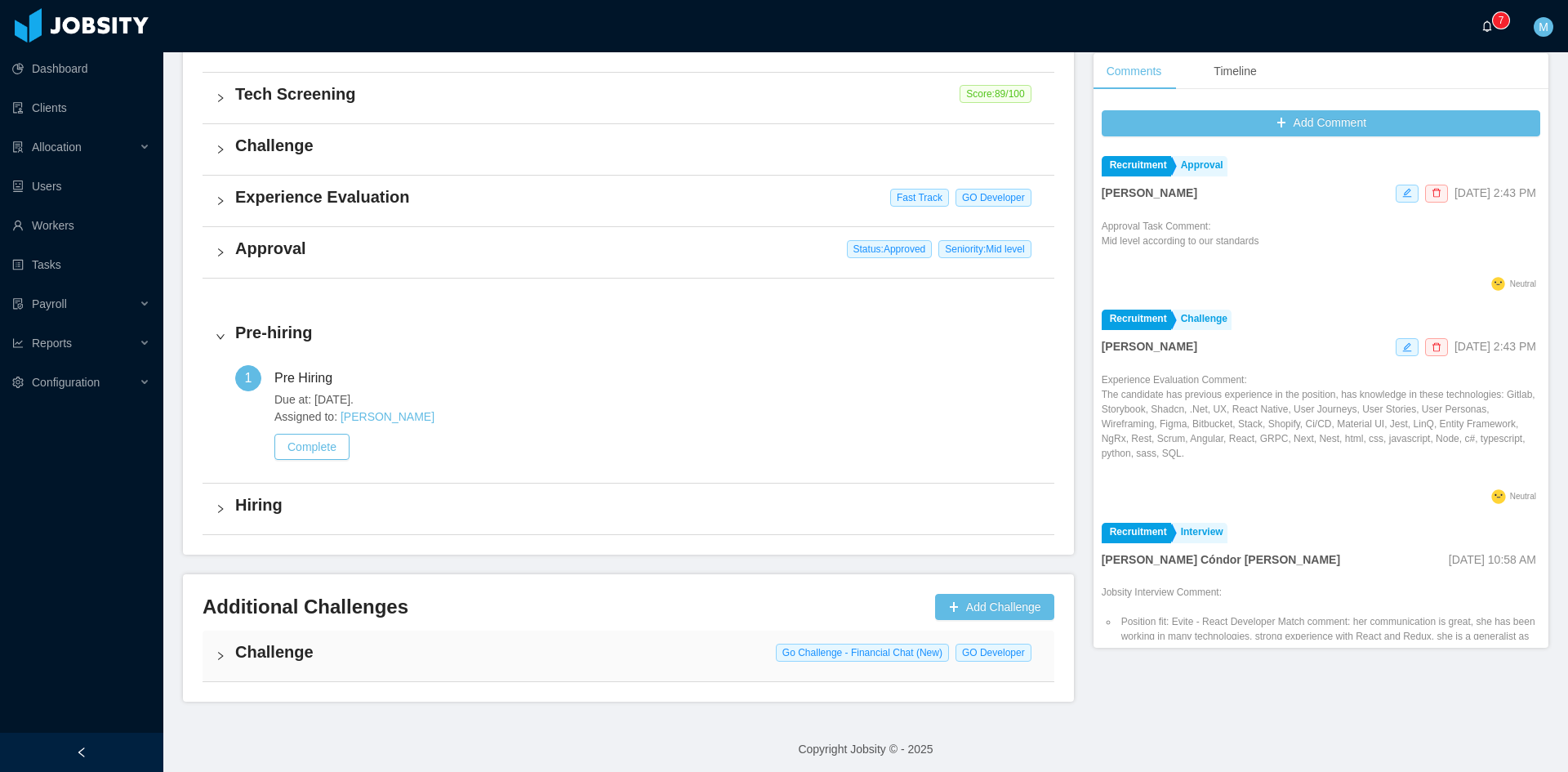
click at [1487, 33] on a=83ded146-cd66-4514-80a8-9a7b1e1b5eb6/Matias%20Marin"] "0 1 2 3 4 5 6 7 8 9 0 1 2 3 4 5 6 7 8 9 0 1 2 3 4 5 6 7 8 9" at bounding box center [1491, 26] width 19 height 53
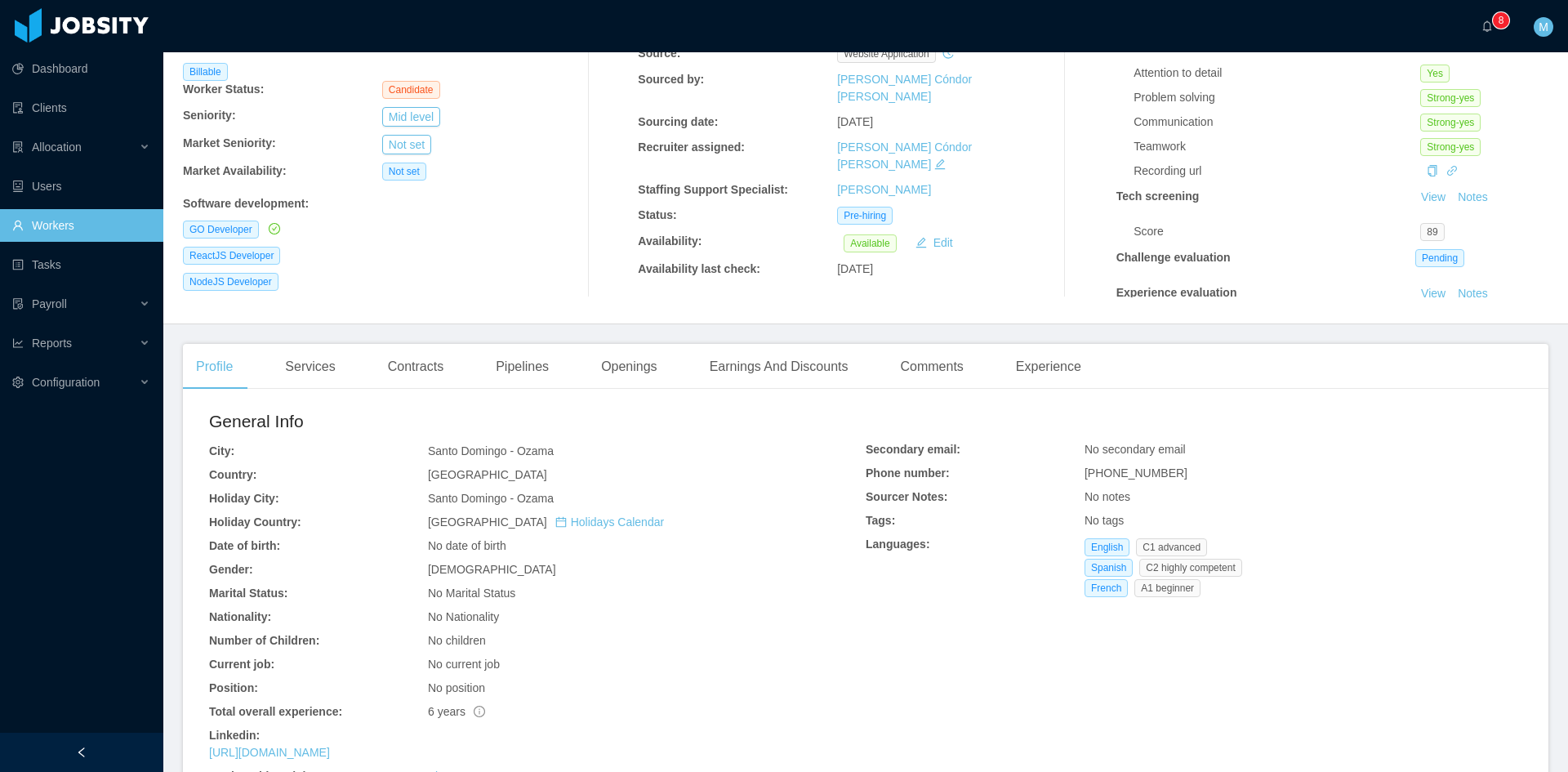
scroll to position [272, 0]
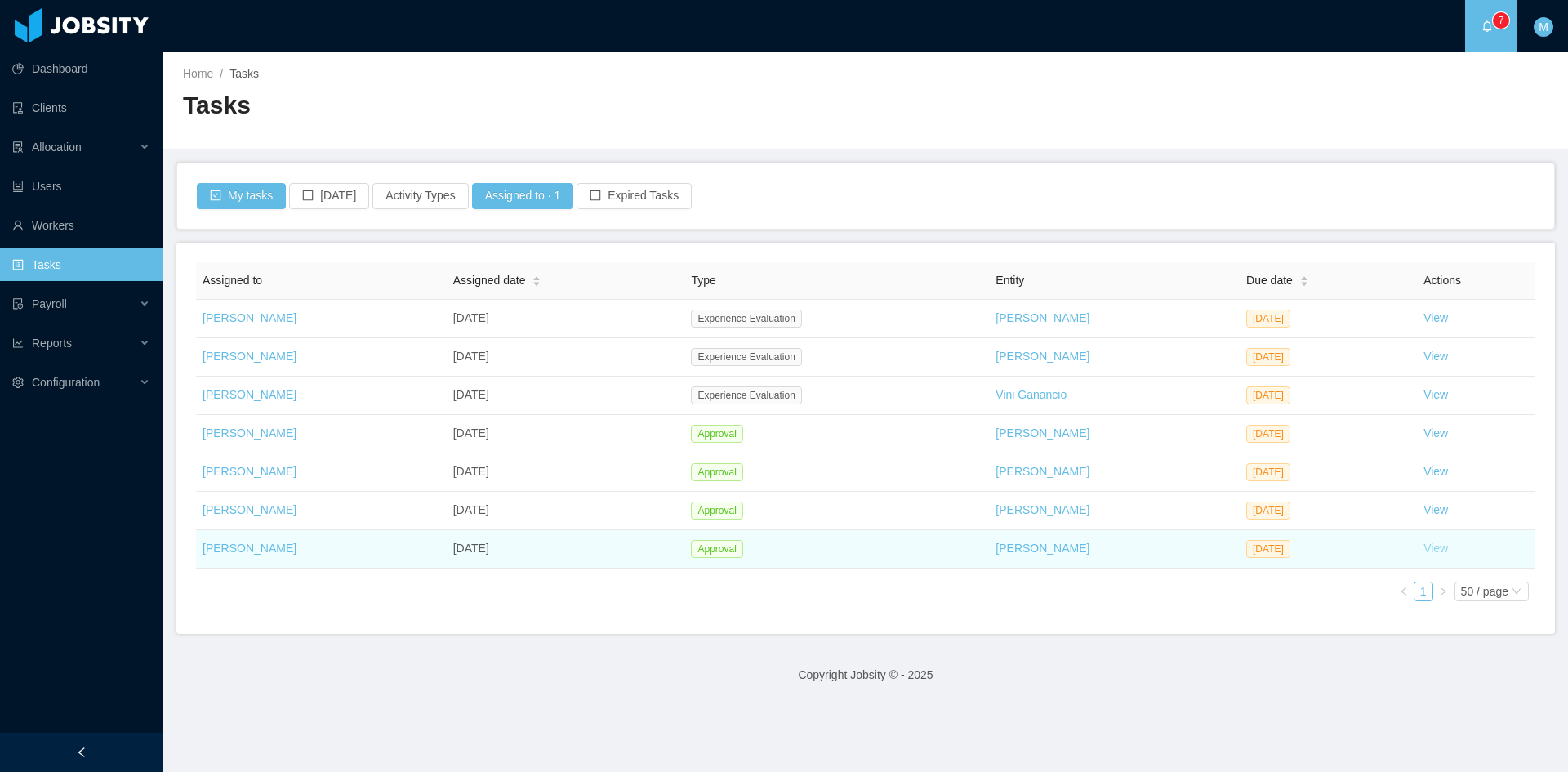
click at [1424, 551] on link "View" at bounding box center [1436, 548] width 25 height 13
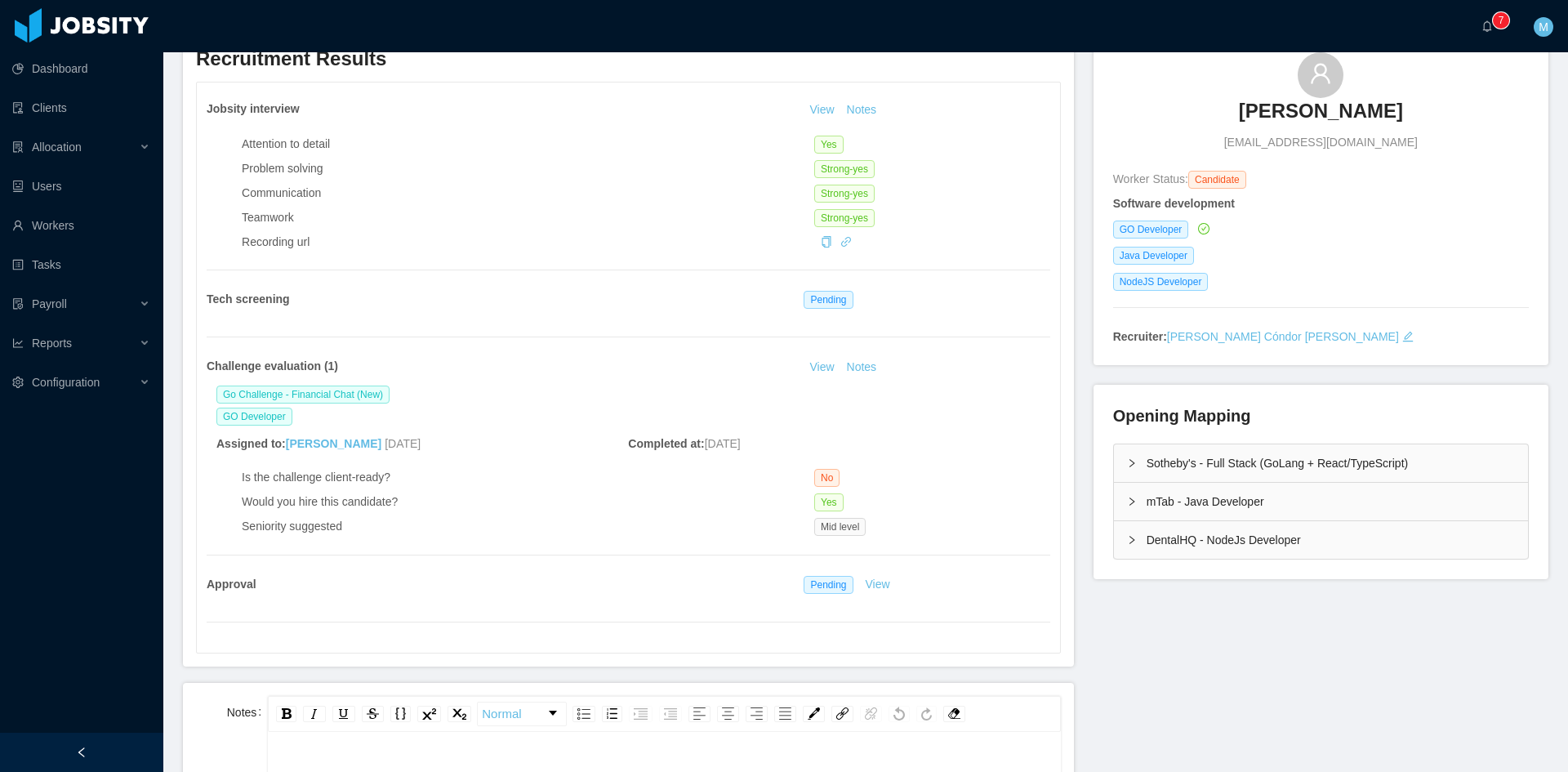
scroll to position [272, 0]
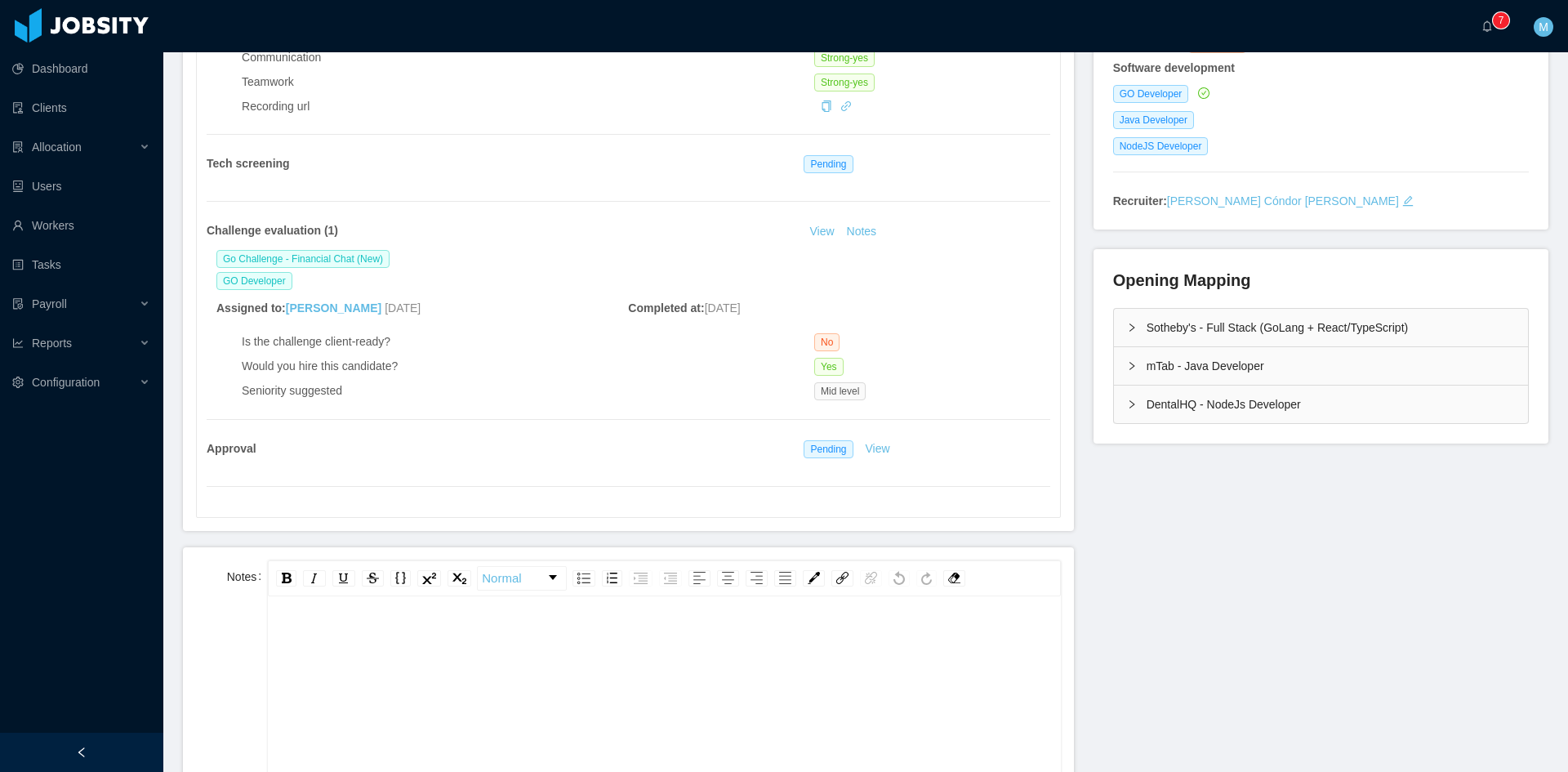
click at [659, 635] on div "rdw-editor" at bounding box center [664, 640] width 767 height 32
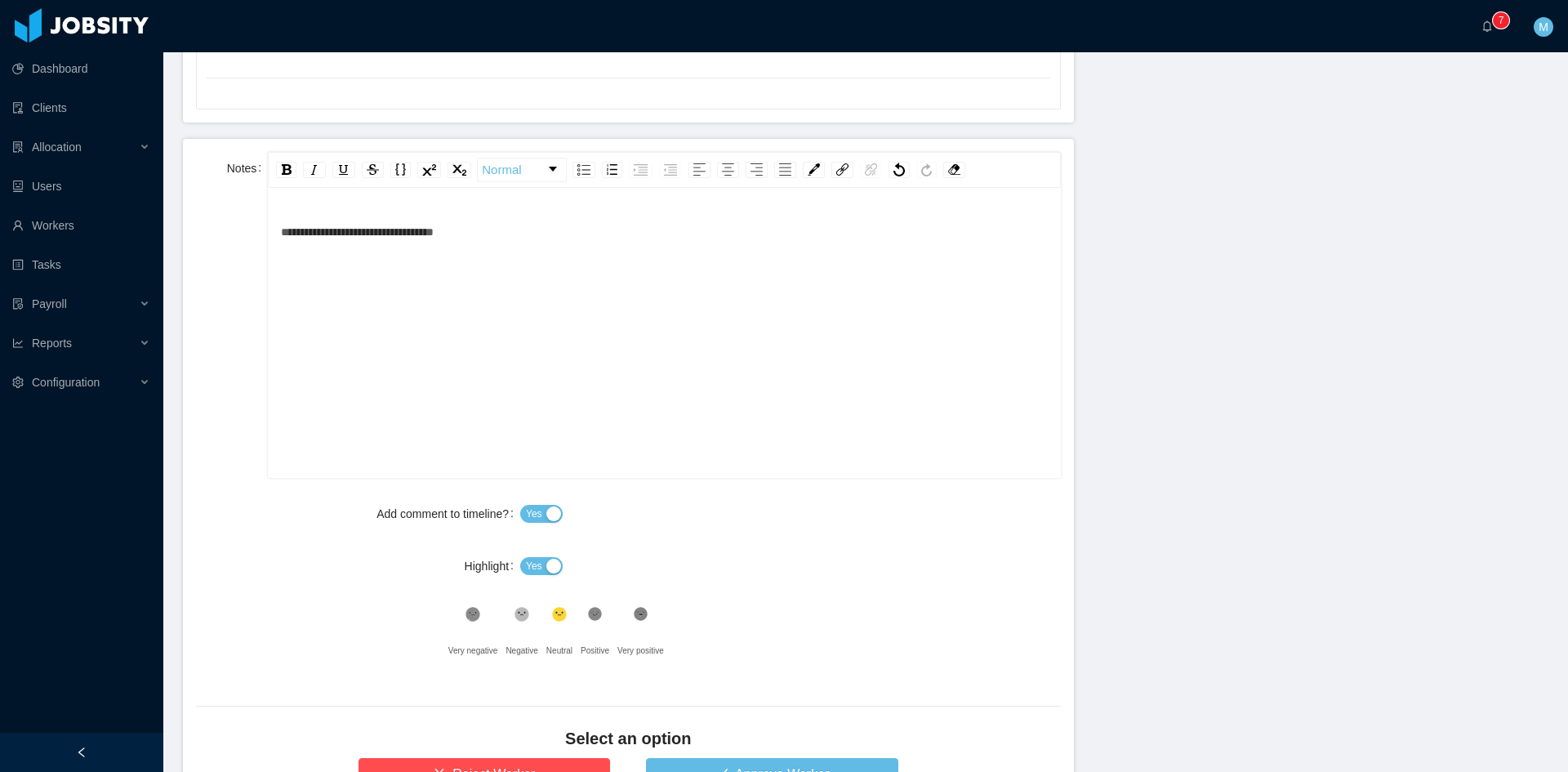
scroll to position [817, 0]
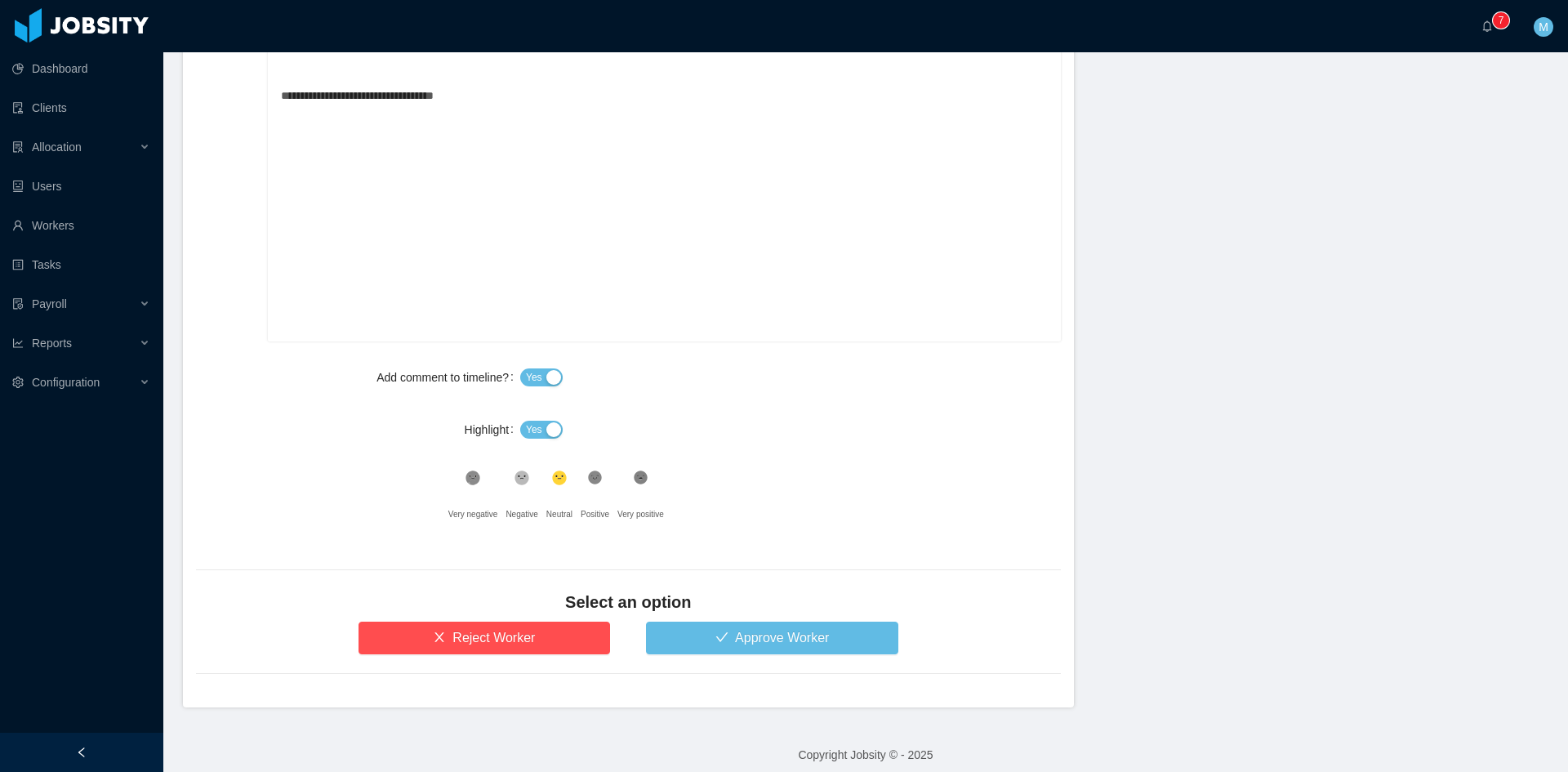
click at [526, 421] on span "Yes" at bounding box center [534, 429] width 17 height 17
click at [721, 625] on button "Approve Worker" at bounding box center [772, 637] width 252 height 32
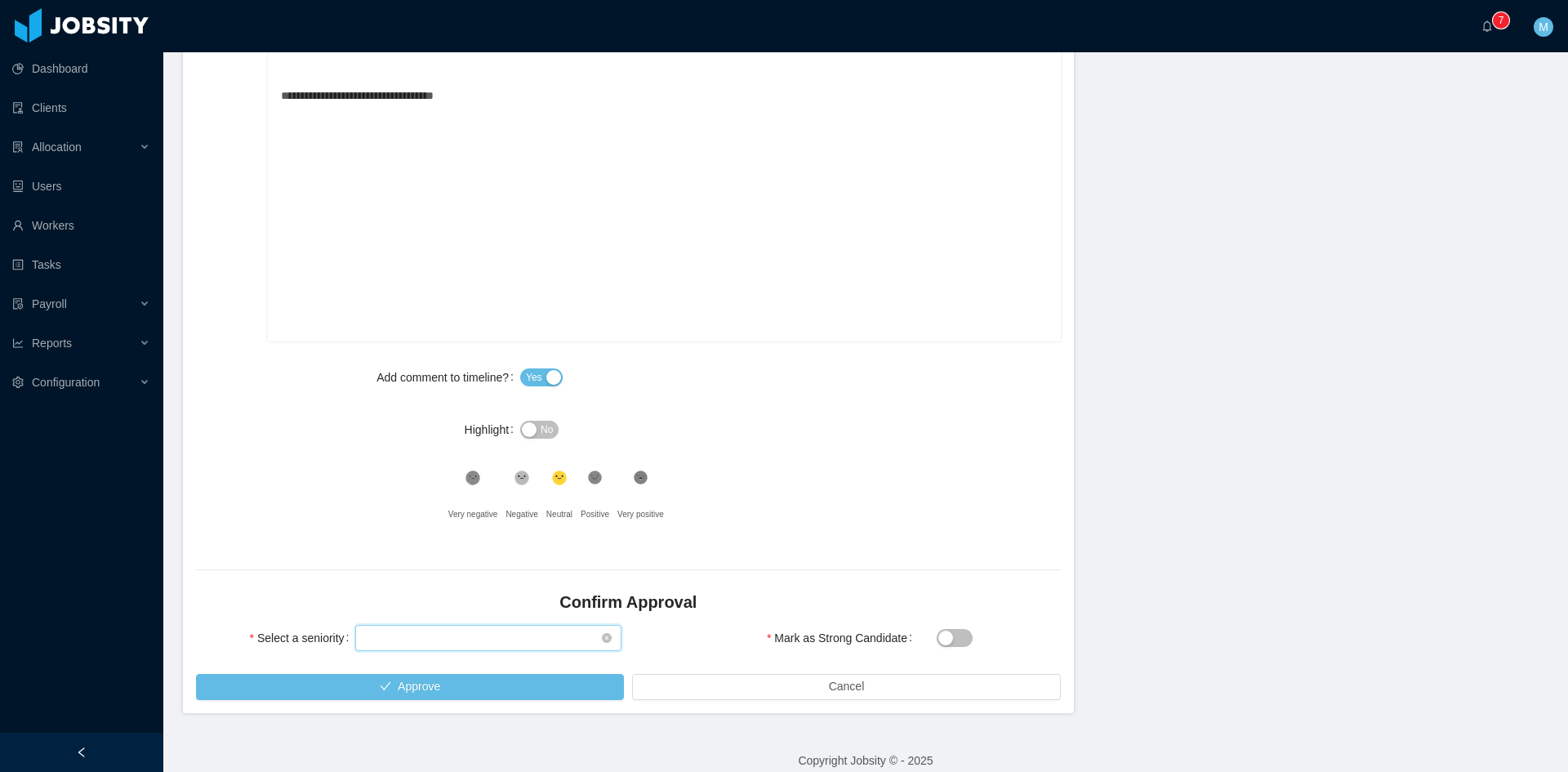
click at [490, 649] on div "Select seniority" at bounding box center [483, 638] width 236 height 25
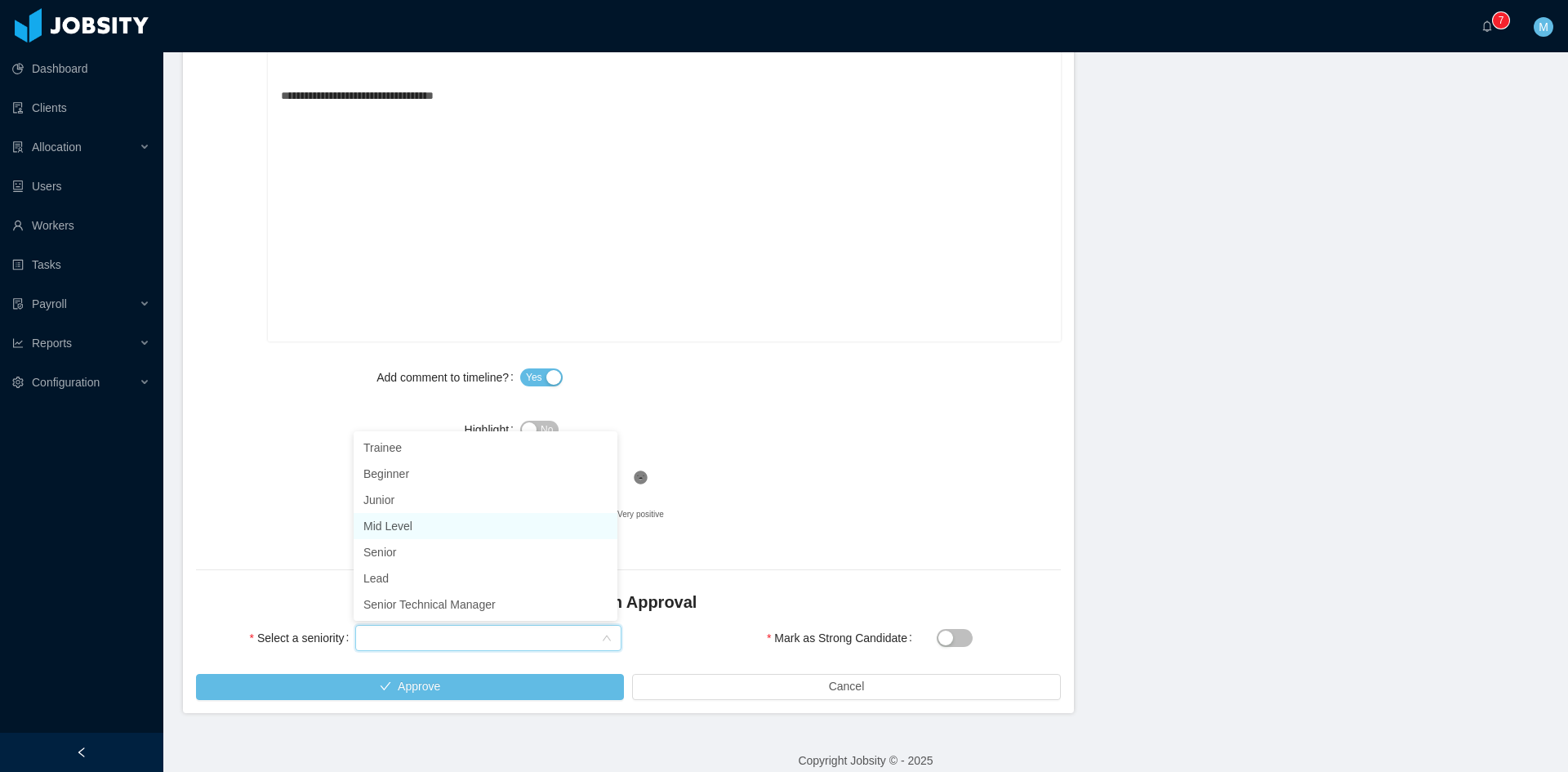
click at [417, 529] on li "Mid Level" at bounding box center [485, 526] width 264 height 26
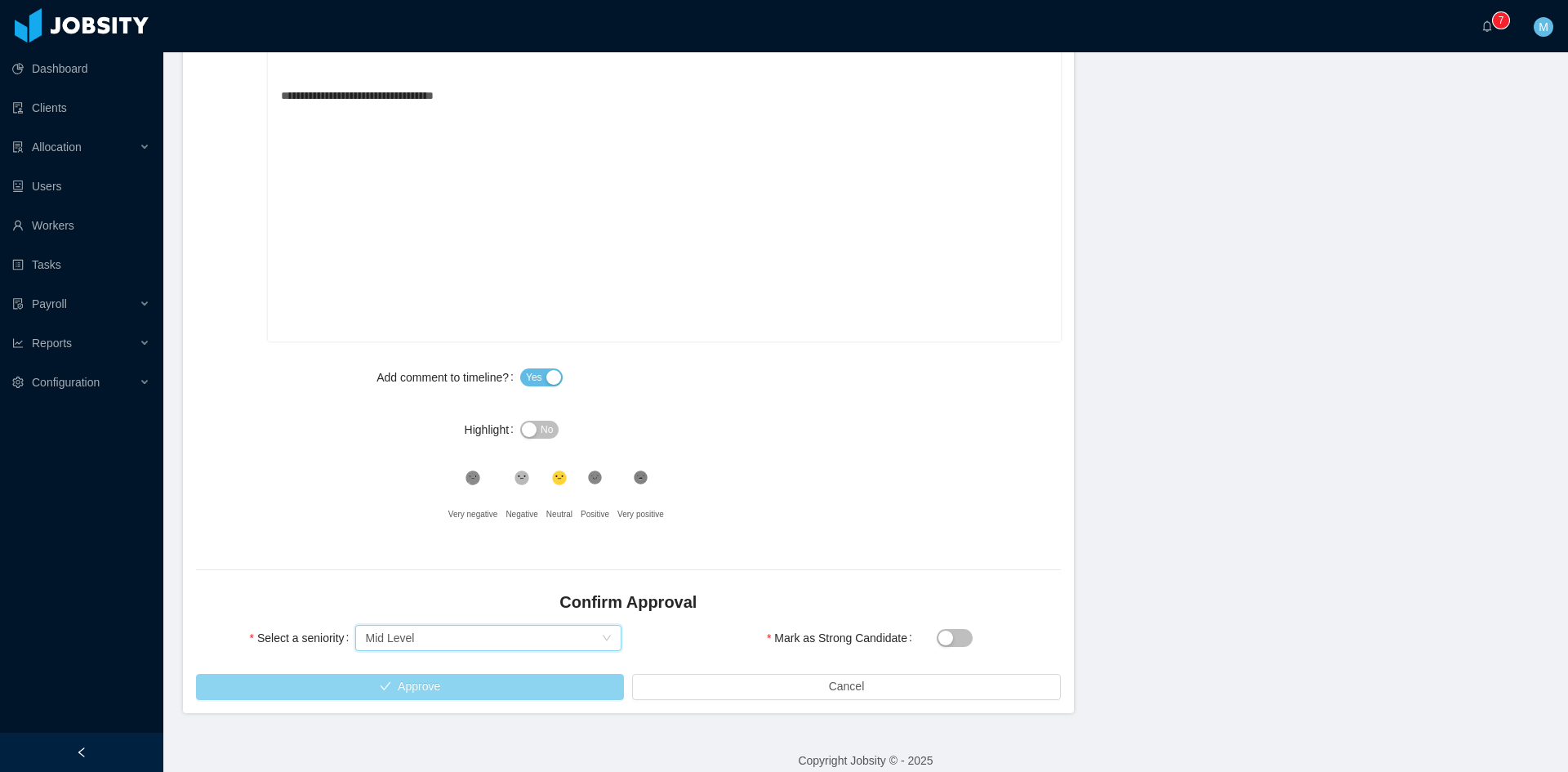
click at [451, 681] on button "Approve" at bounding box center [410, 687] width 428 height 26
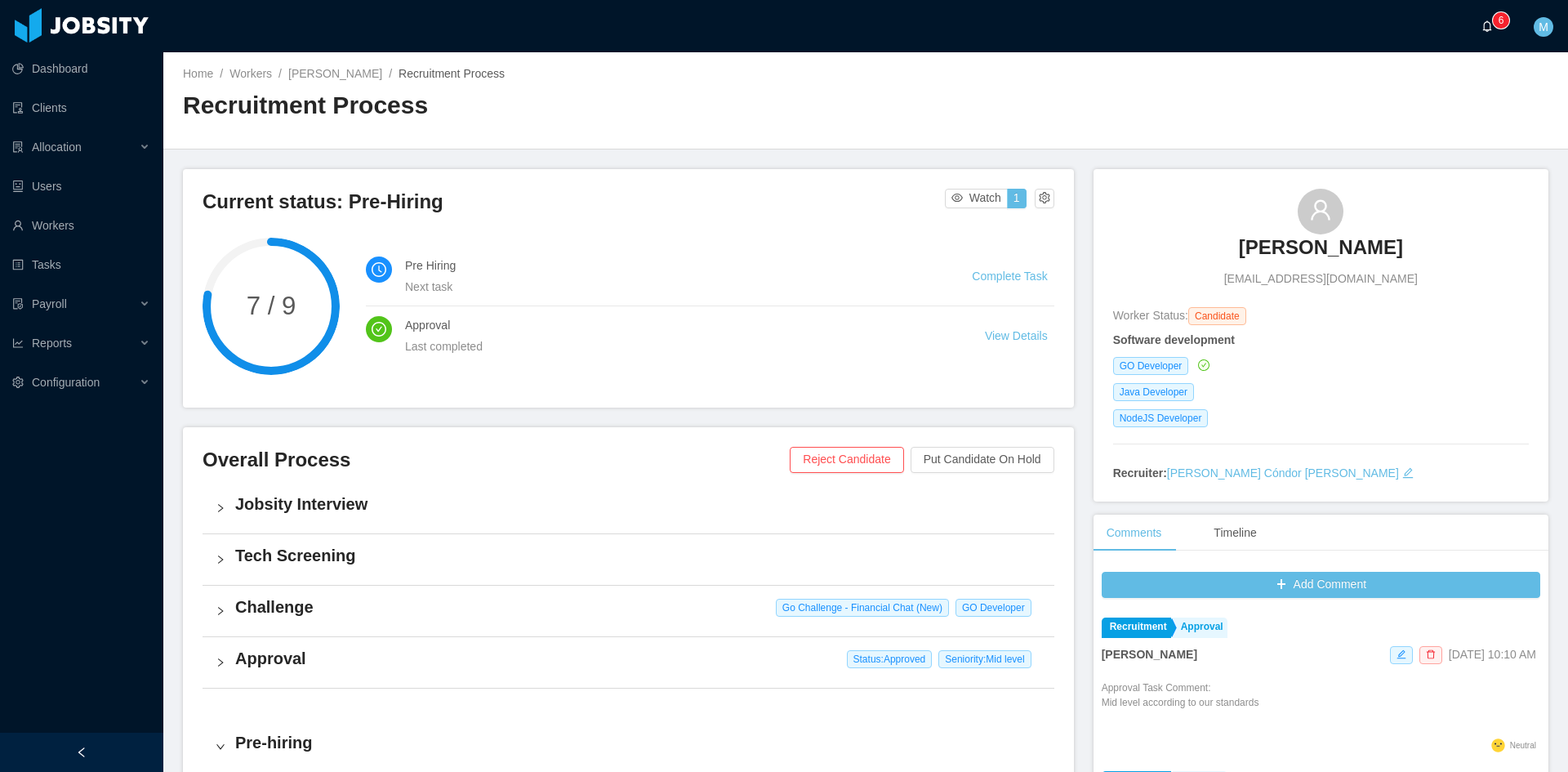
click at [1493, 34] on a=83ded146-cd66-4514-80a8-9a7b1e1b5eb6/Matias%20Marin"] "0 1 2 3 4 5 6 7 8 9 0 1 2 3 4 5 6 7 8 9 0 1 2 3 4 5 6 7 8 9" at bounding box center [1491, 26] width 19 height 53
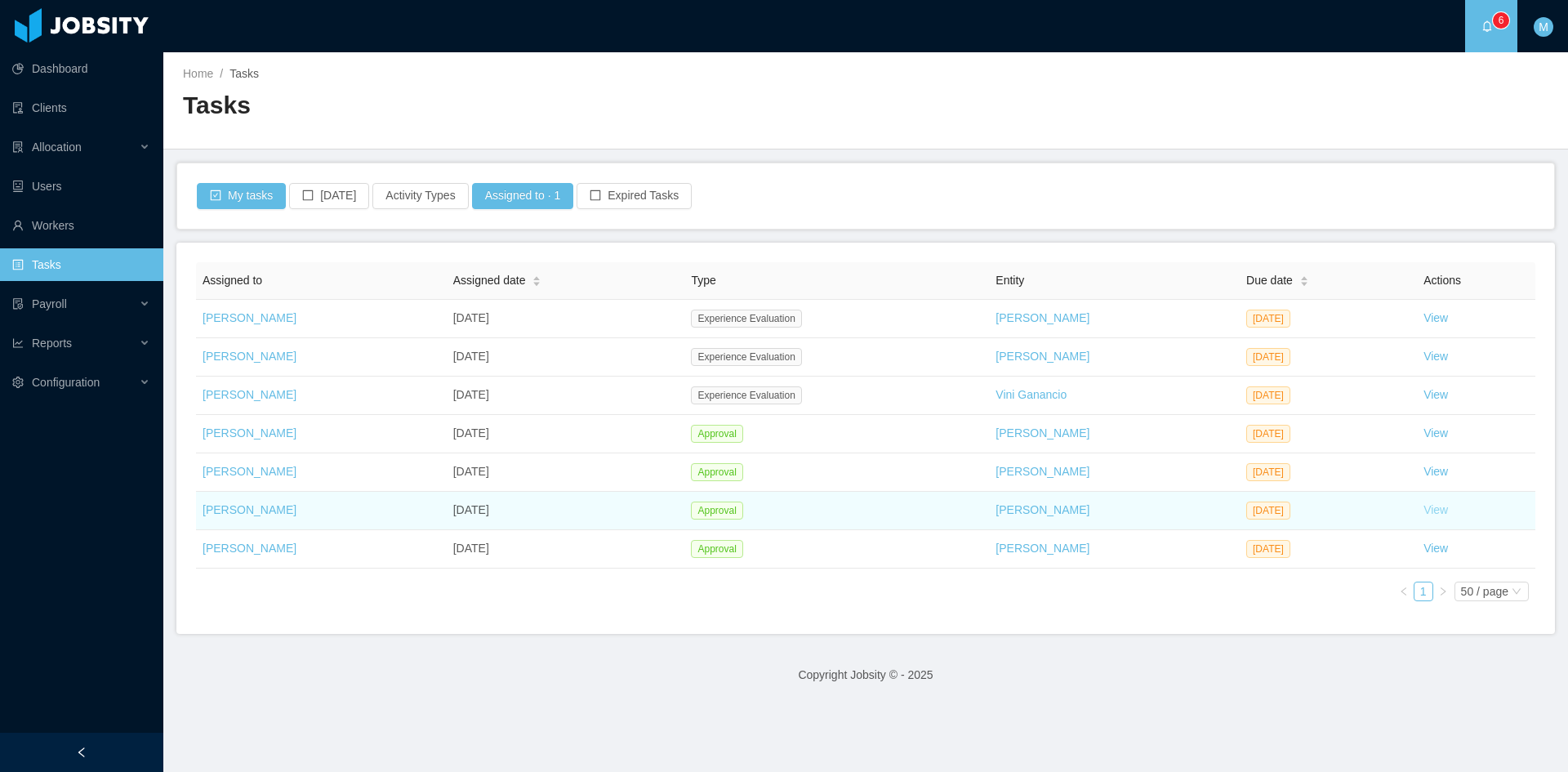
click at [1434, 509] on link "View" at bounding box center [1436, 509] width 25 height 13
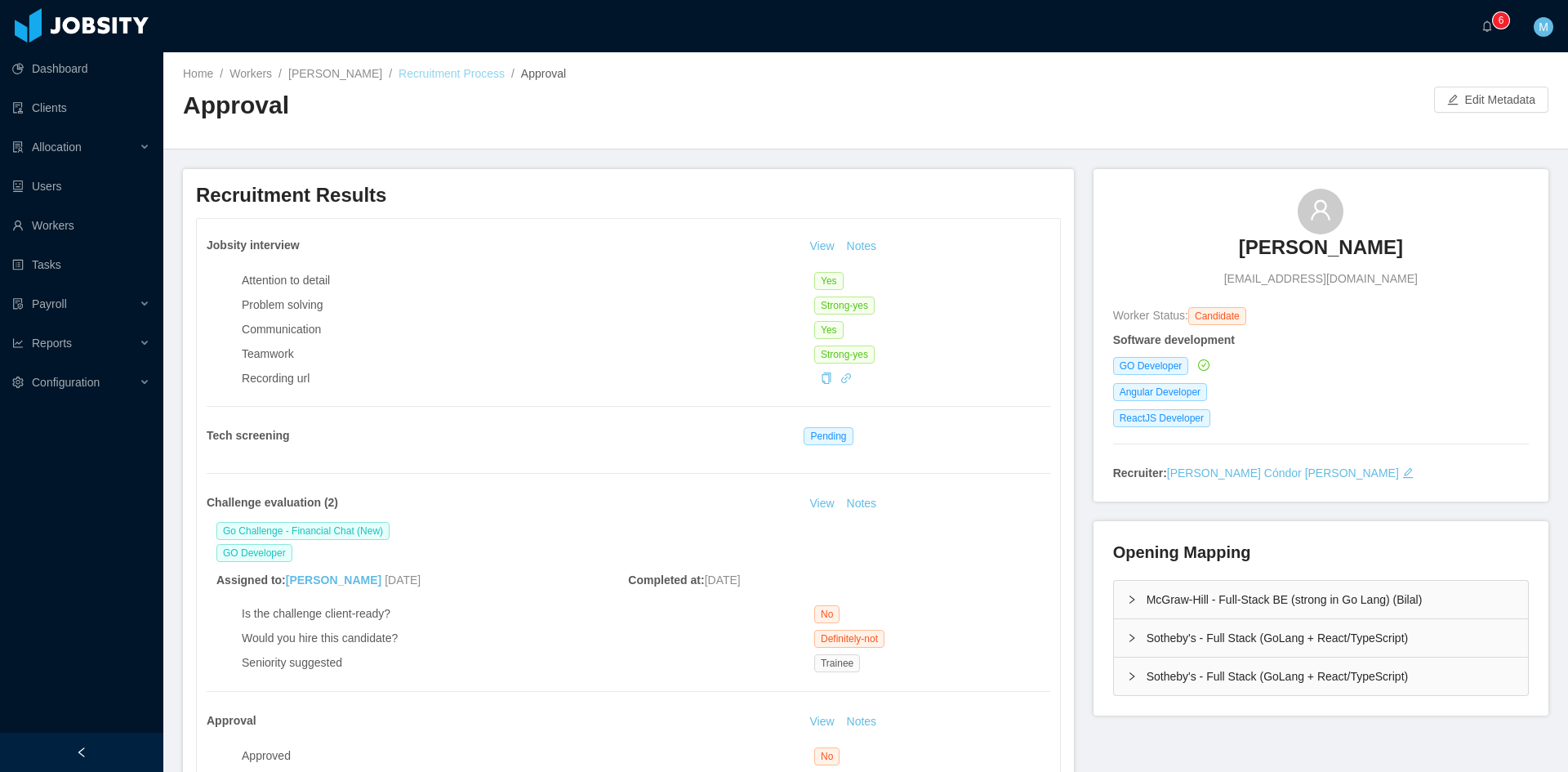
click at [468, 75] on link "Recruitment Process" at bounding box center [451, 74] width 106 height 13
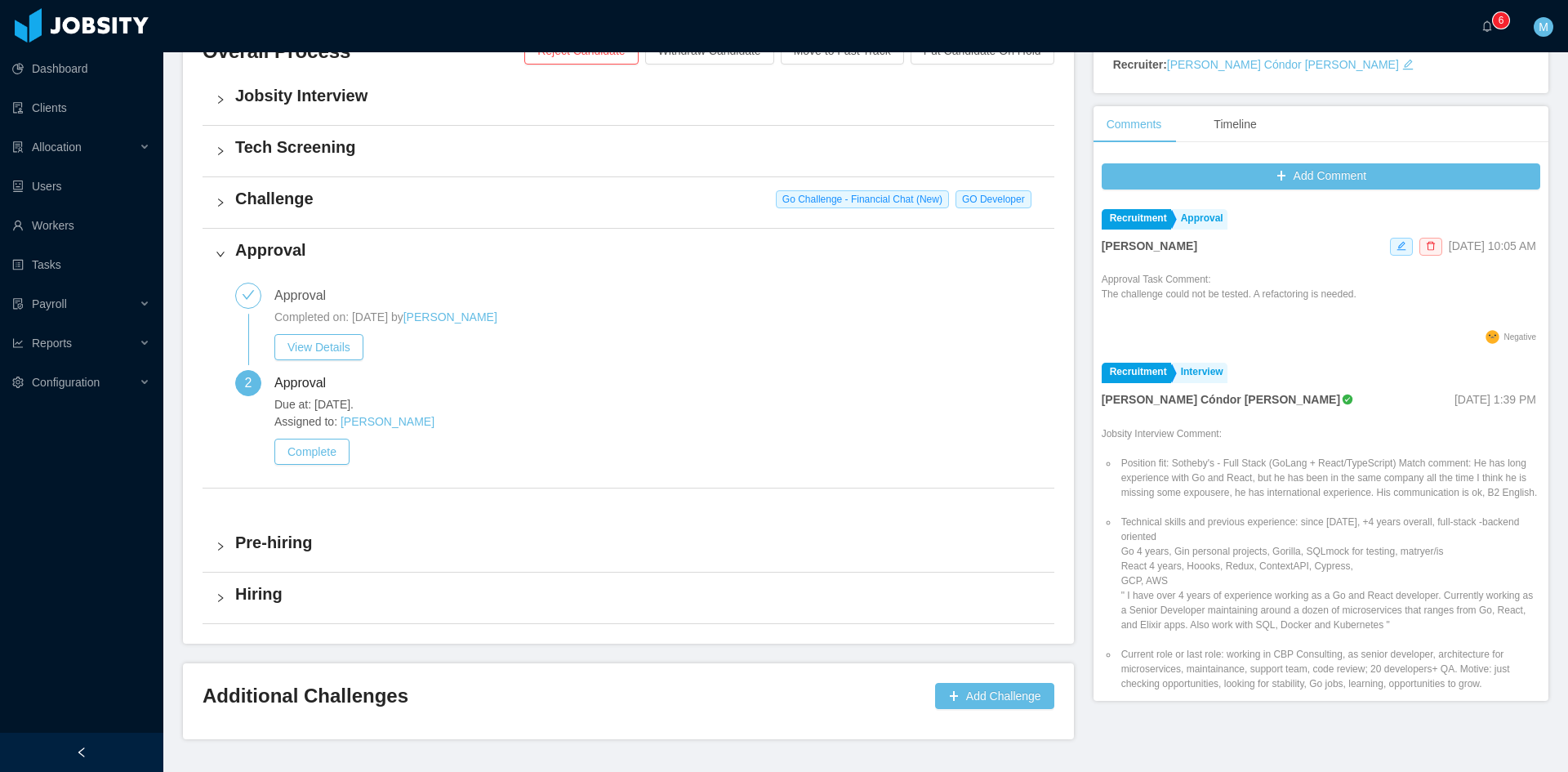
scroll to position [452, 0]
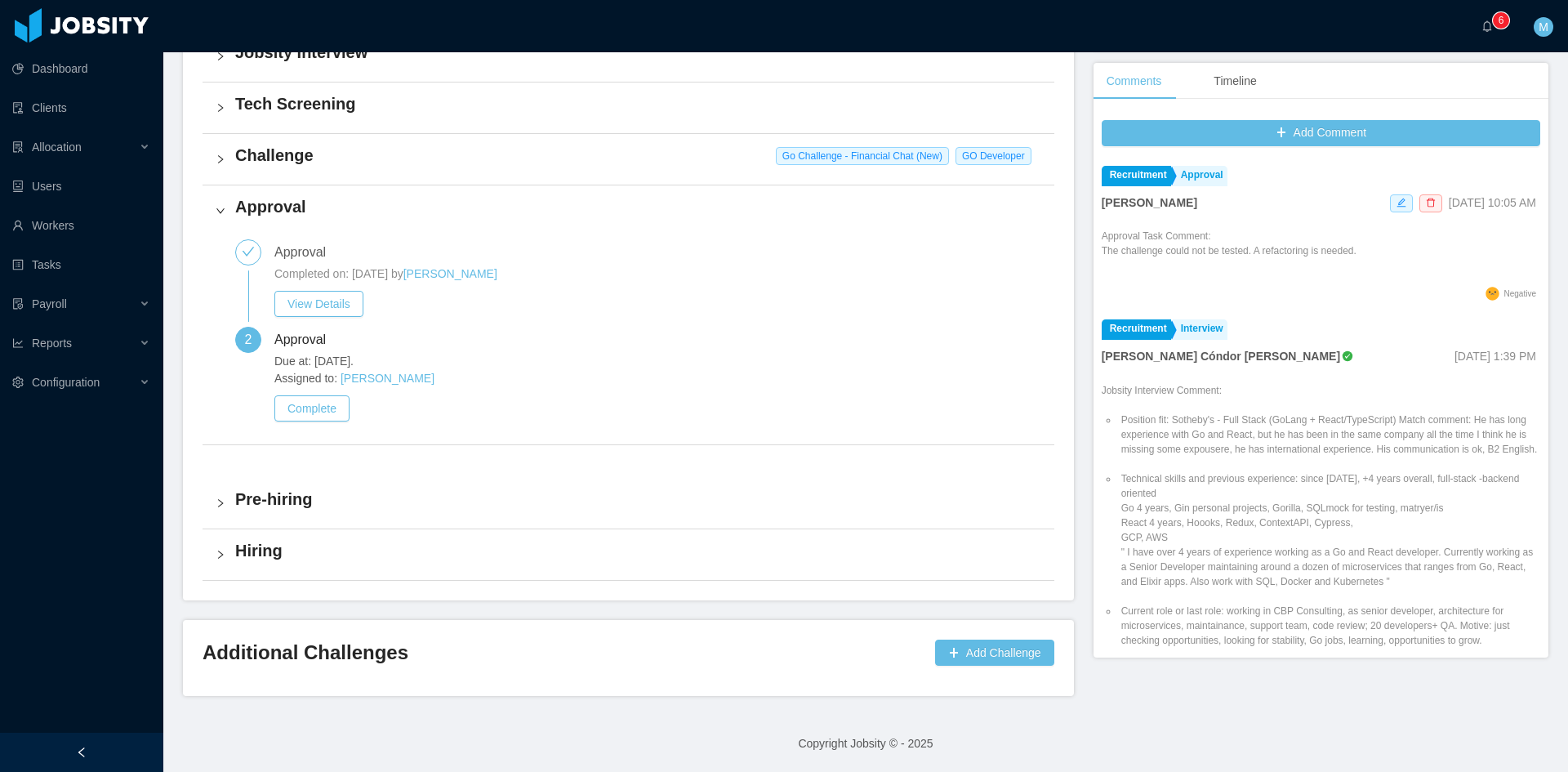
click at [217, 150] on div "Challenge Go Challenge - Financial Chat (New) GO Developer" at bounding box center [628, 159] width 852 height 51
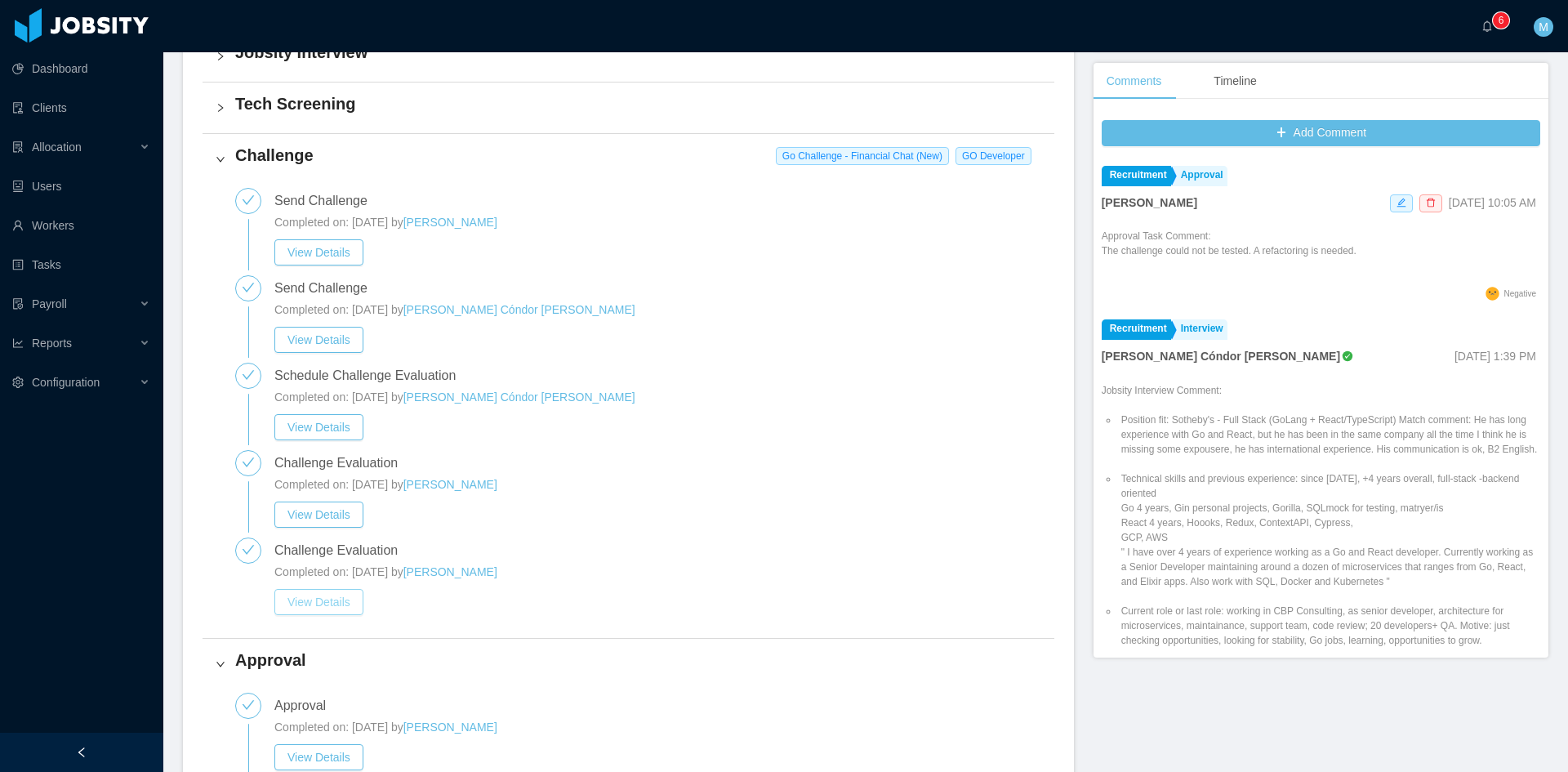
scroll to position [724, 0]
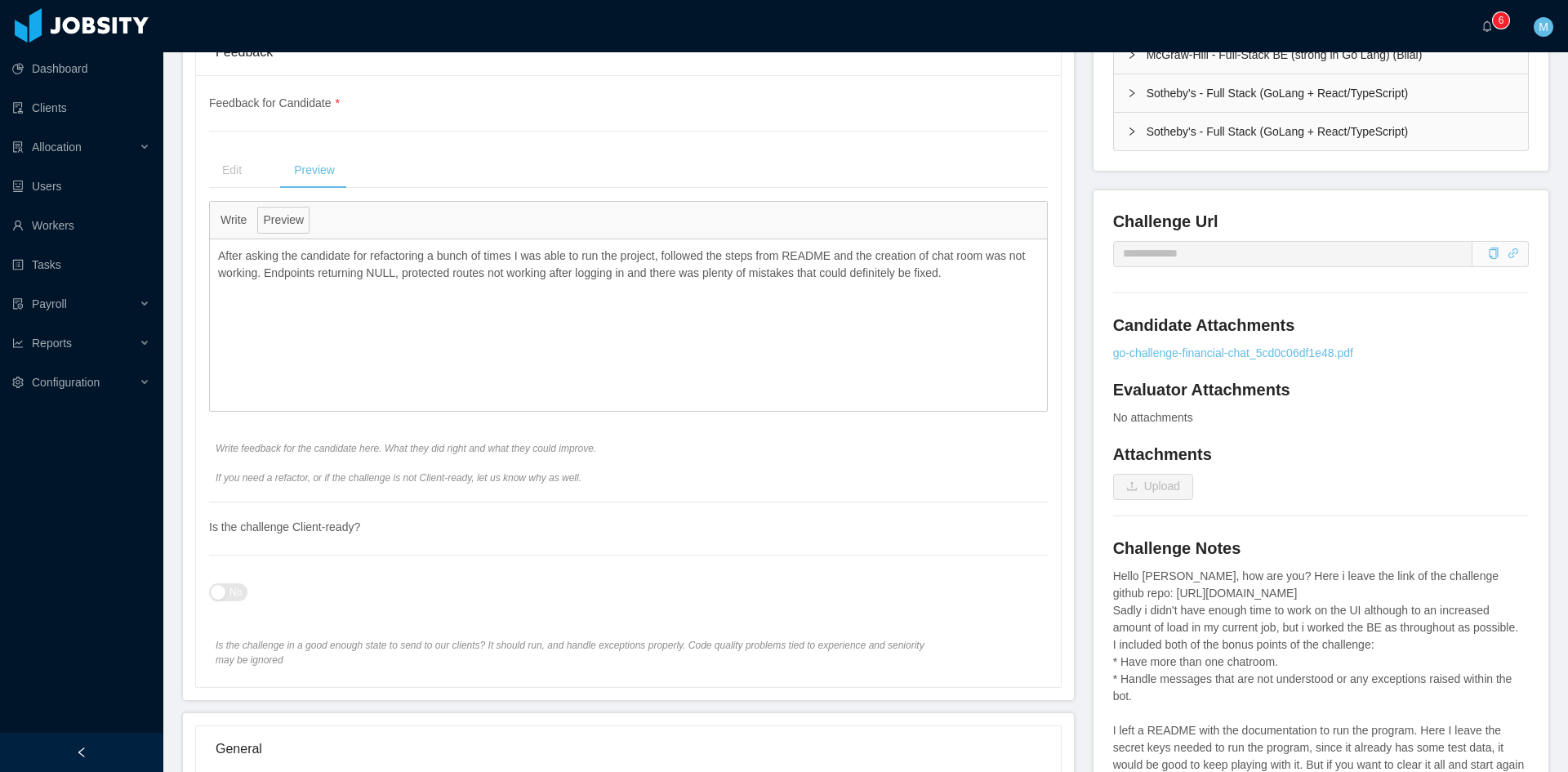
scroll to position [680, 0]
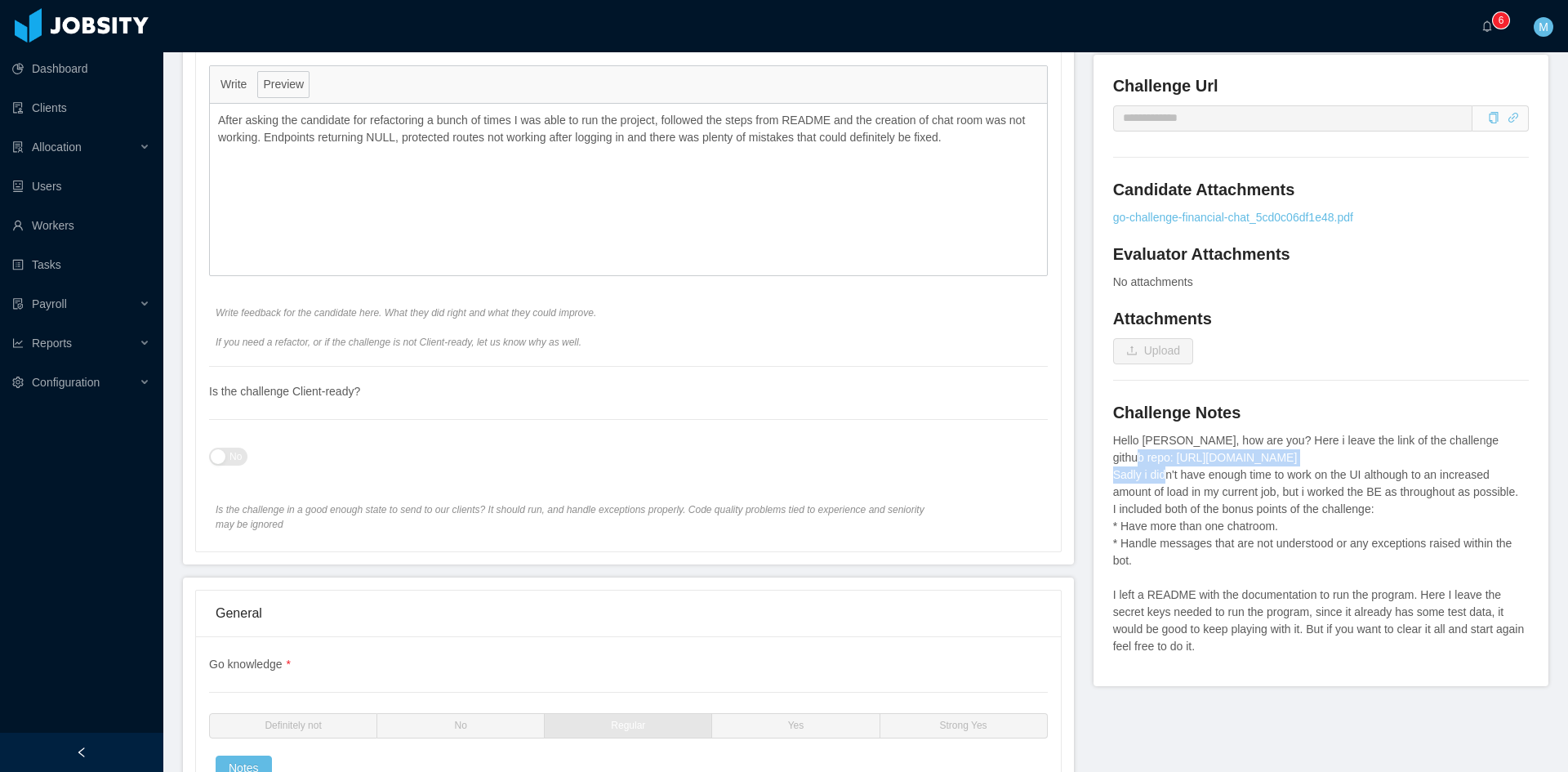
drag, startPoint x: 1328, startPoint y: 457, endPoint x: 1107, endPoint y: 462, distance: 221.1
click at [1114, 462] on div "Hello Paola, how are you? Here i leave the link of the challenge github repo: h…" at bounding box center [1321, 544] width 416 height 223
click at [1327, 323] on h4 "Attachments" at bounding box center [1321, 319] width 416 height 23
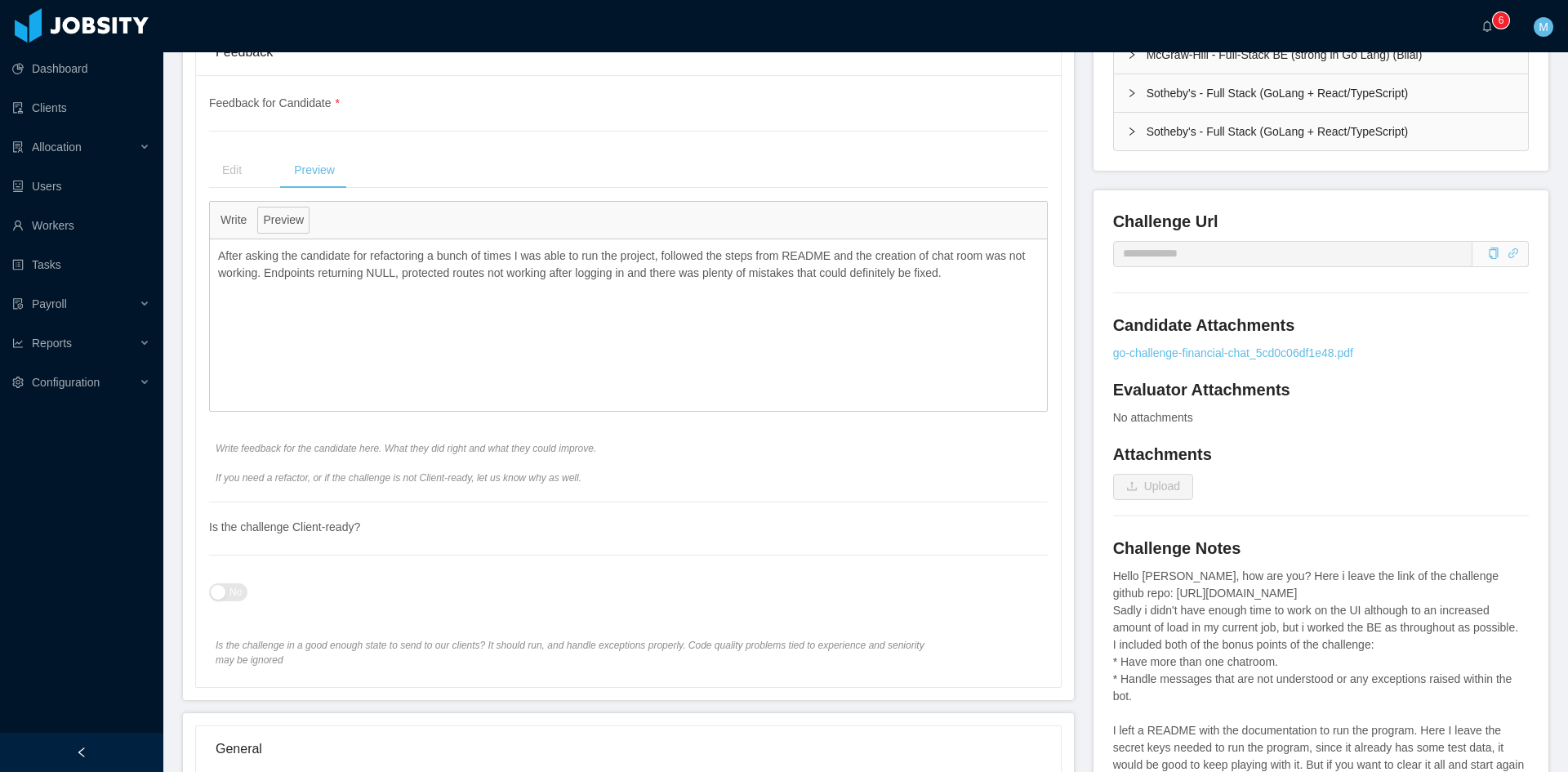
scroll to position [409, 0]
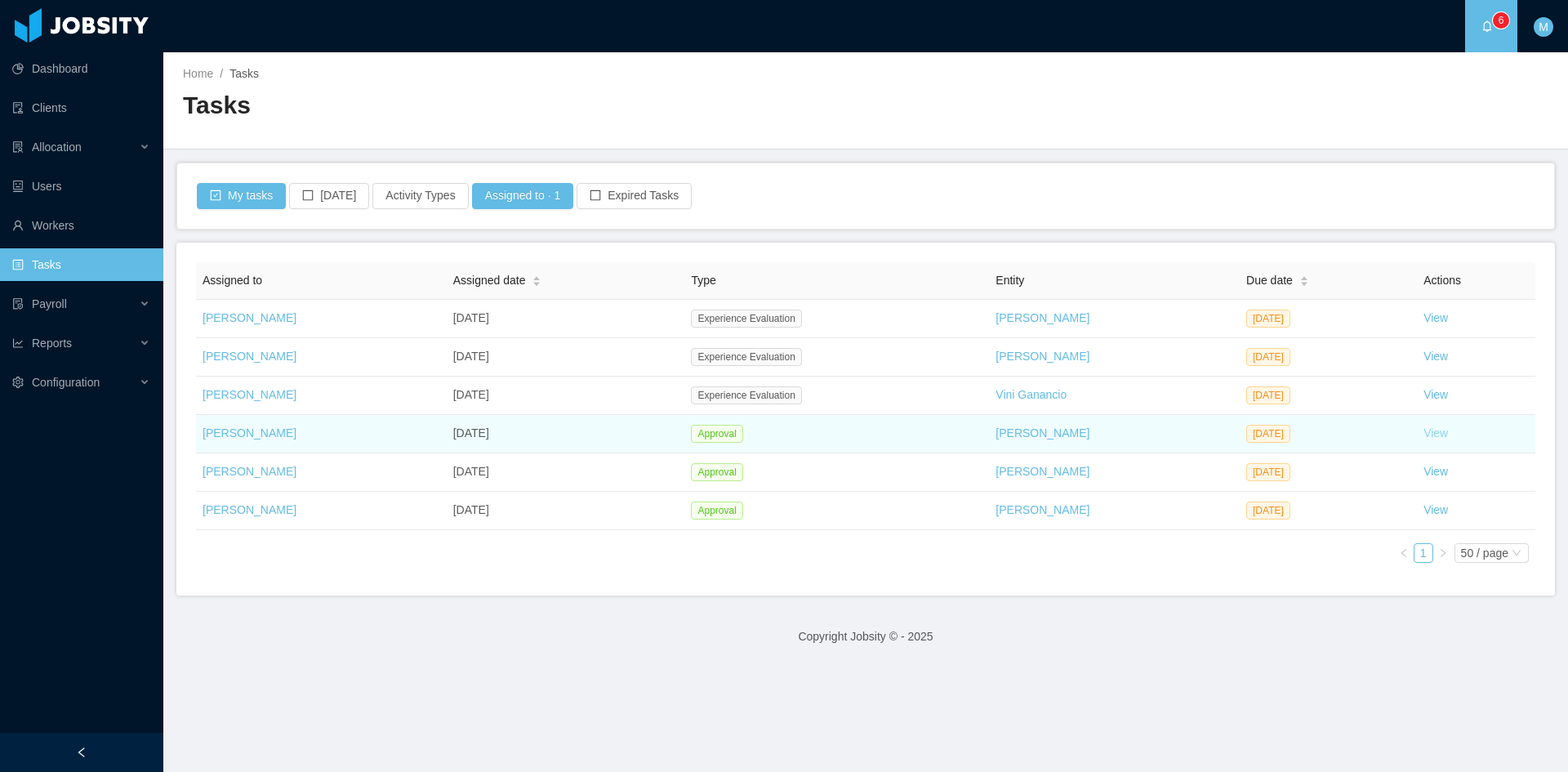
click at [1433, 435] on link "View" at bounding box center [1436, 432] width 25 height 13
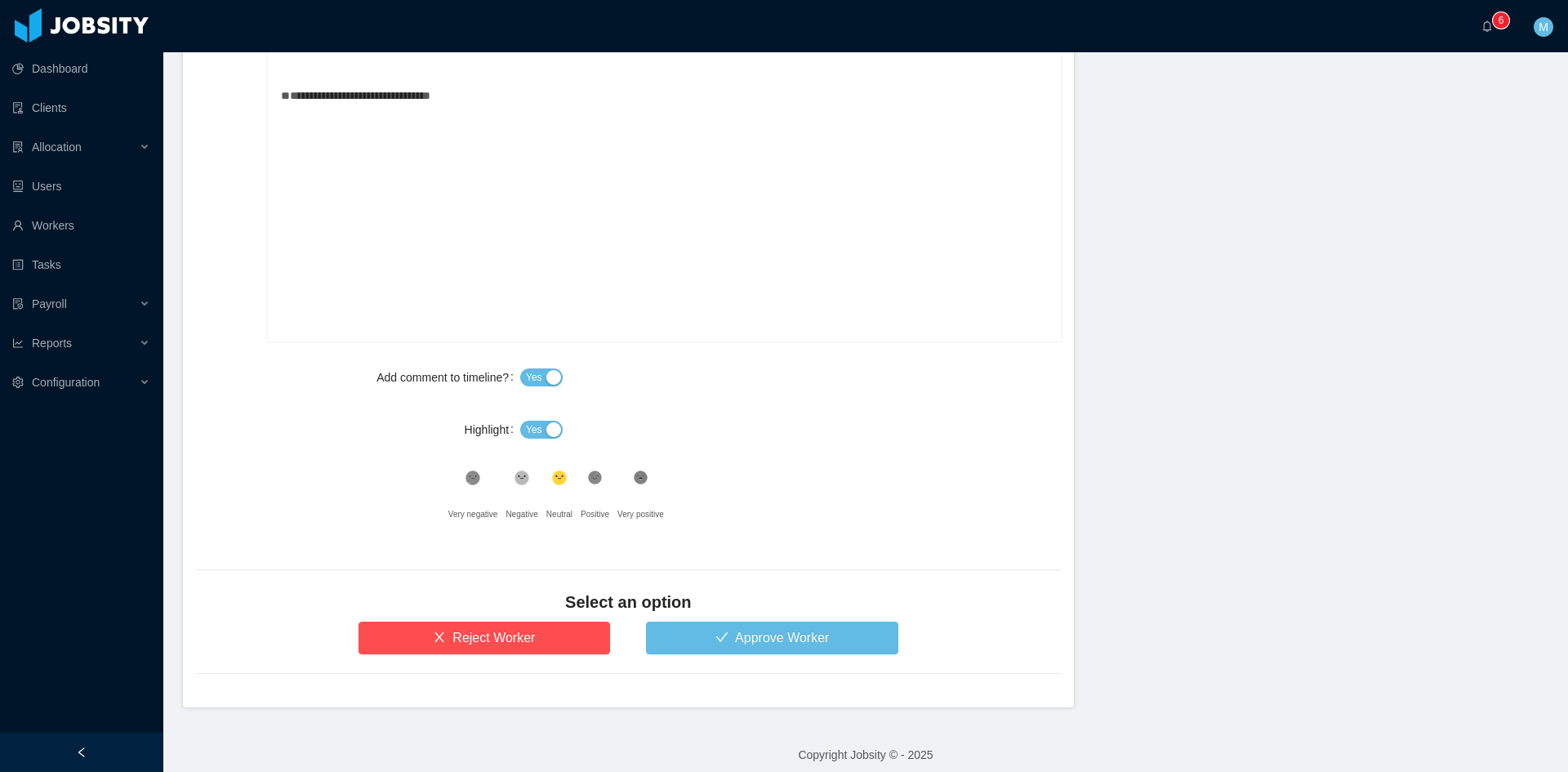
scroll to position [828, 0]
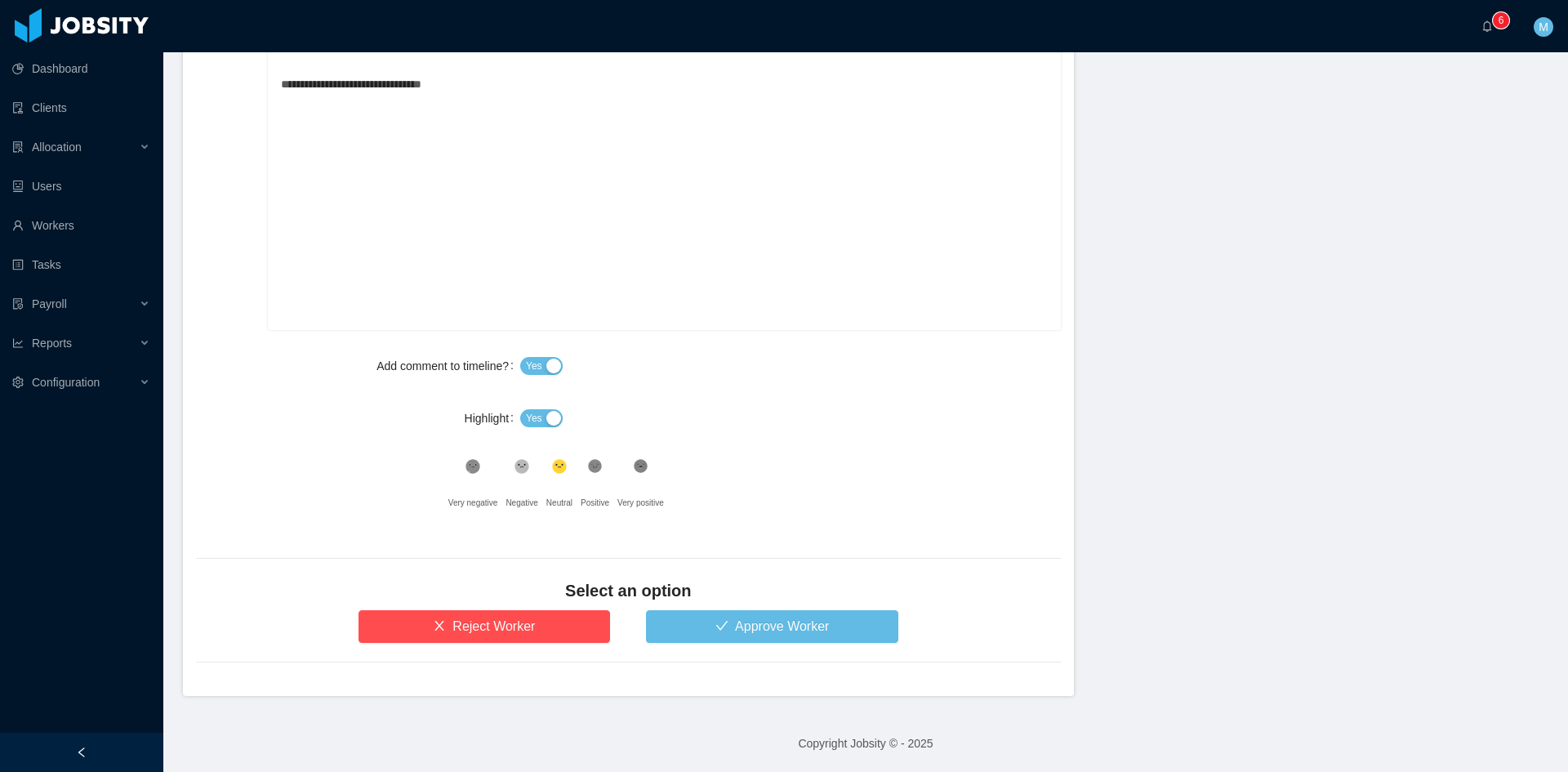
click at [551, 405] on div "Yes" at bounding box center [791, 418] width 541 height 32
click at [543, 411] on button "Yes" at bounding box center [541, 418] width 43 height 18
click at [585, 475] on div ".st1{fill:#232323}" at bounding box center [594, 470] width 29 height 32
click at [713, 622] on button "Approve Worker" at bounding box center [772, 626] width 252 height 32
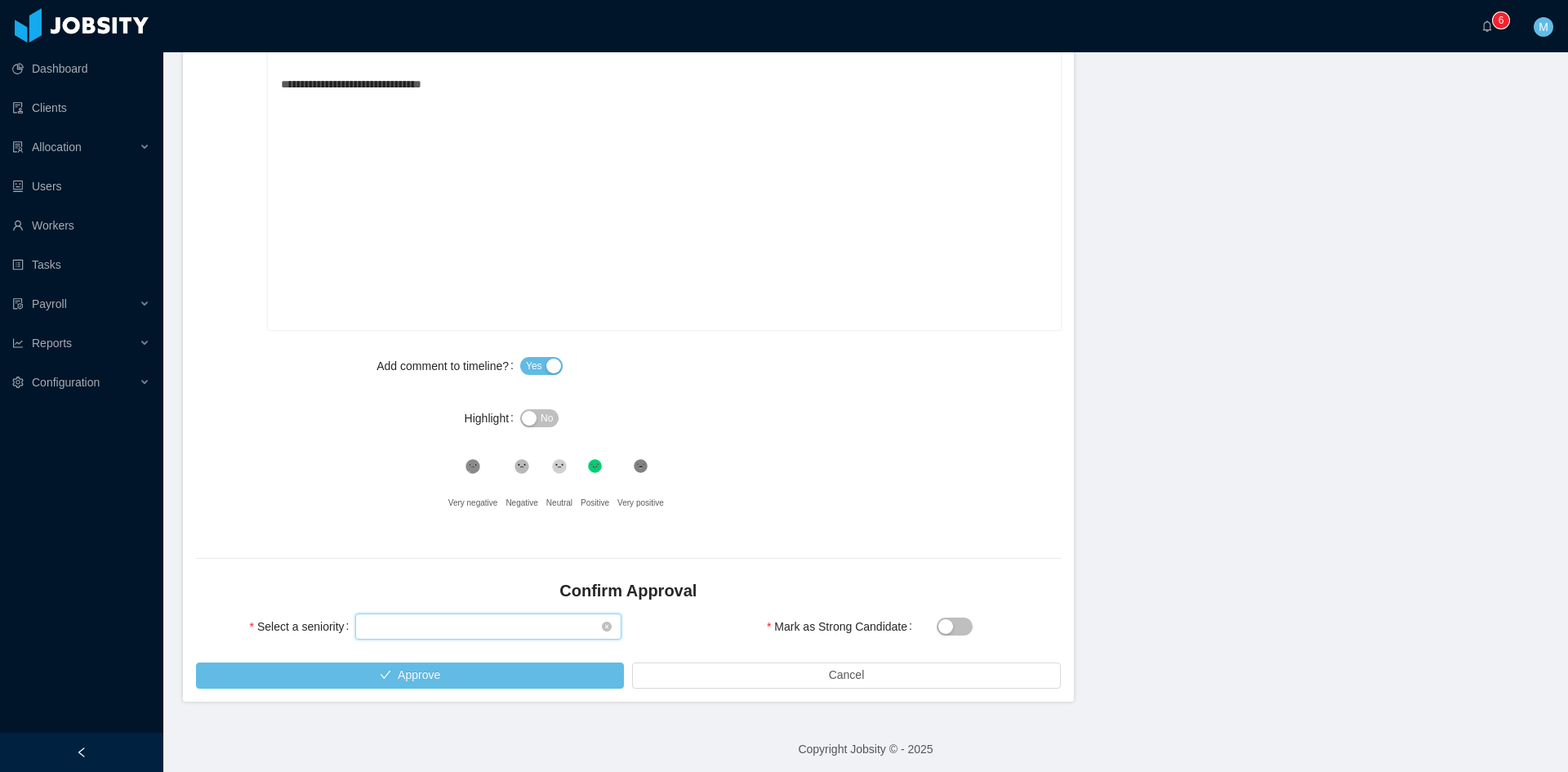
click at [471, 628] on div "Select seniority" at bounding box center [483, 627] width 236 height 25
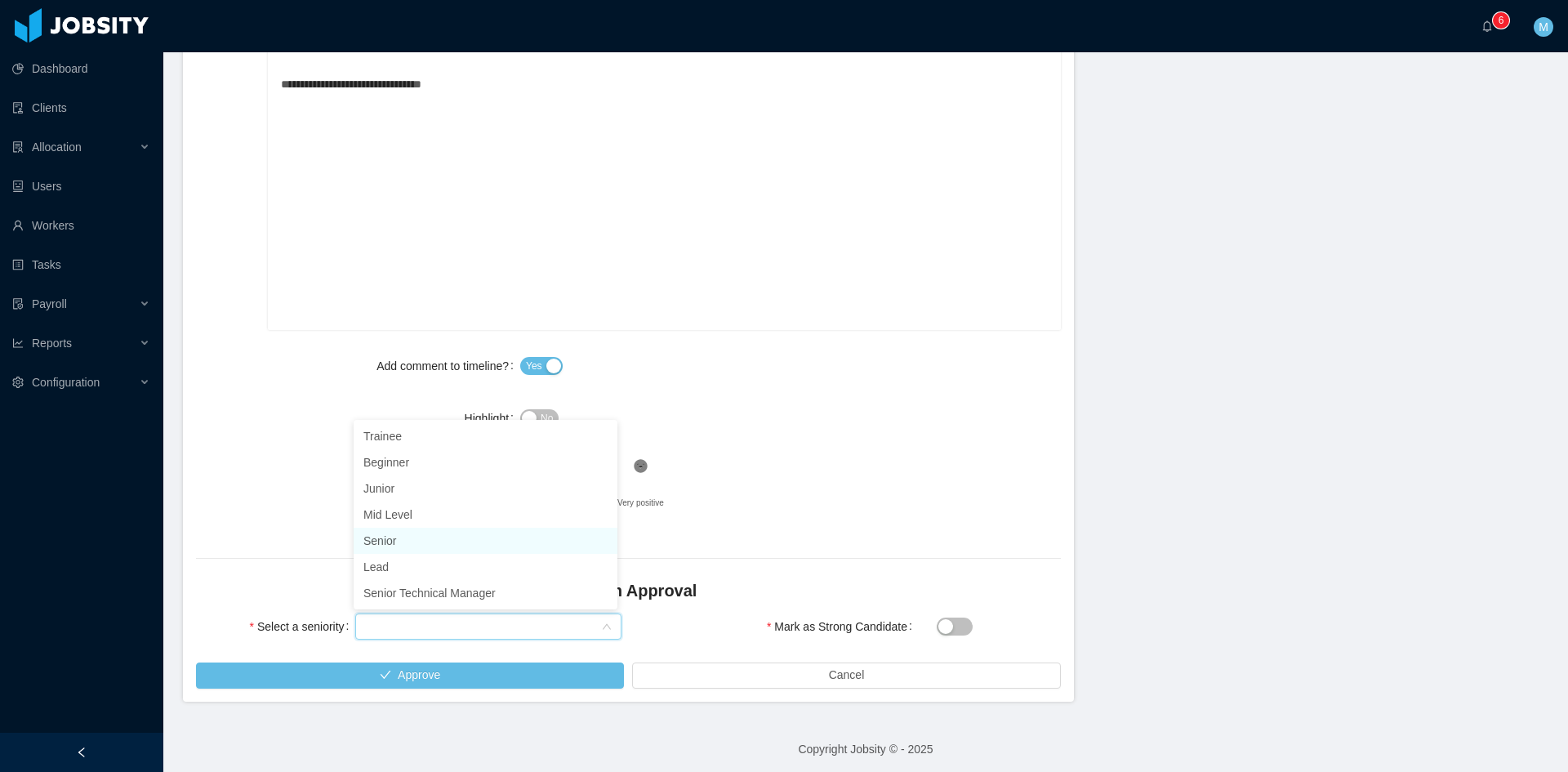
click at [404, 542] on li "Senior" at bounding box center [485, 541] width 264 height 26
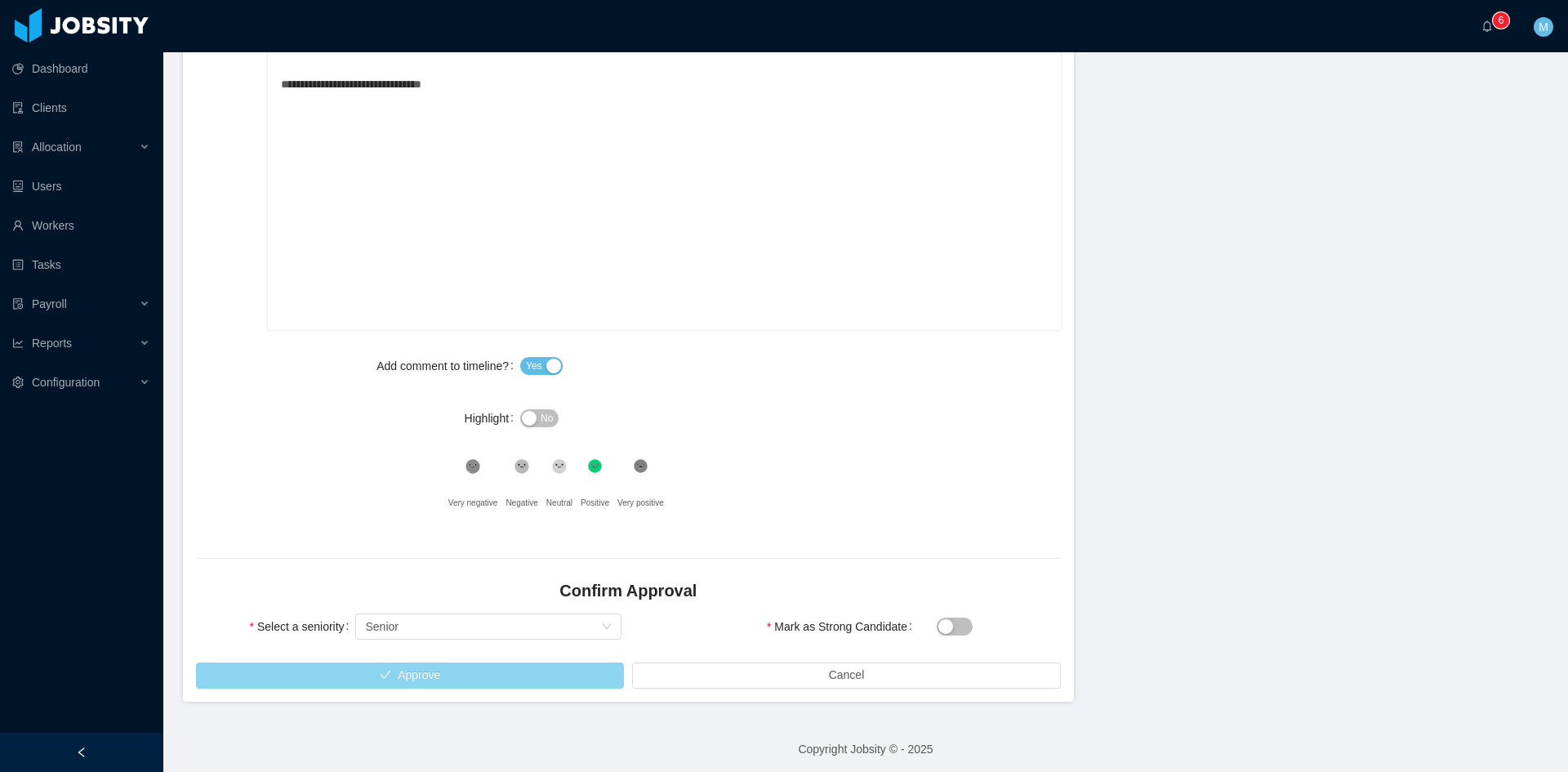
click at [428, 670] on button "Approve" at bounding box center [410, 676] width 428 height 26
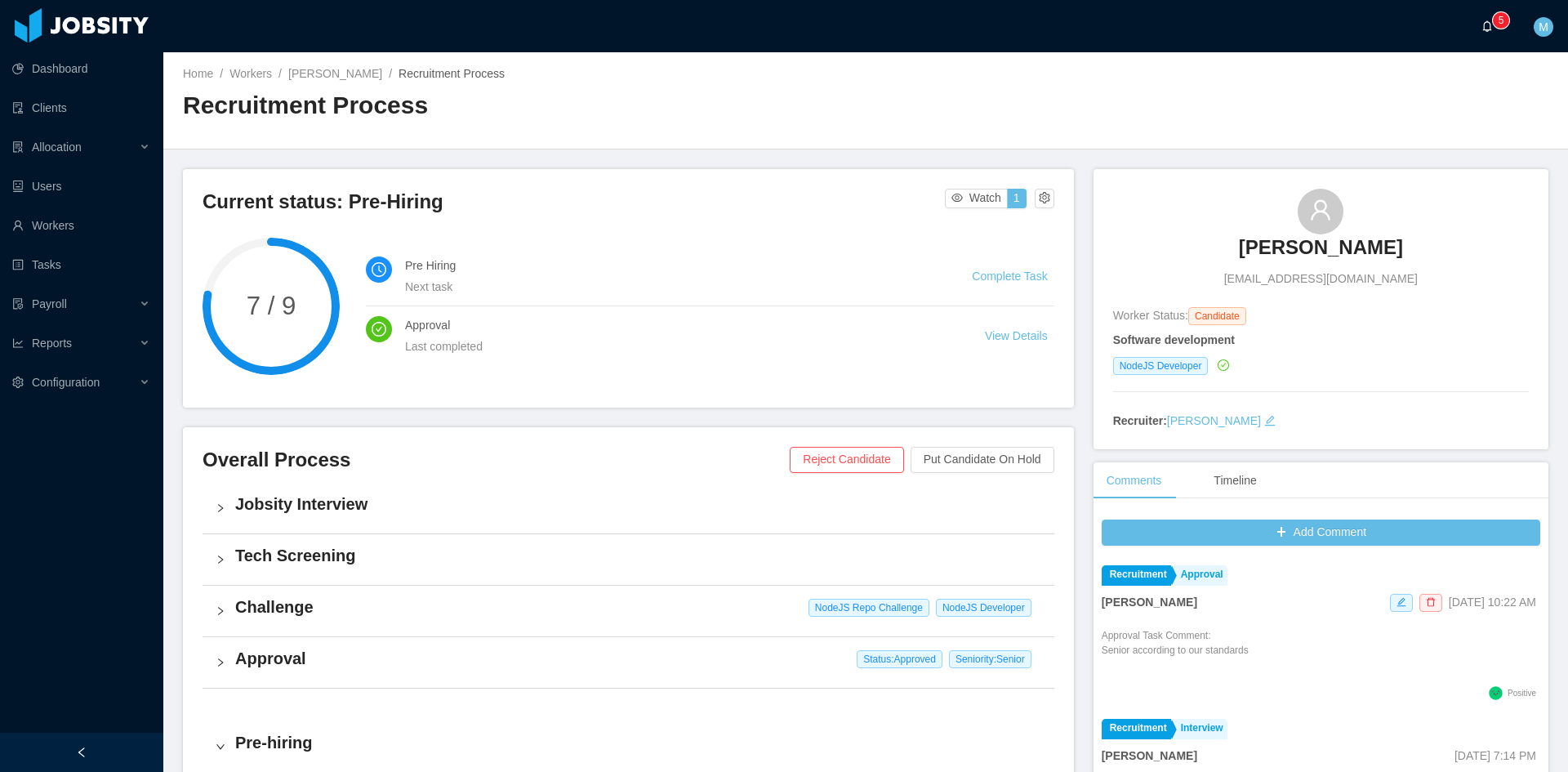
click at [1504, 18] on p "5" at bounding box center [1501, 20] width 6 height 17
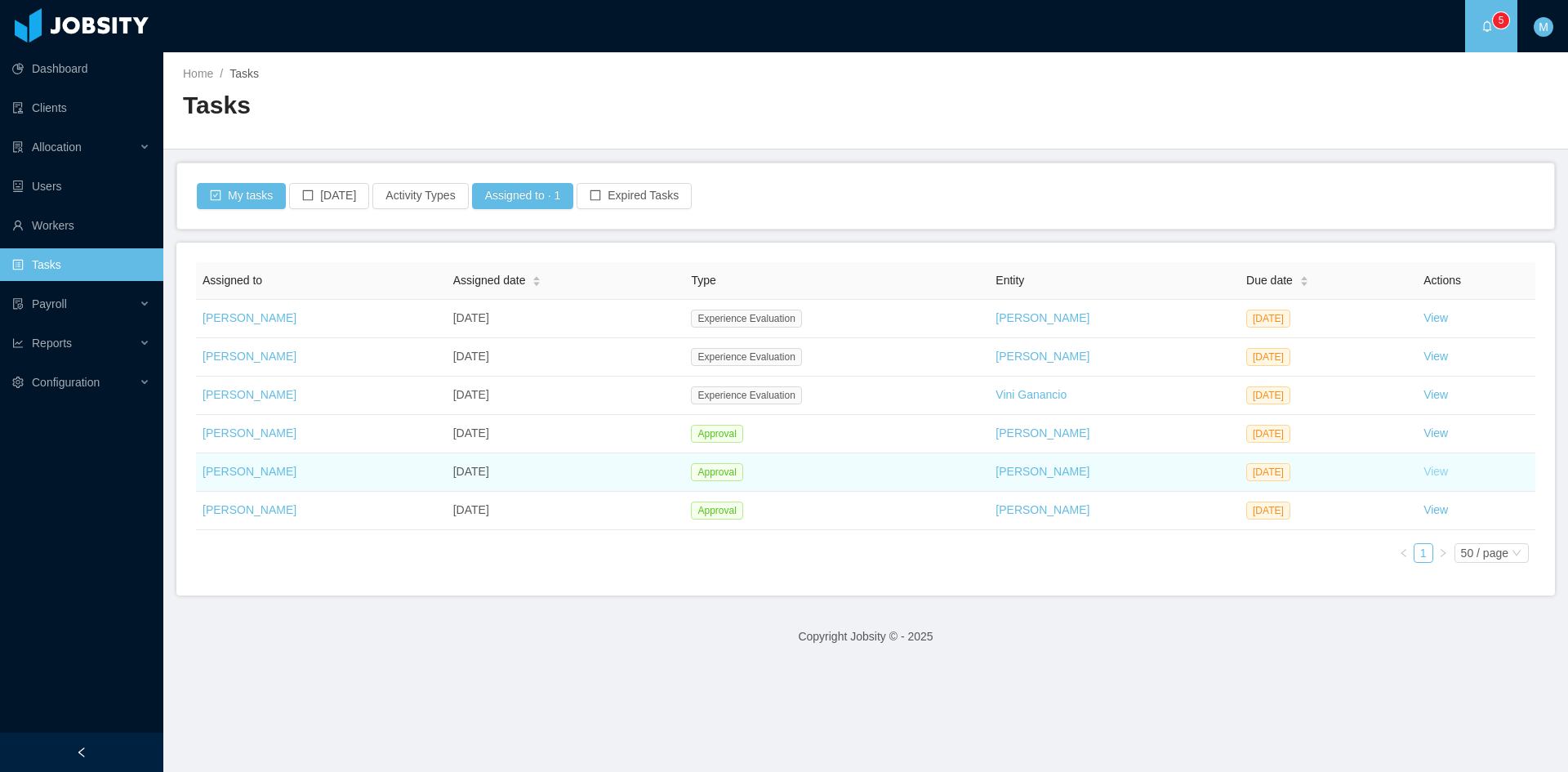
click at [1433, 470] on link "View" at bounding box center [1436, 471] width 25 height 13
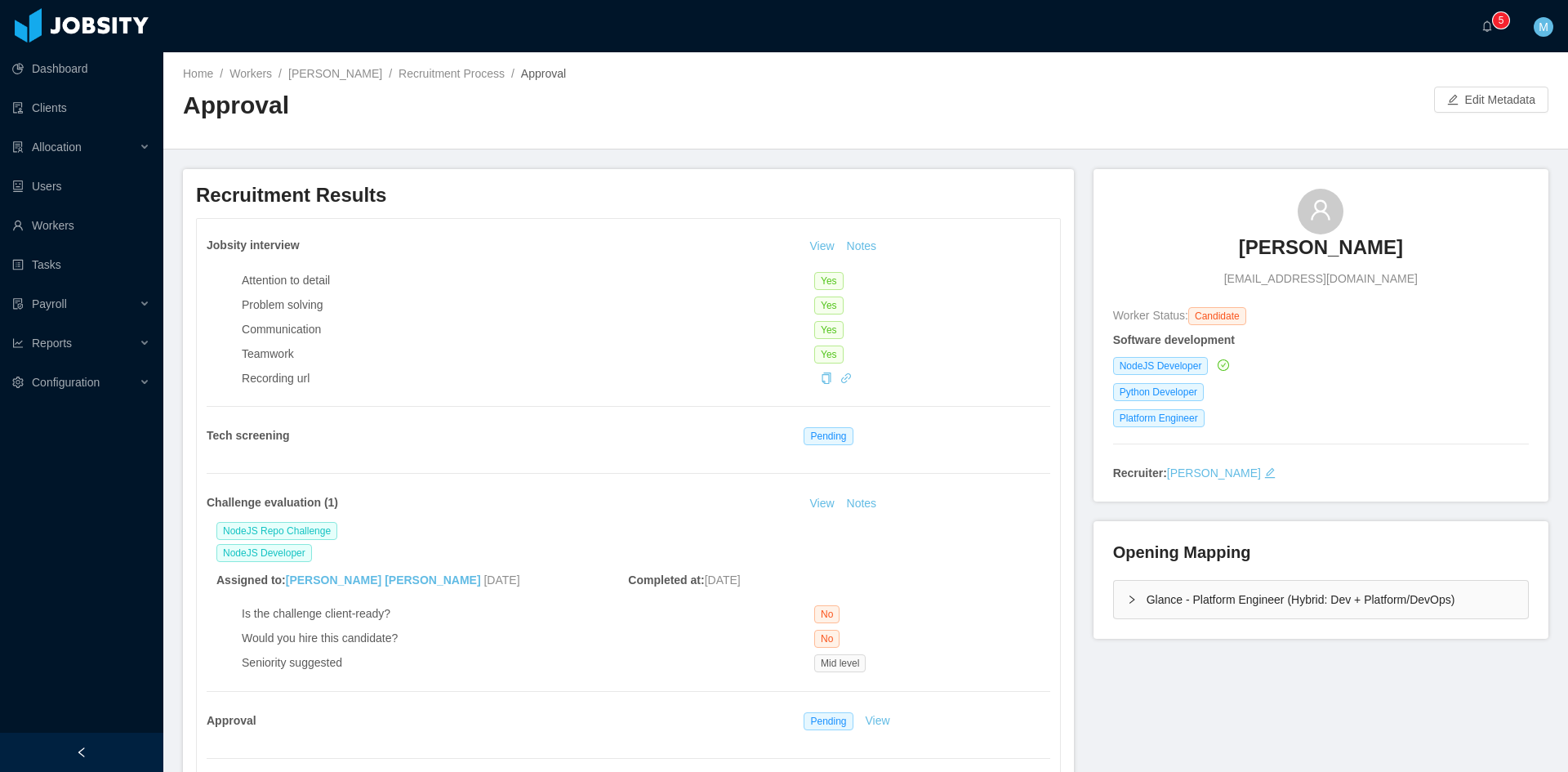
scroll to position [409, 0]
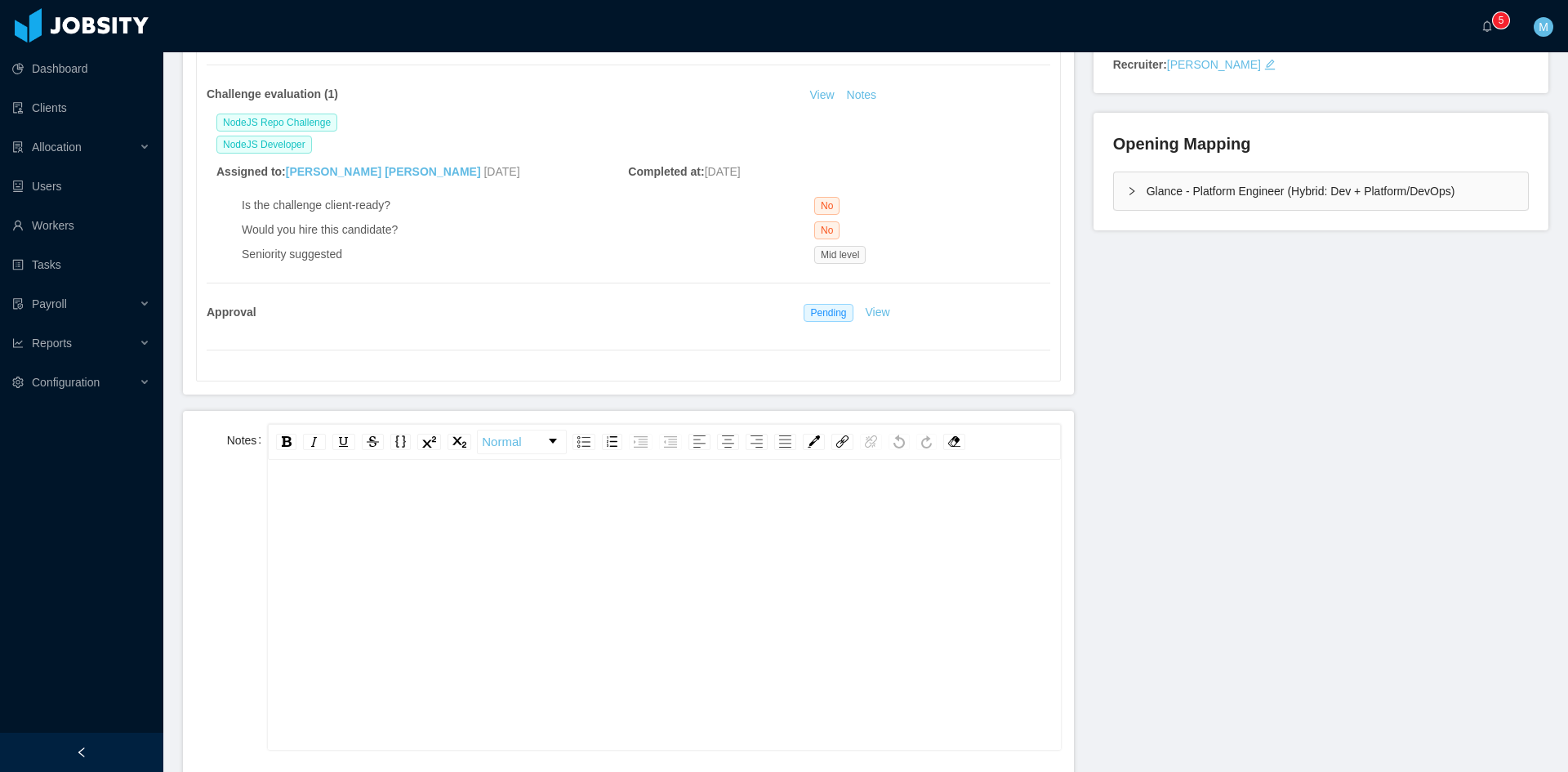
click at [601, 582] on div "rdw-editor" at bounding box center [664, 630] width 767 height 286
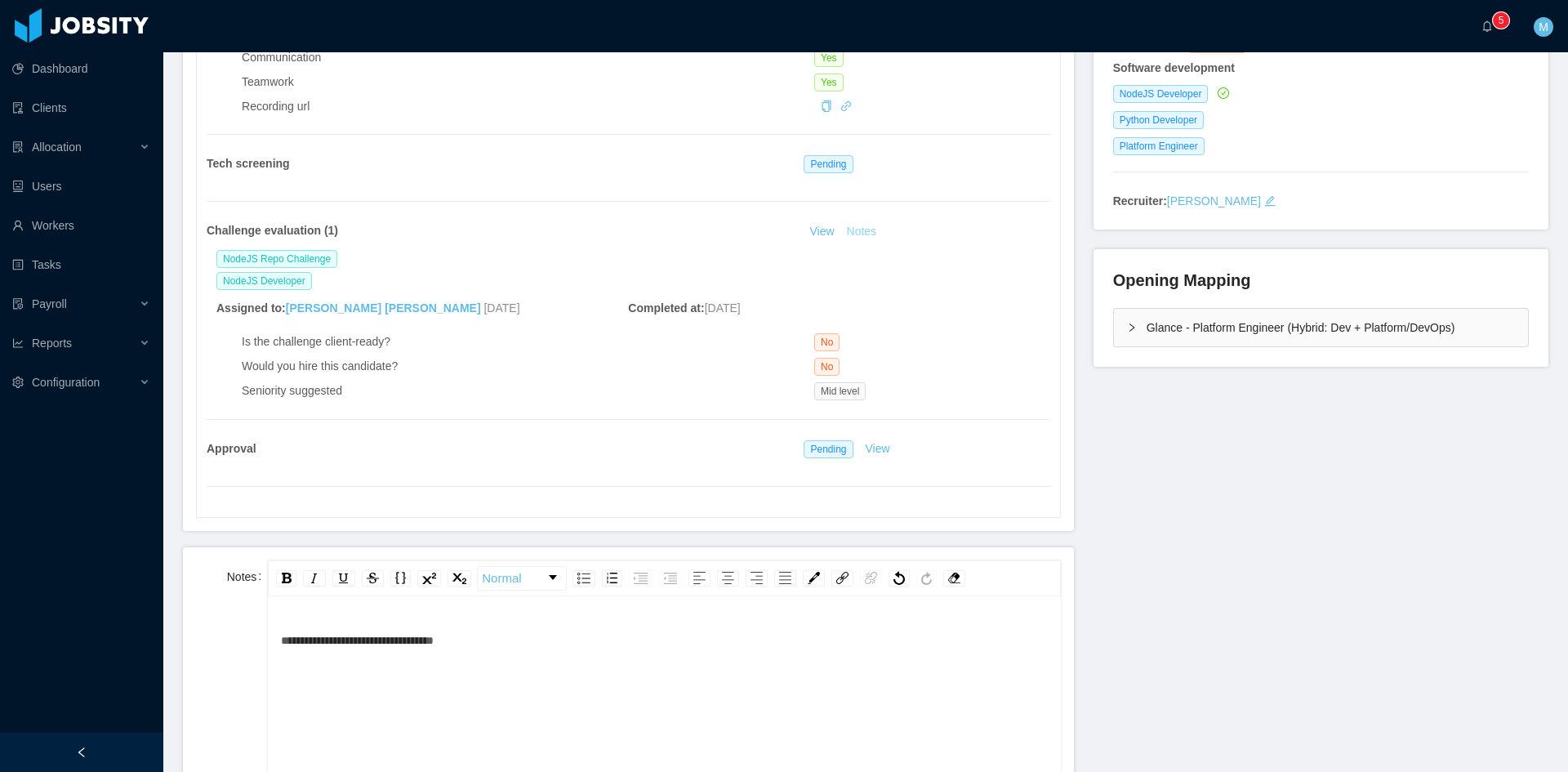
click at [854, 228] on button "Notes" at bounding box center [861, 232] width 43 height 19
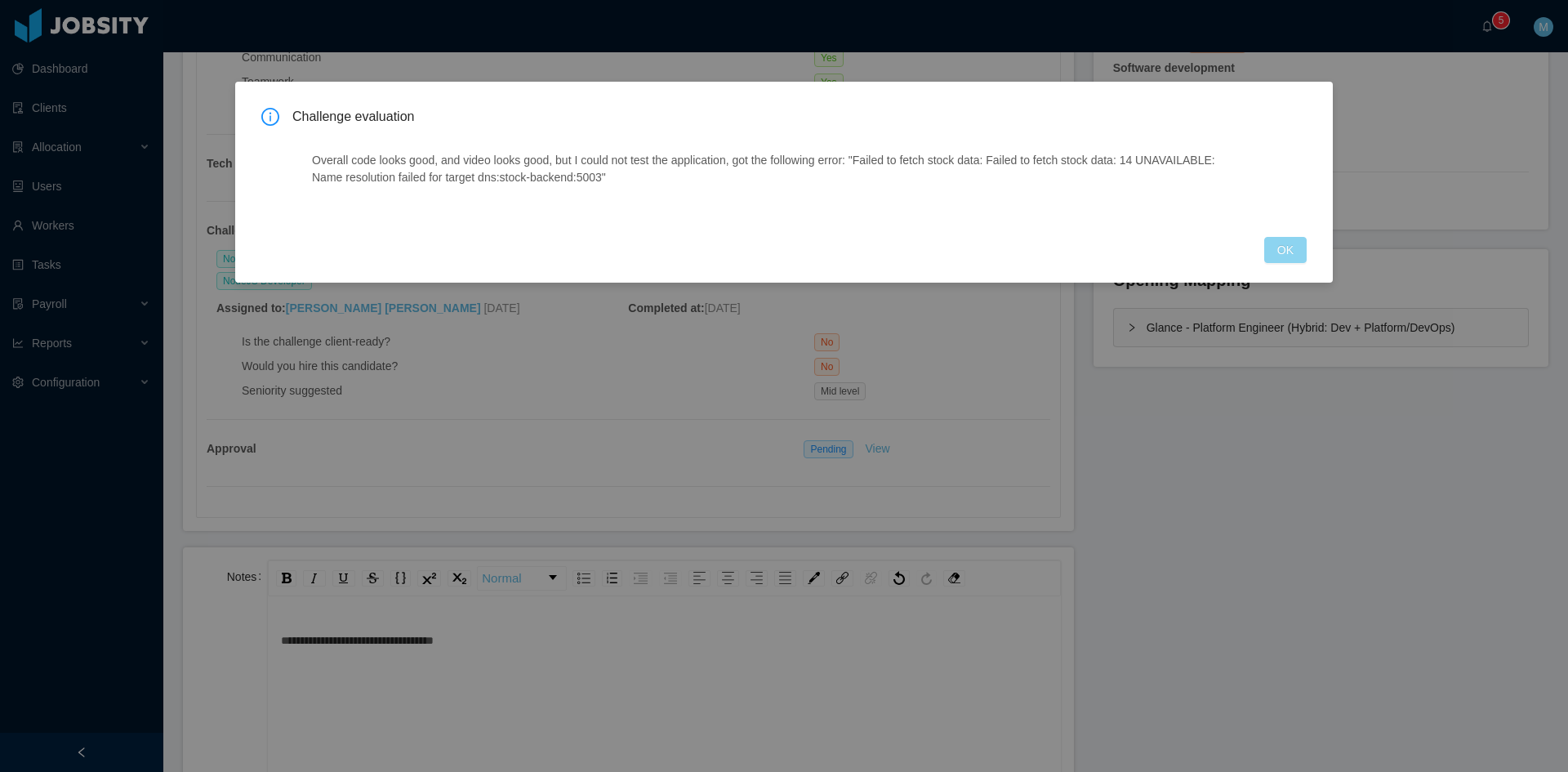
click at [1302, 255] on button "OK" at bounding box center [1285, 250] width 43 height 26
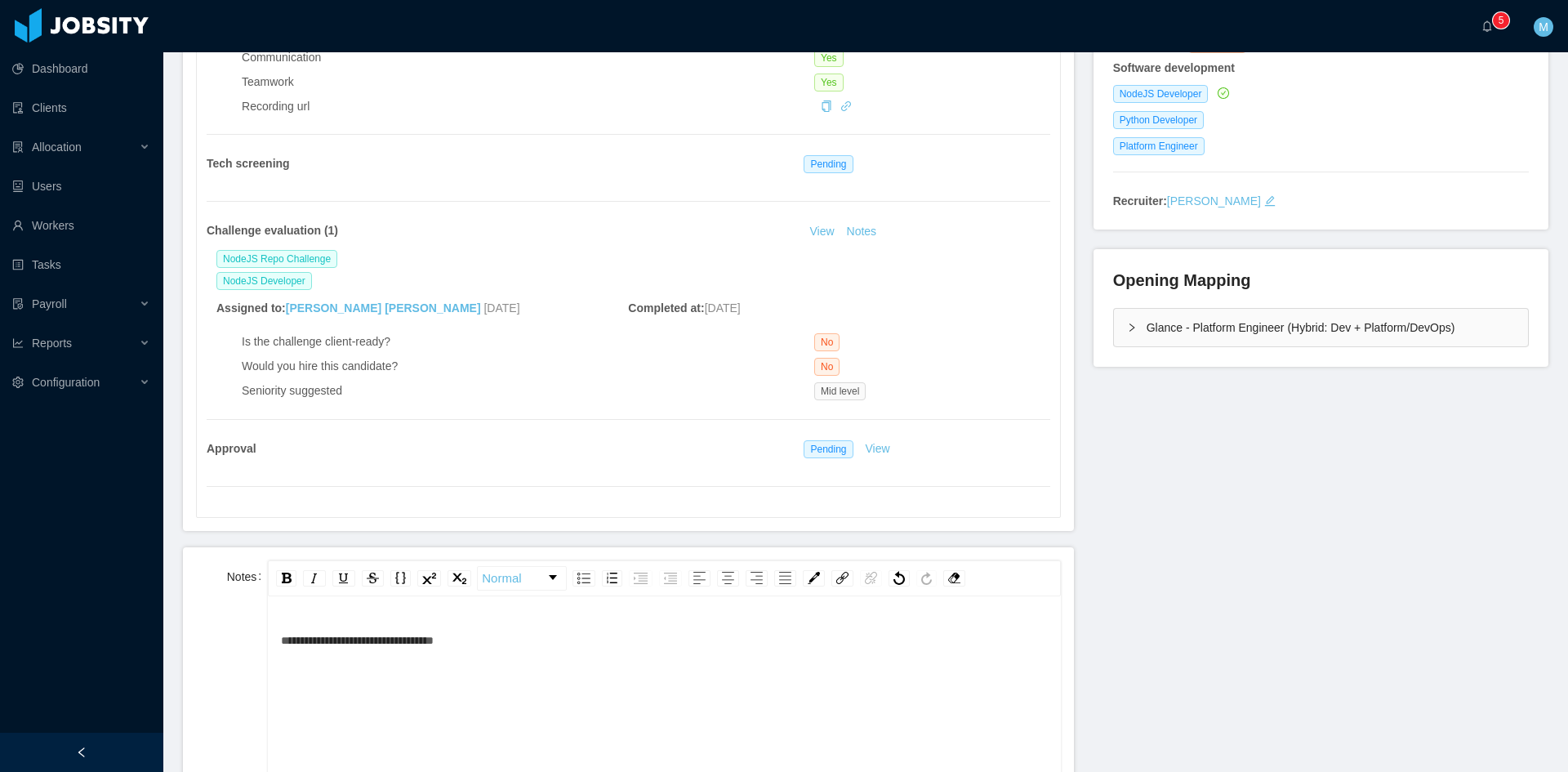
click at [1128, 328] on icon "icon: right" at bounding box center [1132, 327] width 10 height 10
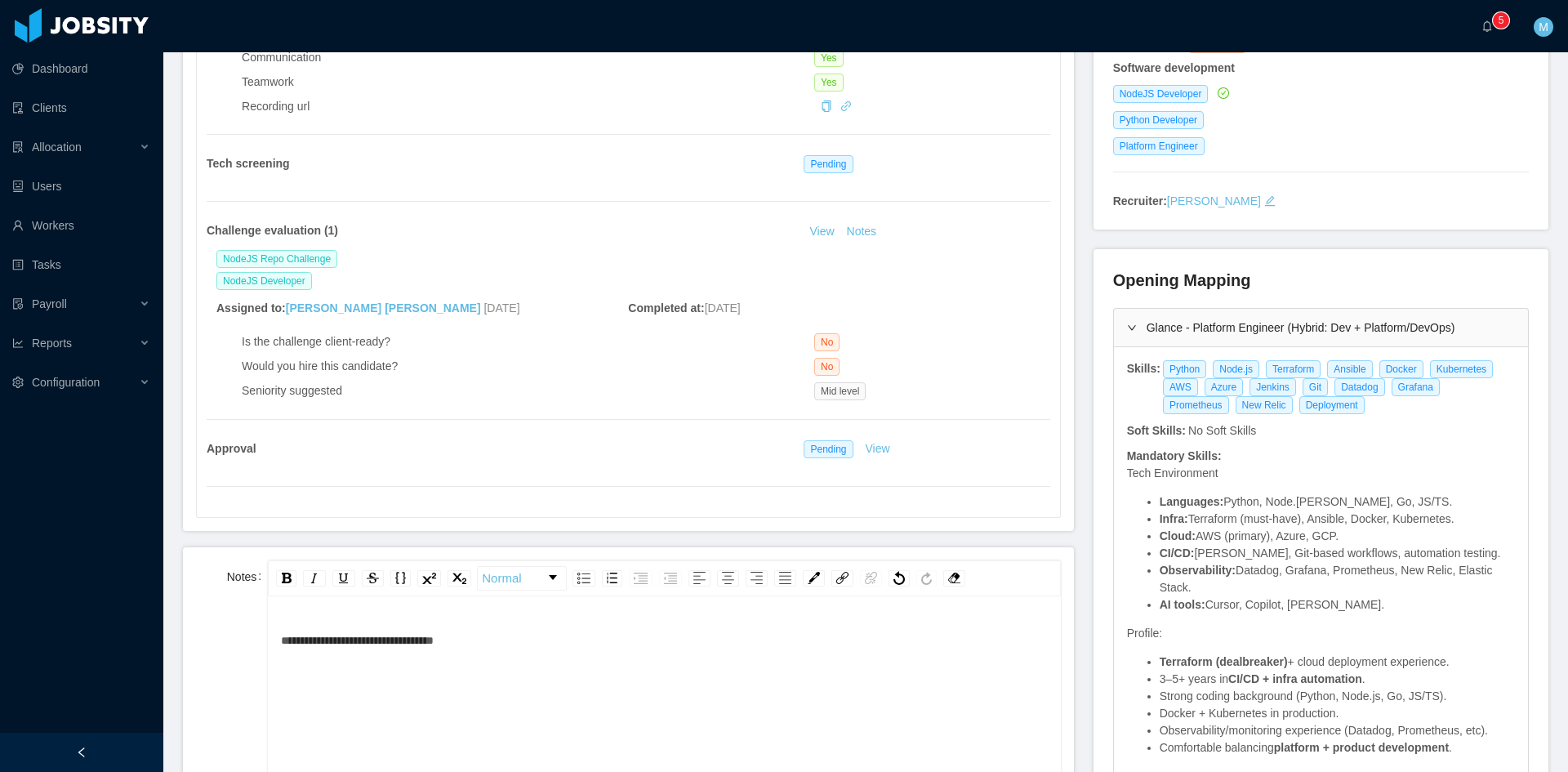
scroll to position [544, 0]
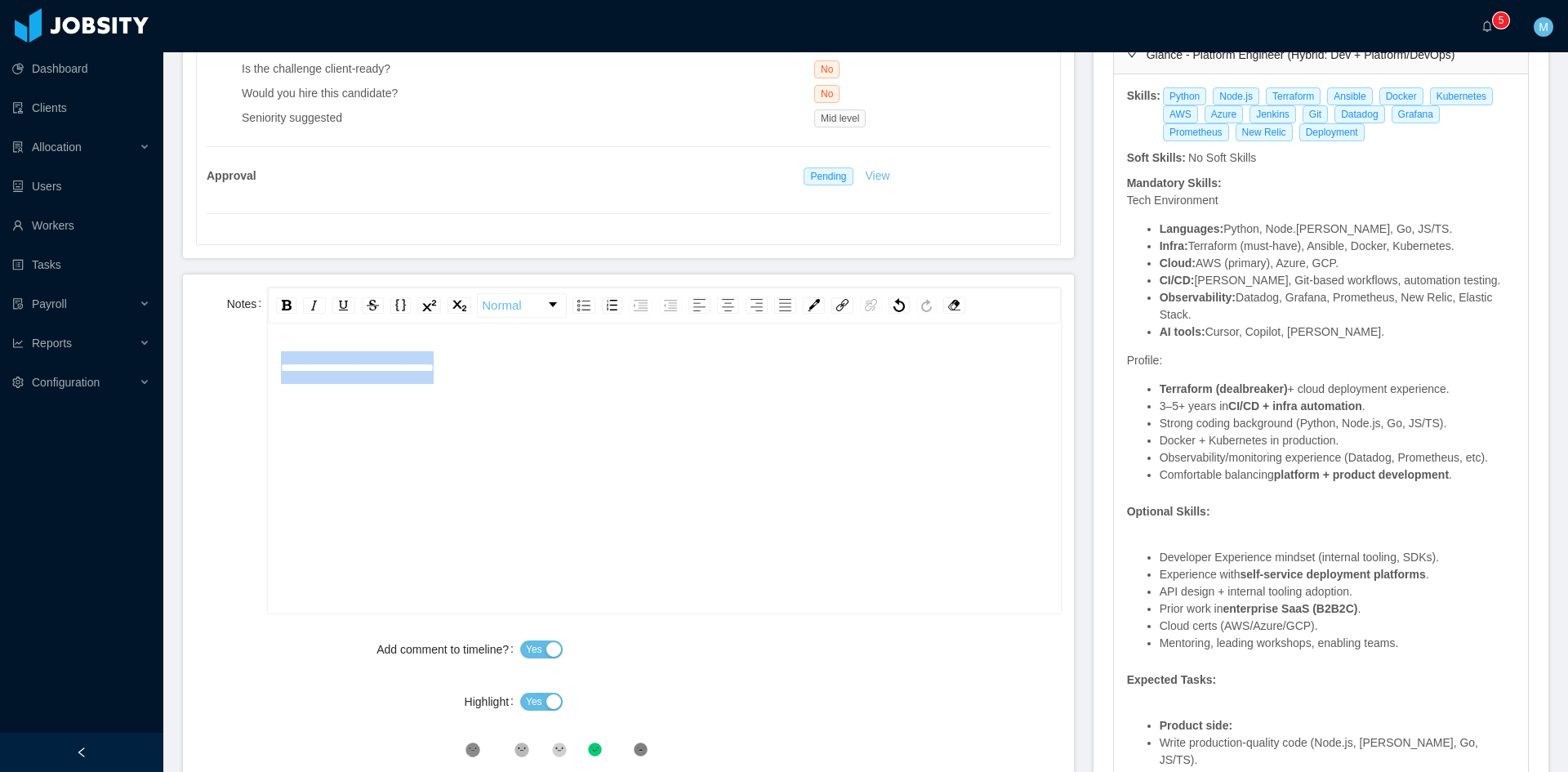
drag, startPoint x: 489, startPoint y: 368, endPoint x: 170, endPoint y: 340, distance: 320.2
click at [170, 340] on section "**********" at bounding box center [866, 386] width 1405 height 772
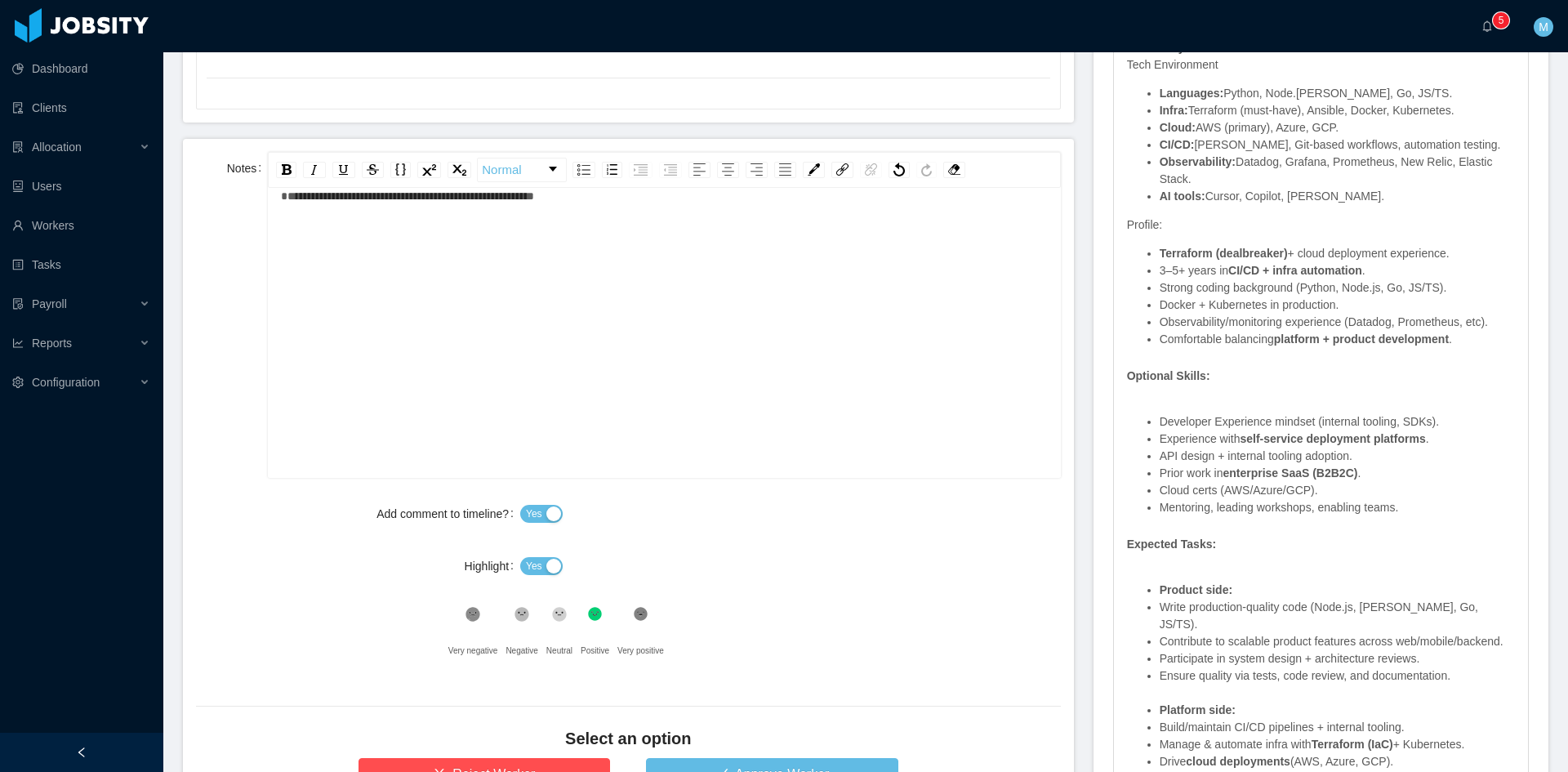
scroll to position [817, 0]
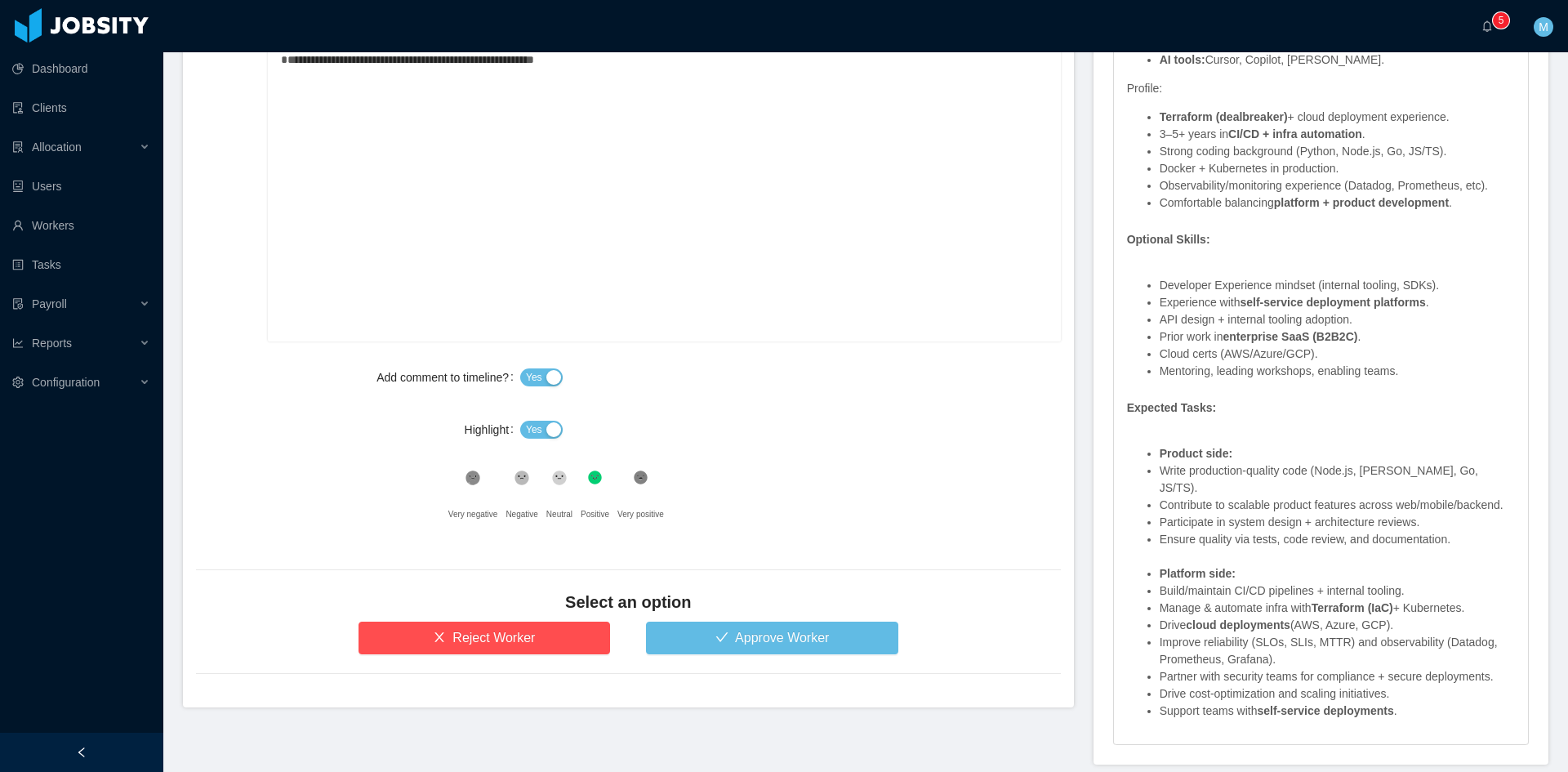
click at [534, 481] on div ".st1{fill:#262626}" at bounding box center [522, 481] width 32 height 32
click at [518, 643] on button "Reject Worker" at bounding box center [485, 637] width 252 height 32
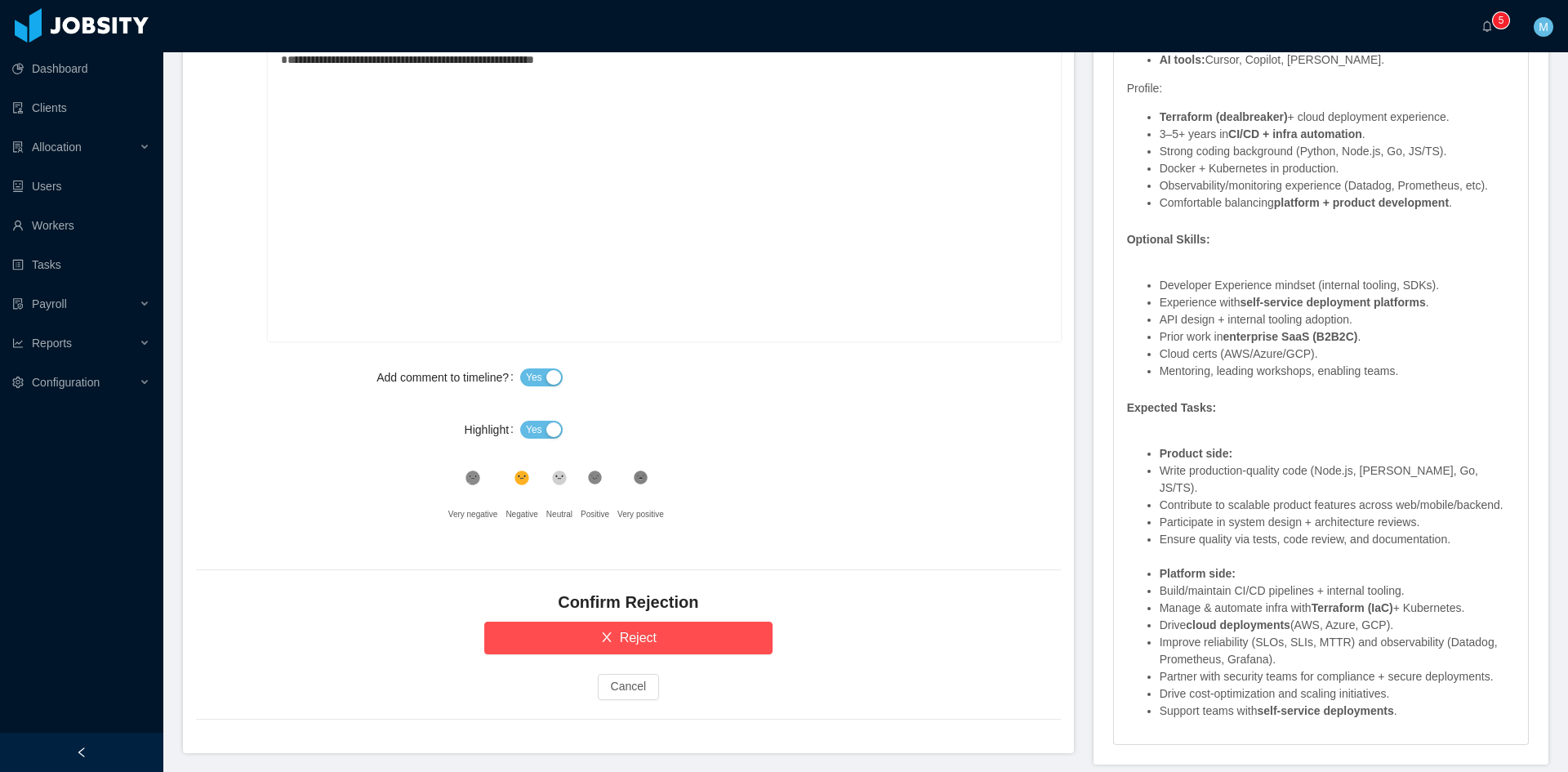
click at [518, 456] on div "Add comment to timeline? Yes Highlight Yes .st0{fill:#8a8a8a}.st2{fill:#262626}…" at bounding box center [629, 446] width 865 height 170
click at [543, 430] on button "Yes" at bounding box center [541, 430] width 43 height 18
click at [546, 645] on button "Reject" at bounding box center [628, 637] width 288 height 32
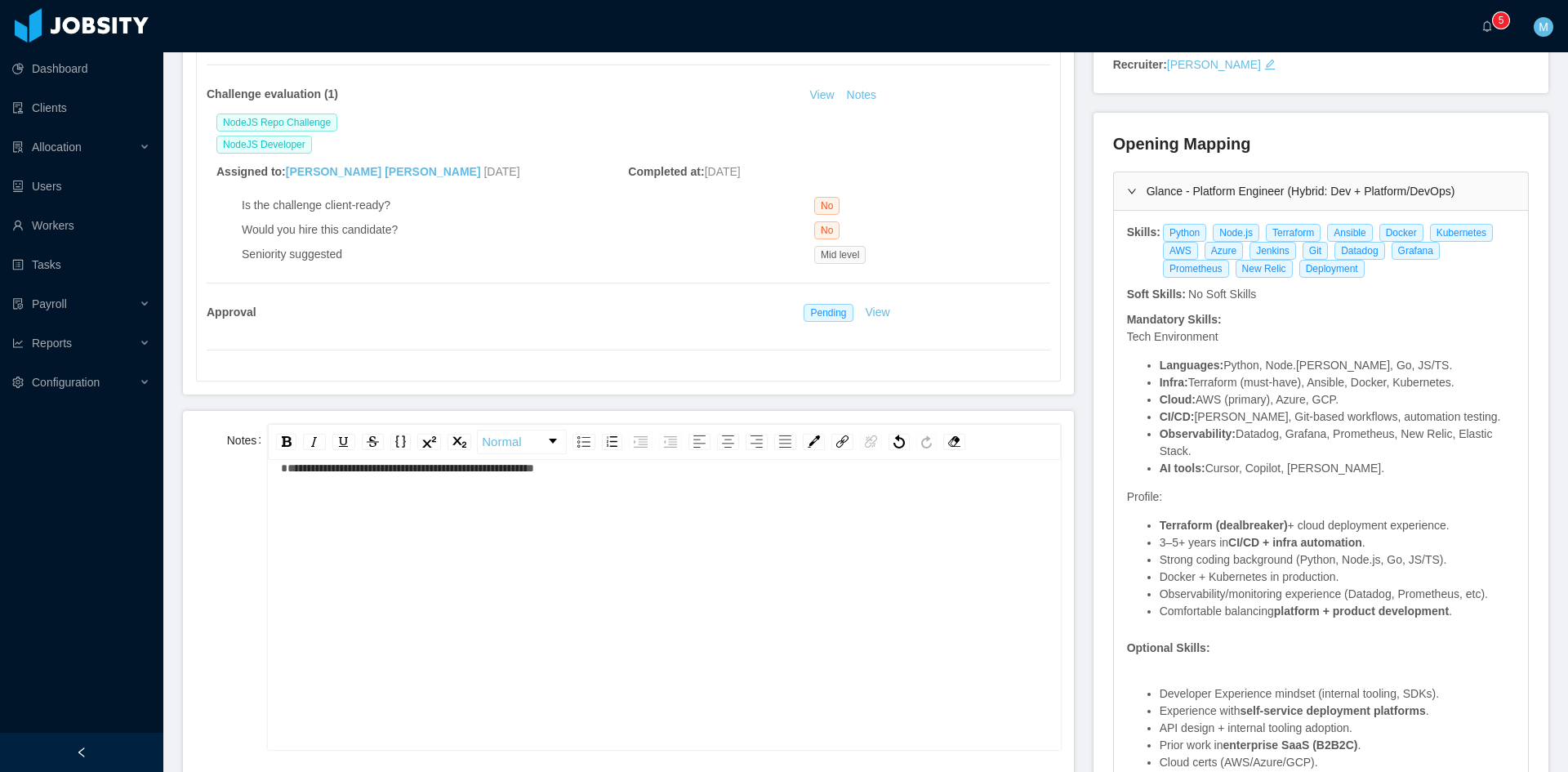
scroll to position [0, 0]
